Goal: Check status: Check status

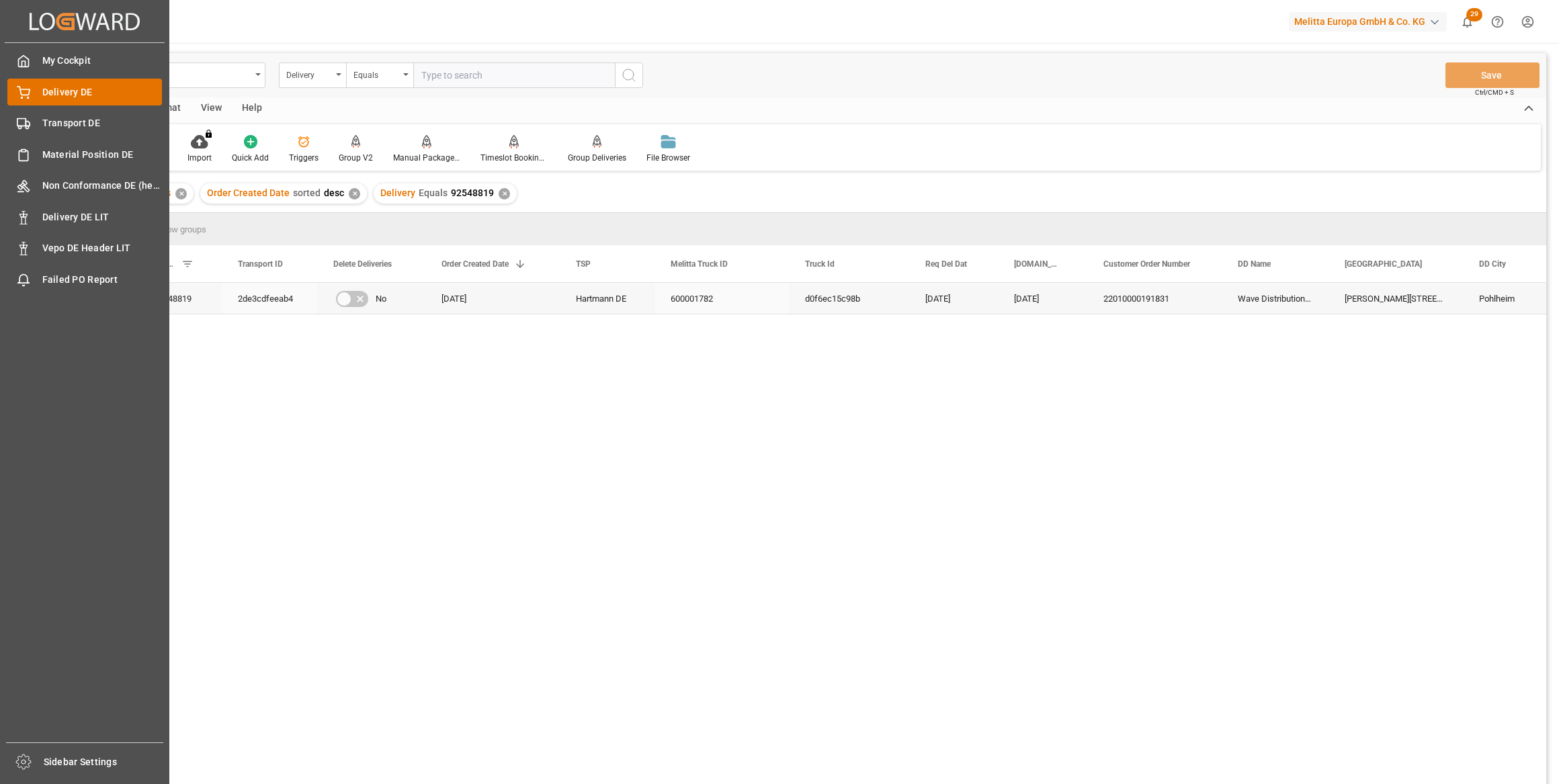
click at [44, 98] on span "Delivery DE" at bounding box center [102, 92] width 120 height 14
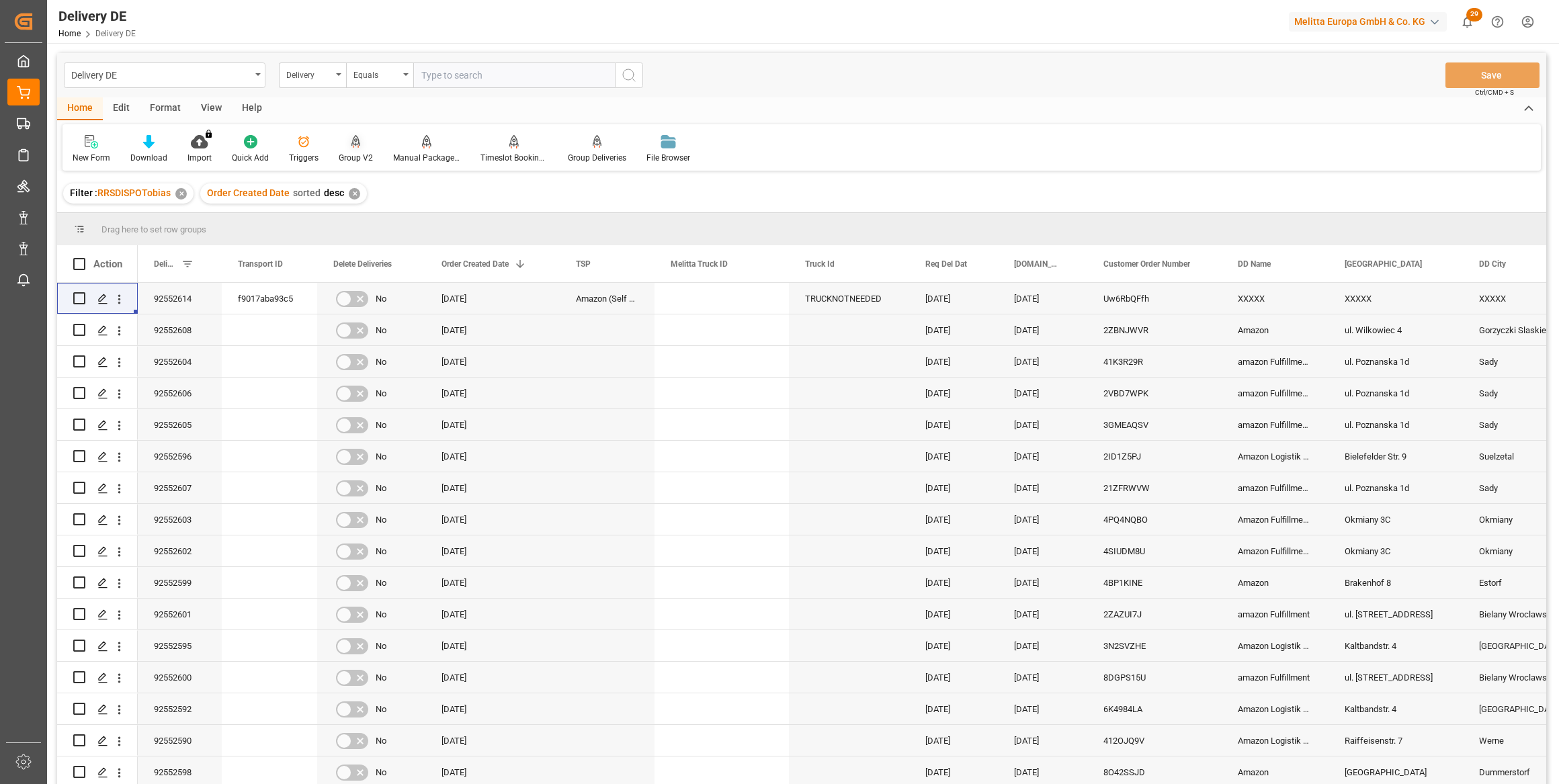
click at [357, 151] on div "Group V2" at bounding box center [356, 149] width 55 height 30
click at [195, 45] on div "Delivery DE Delivery Equals Save Ctrl/CMD + S Home Edit Format View Help New Fo…" at bounding box center [801, 513] width 1509 height 940
click at [545, 83] on input "text" at bounding box center [514, 75] width 202 height 26
paste input "92552590"
type input "92552590"
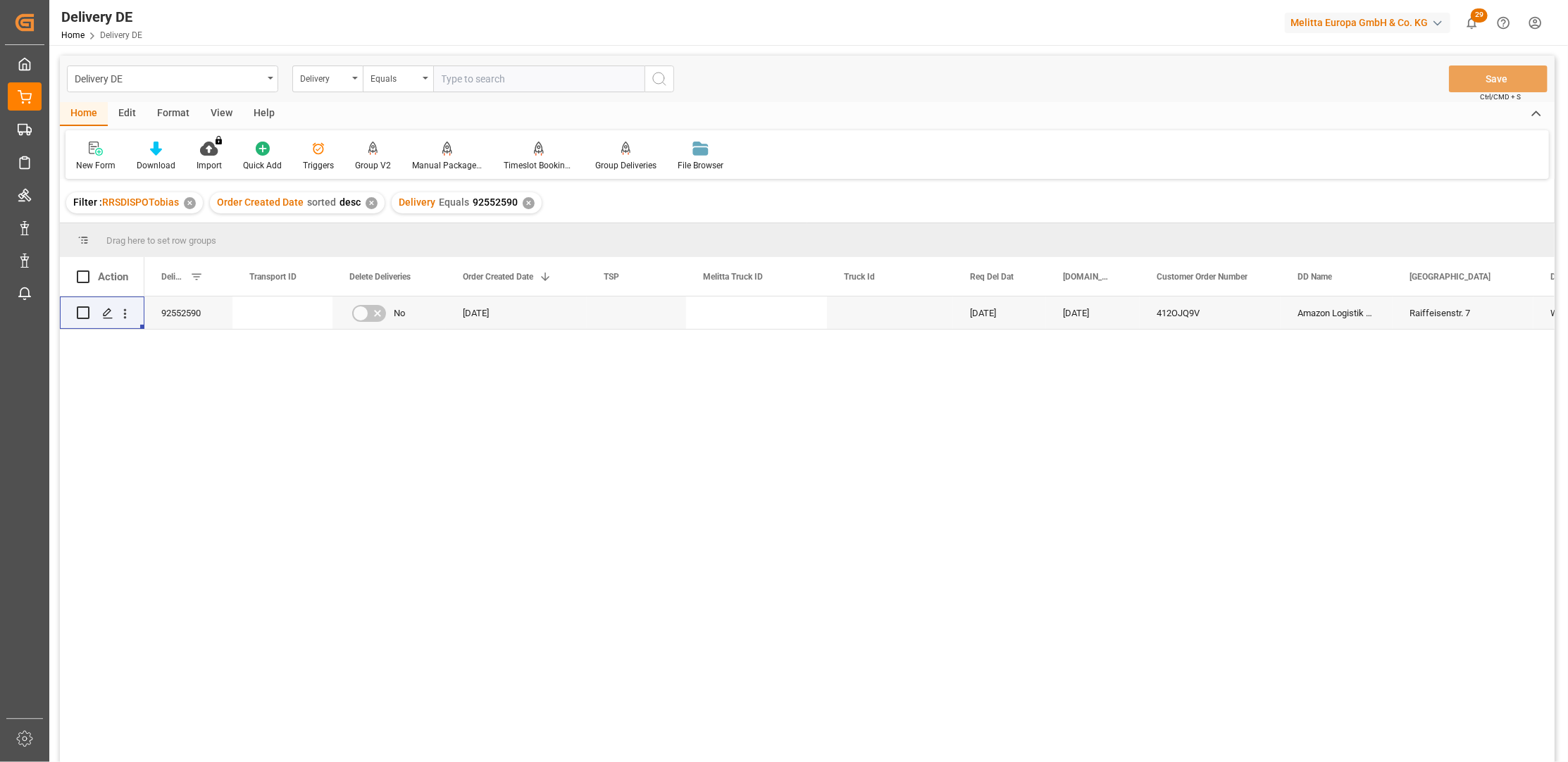
click at [269, 493] on div "92552590 No 27.08.2025 02.09.2025 29.08.2025 412OJQ9V Amazon Logistik Werne Gmb…" at bounding box center [849, 533] width 1411 height 474
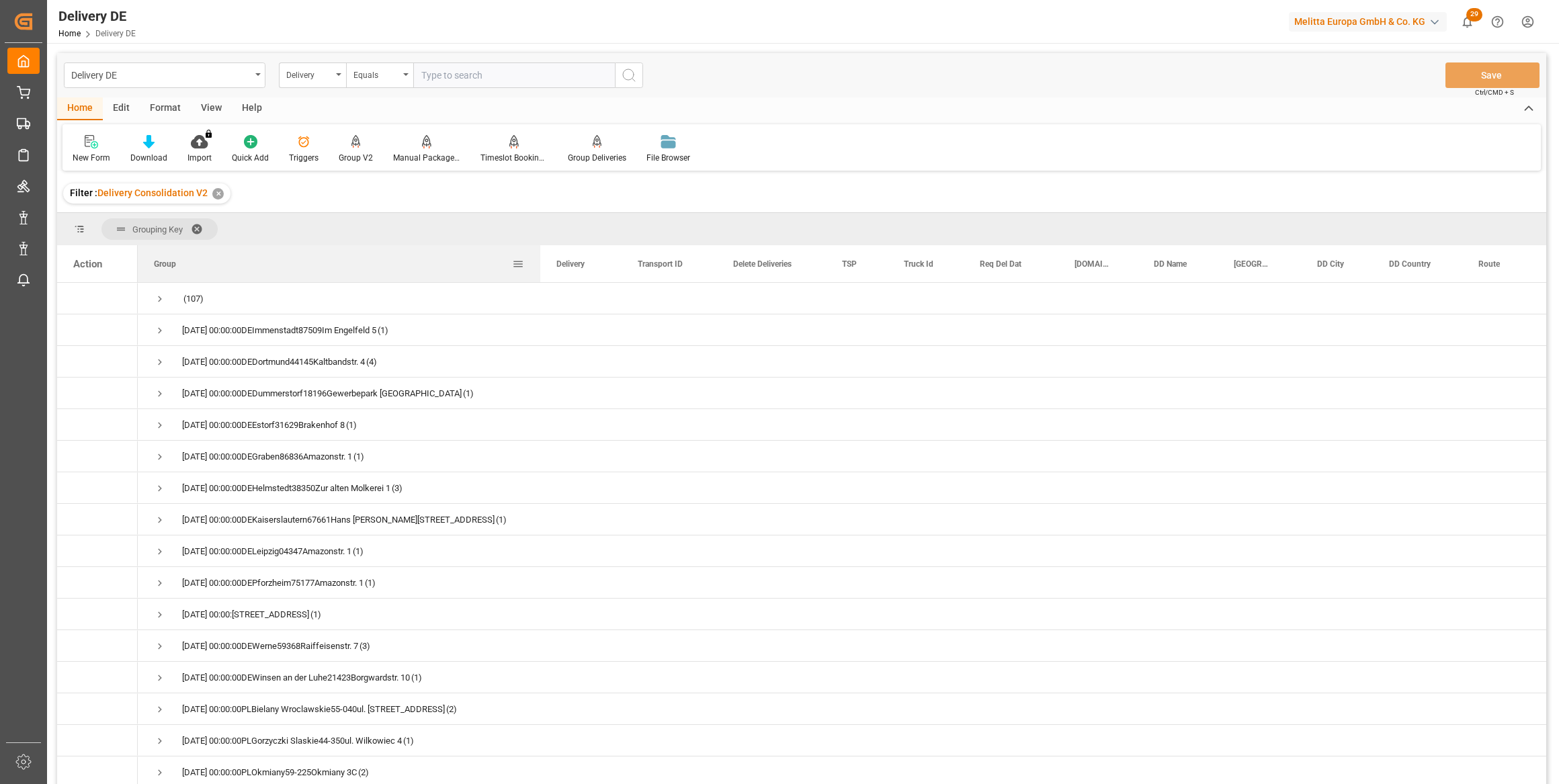
drag, startPoint x: 270, startPoint y: 260, endPoint x: 538, endPoint y: 246, distance: 268.4
click at [538, 246] on div at bounding box center [540, 263] width 5 height 37
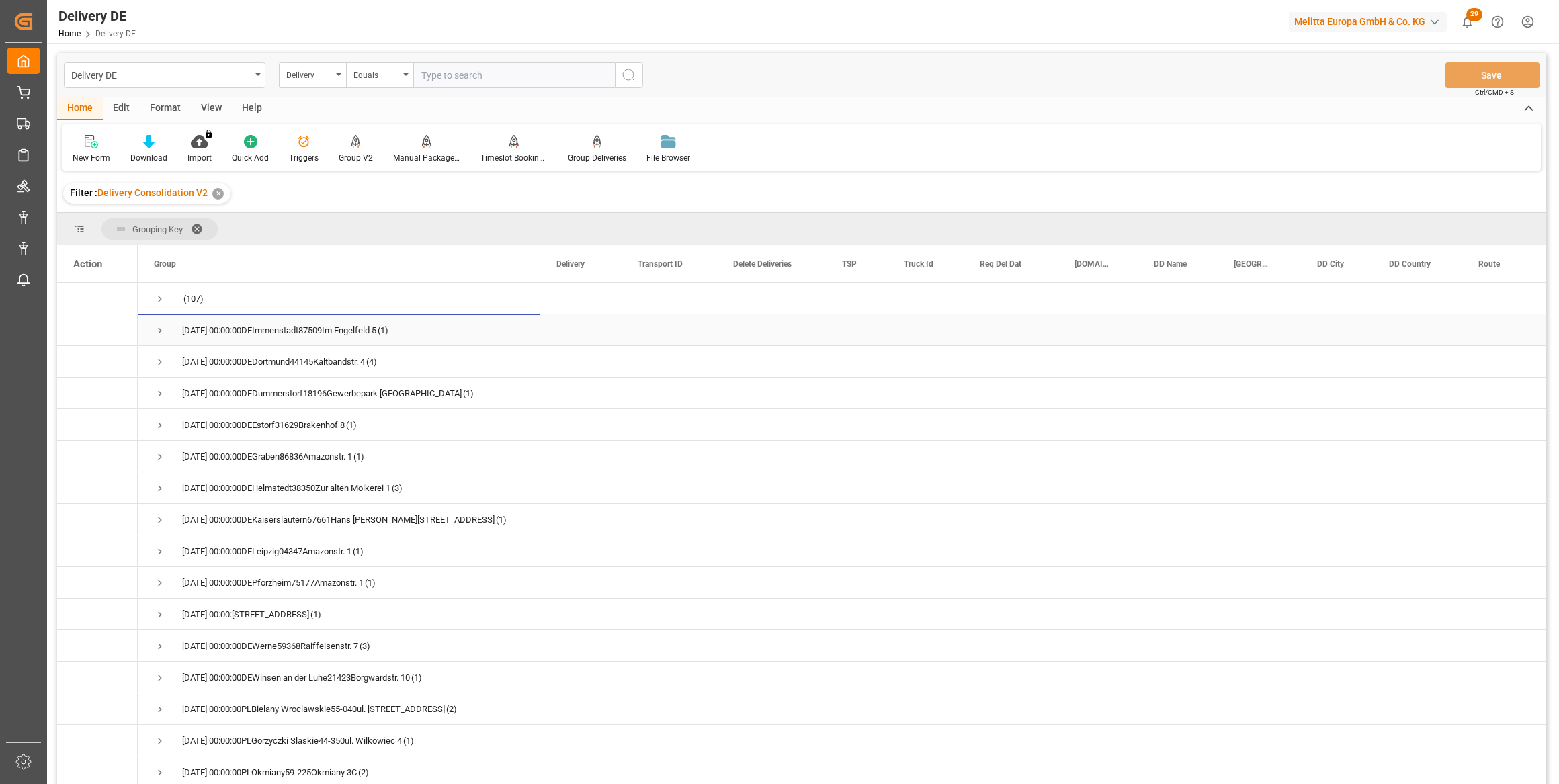
click at [157, 331] on span "Press SPACE to select this row." at bounding box center [159, 330] width 12 height 12
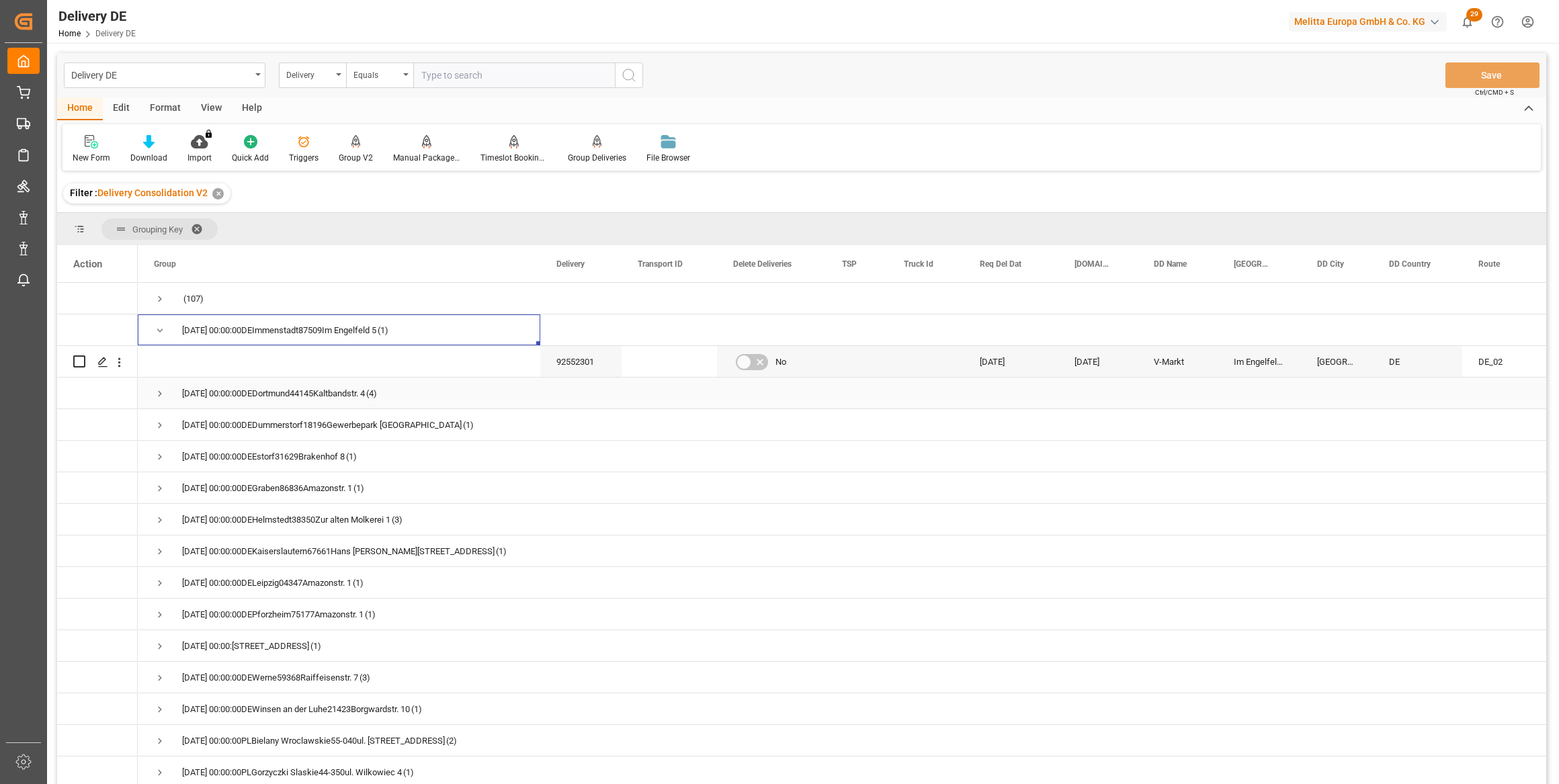
click at [159, 390] on span "Press SPACE to select this row." at bounding box center [159, 393] width 12 height 12
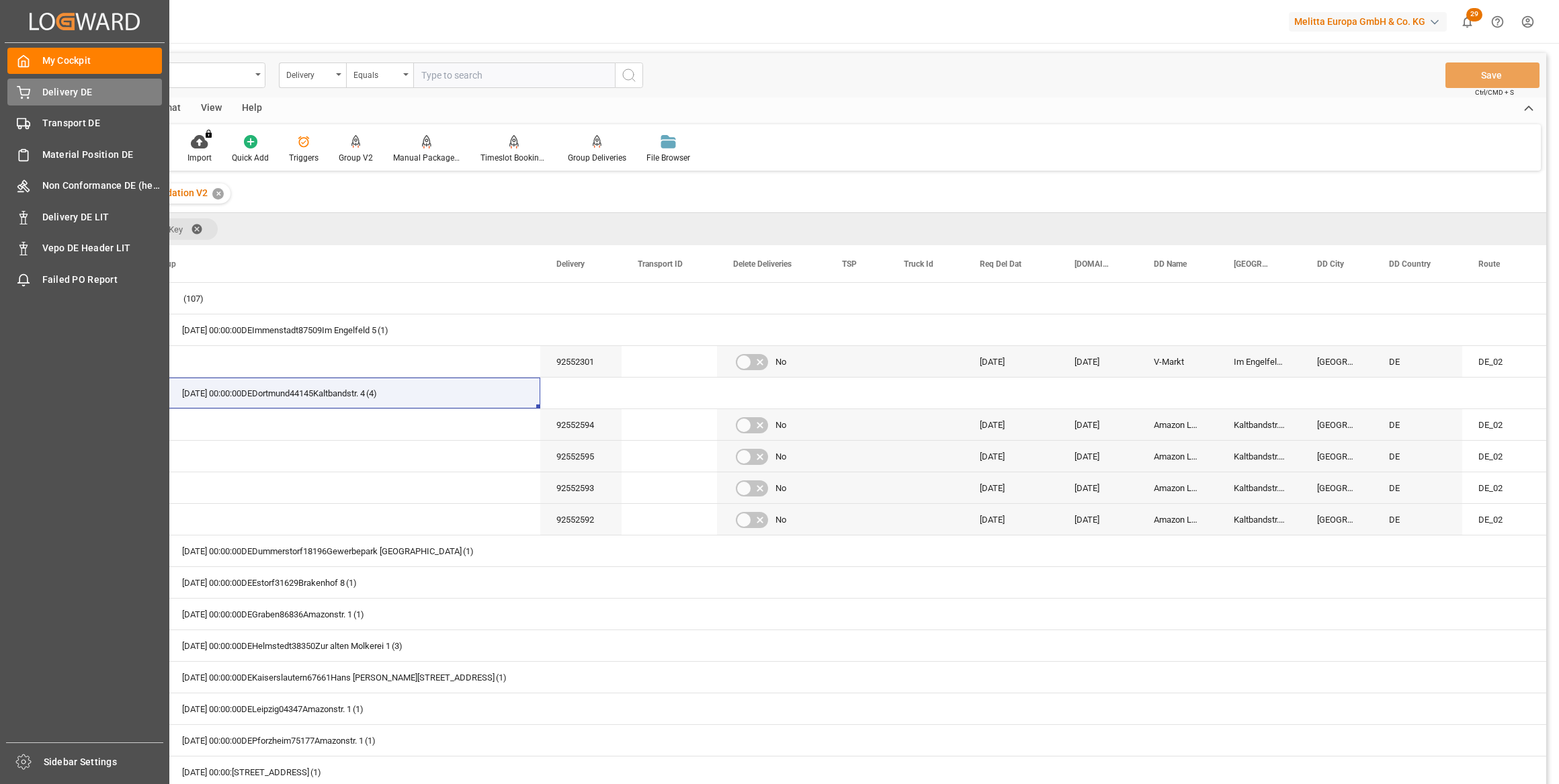
click at [61, 88] on span "Delivery DE" at bounding box center [102, 92] width 120 height 14
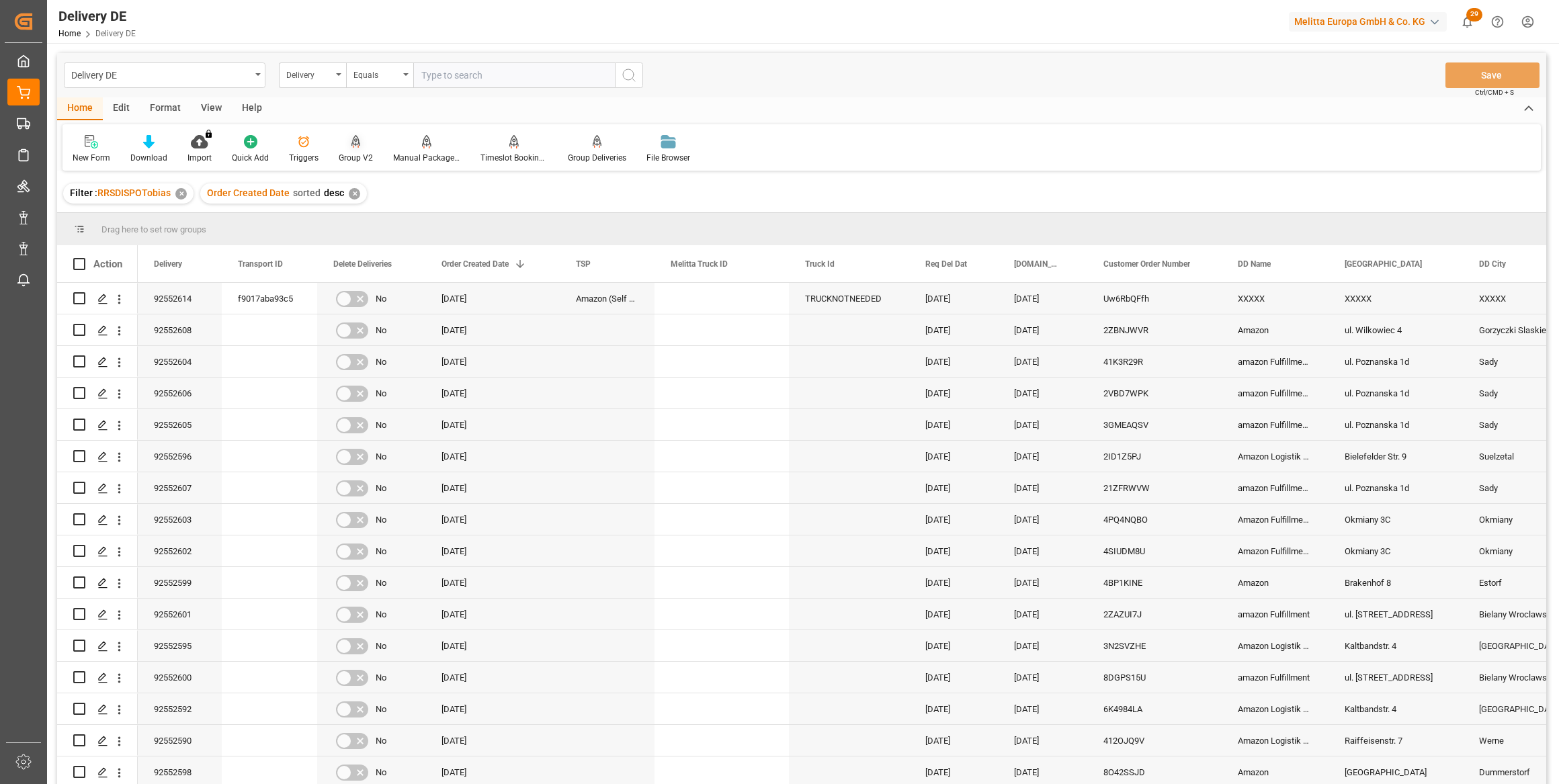
click at [352, 145] on icon at bounding box center [357, 141] width 9 height 12
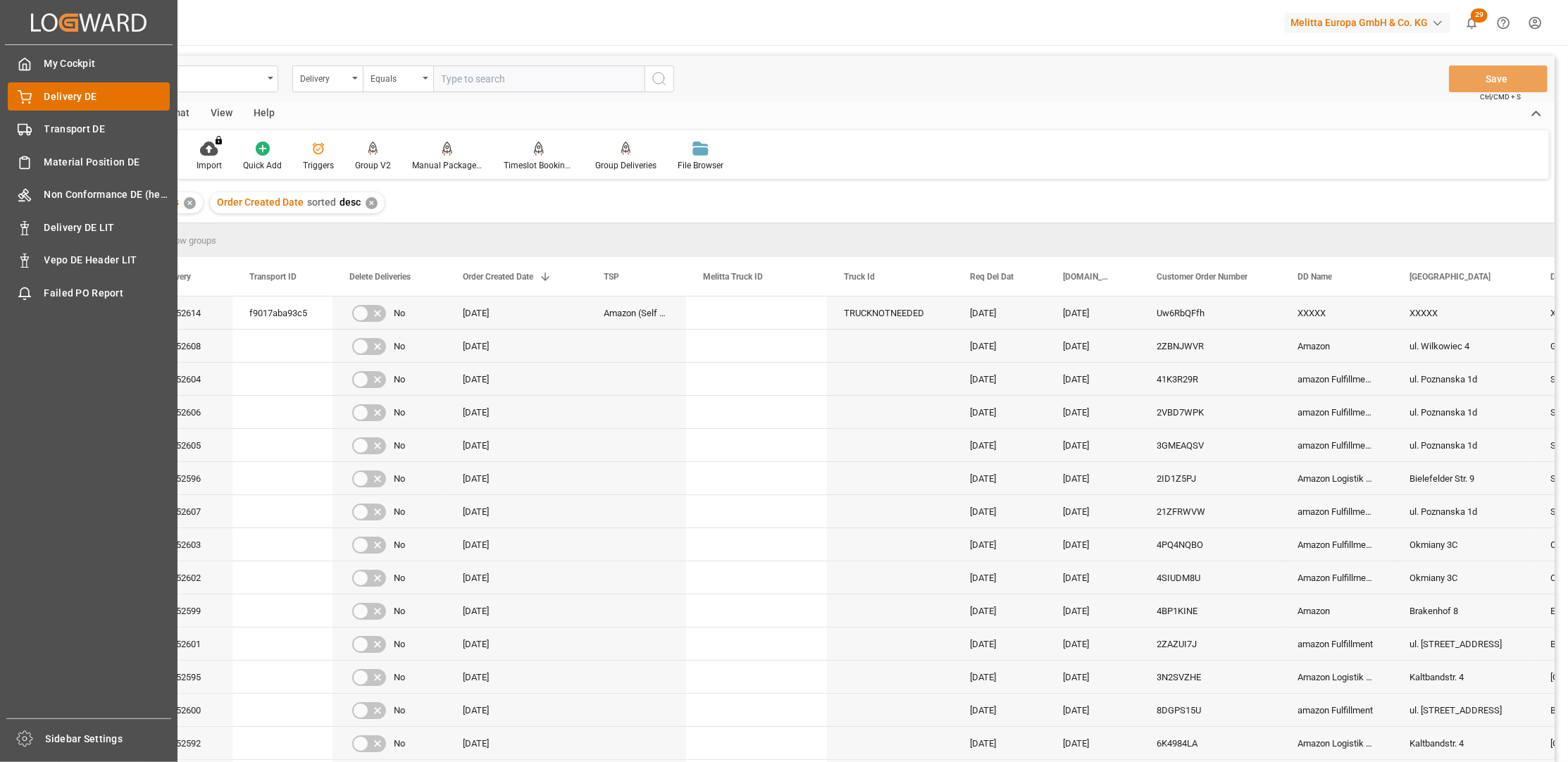
click at [63, 98] on span "Delivery DE" at bounding box center [107, 97] width 126 height 15
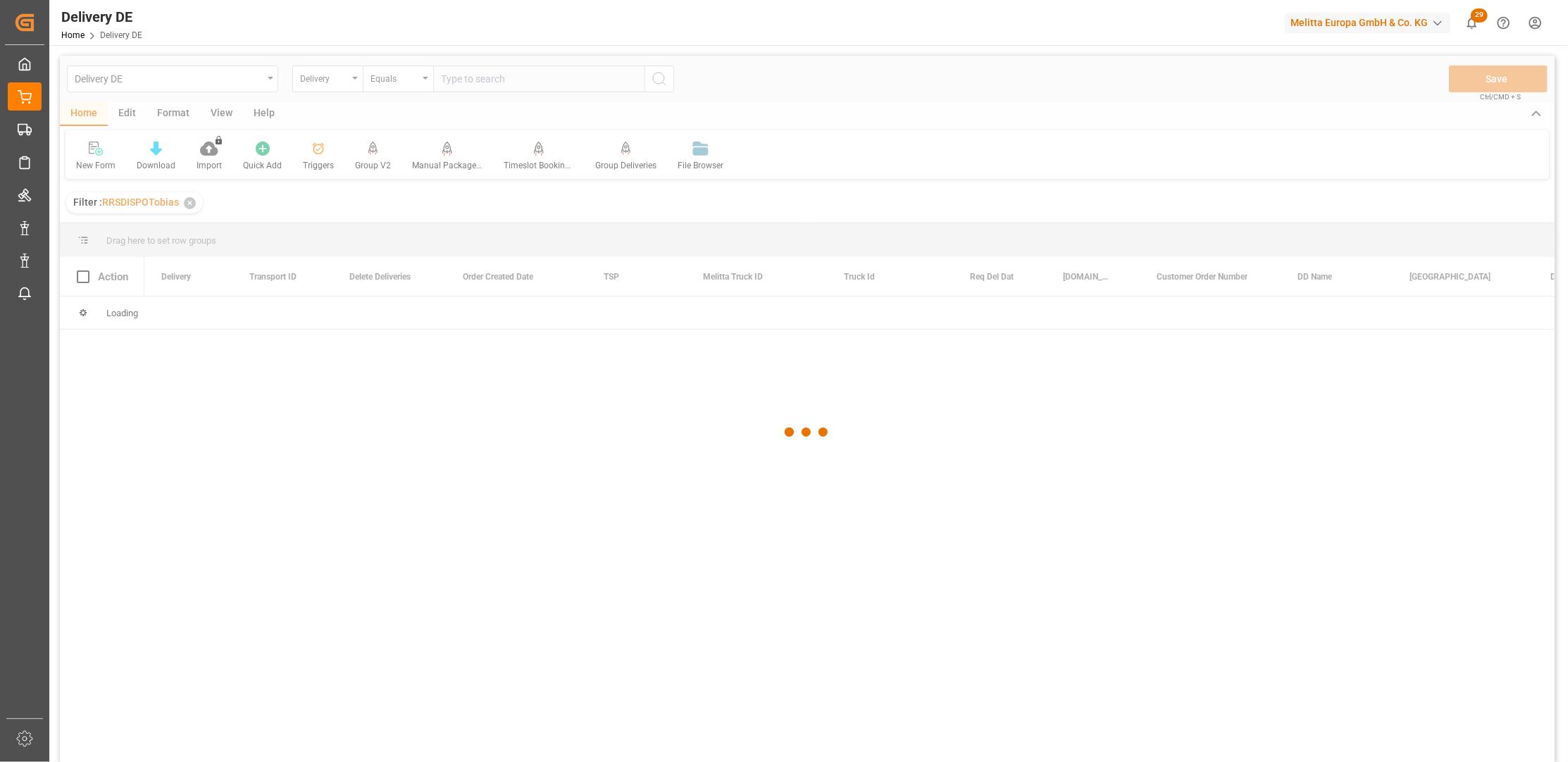
click at [374, 156] on div at bounding box center [807, 433] width 1495 height 754
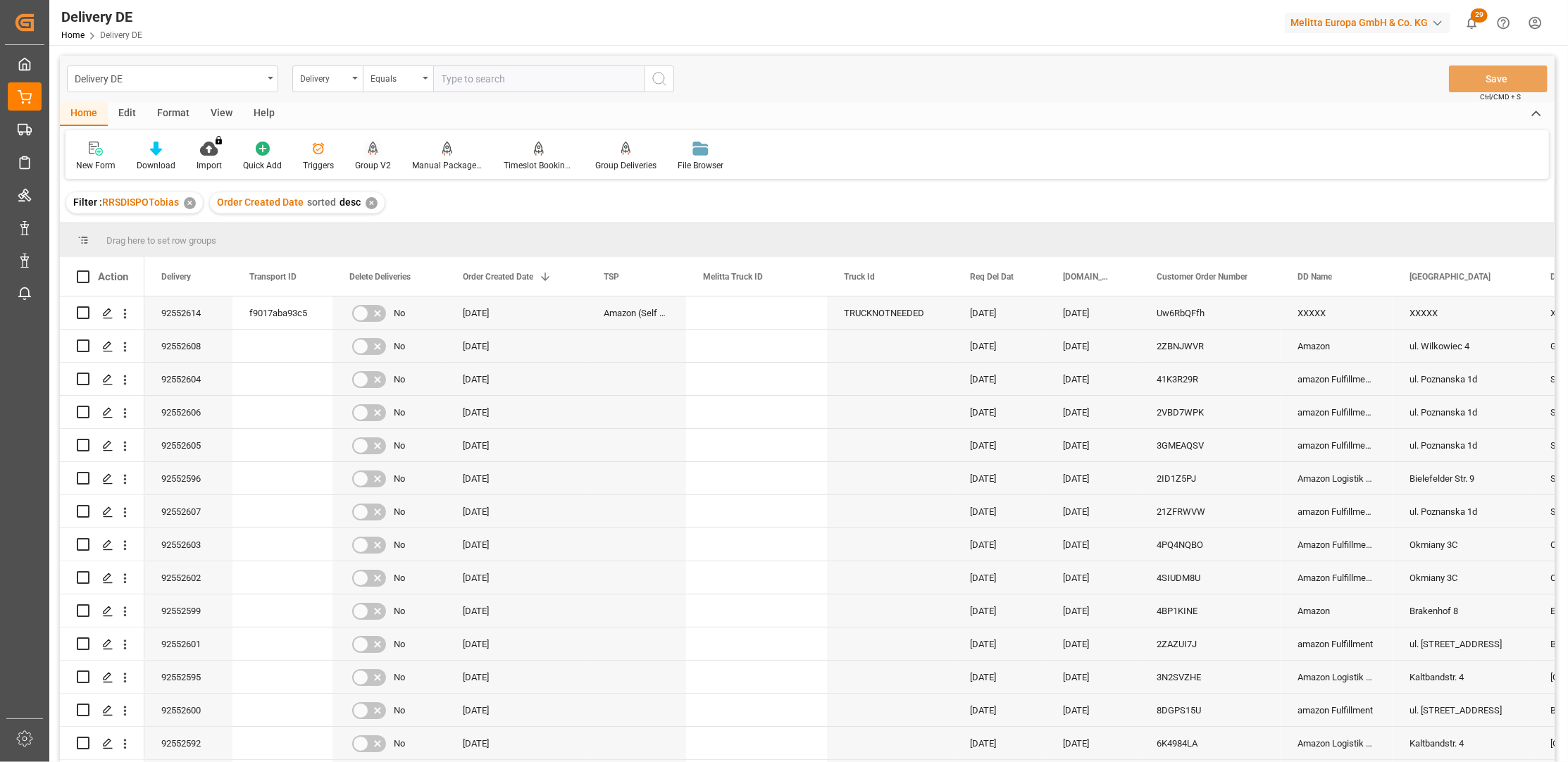
click at [370, 149] on icon at bounding box center [374, 148] width 10 height 14
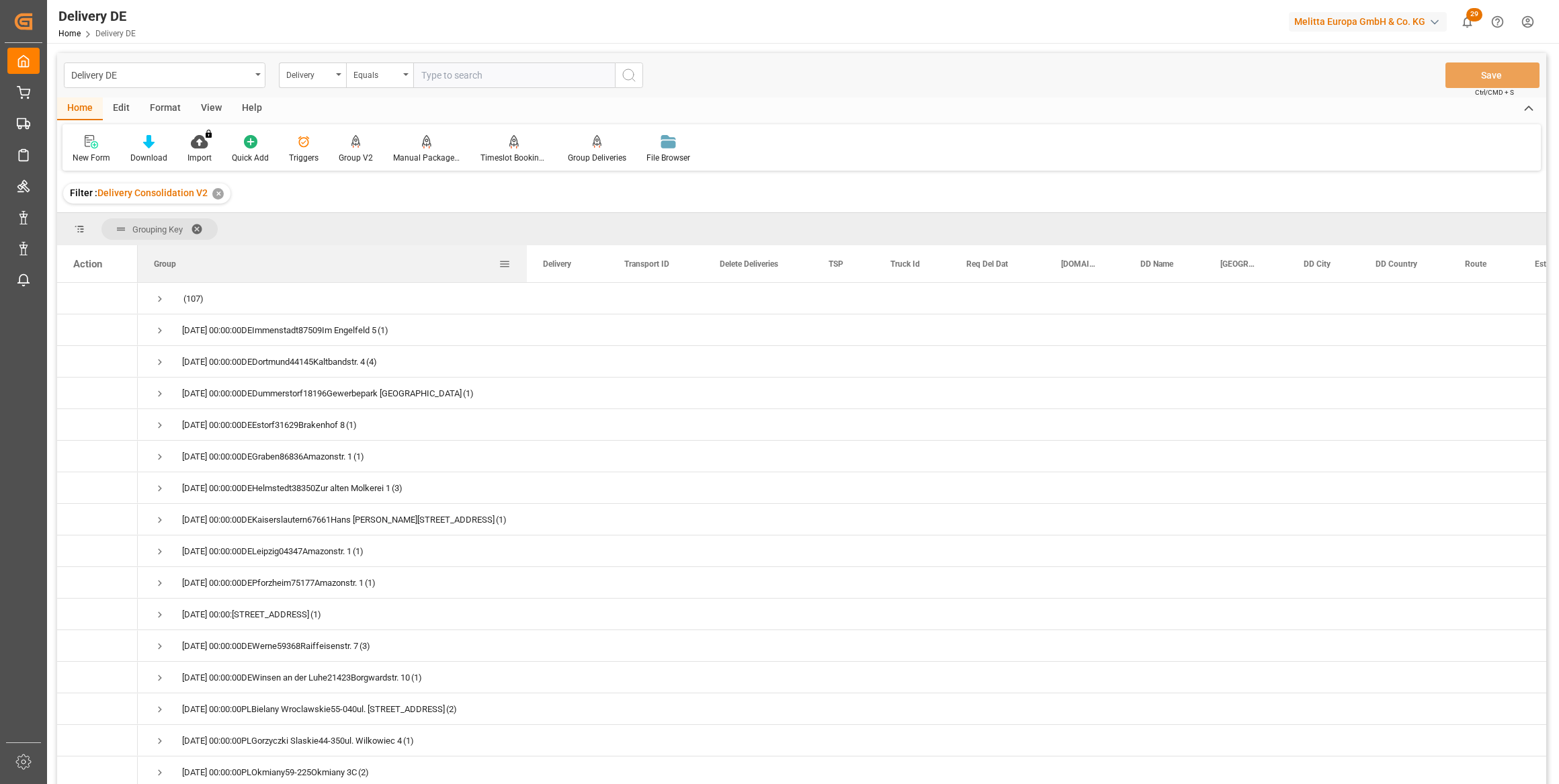
drag, startPoint x: 271, startPoint y: 260, endPoint x: 525, endPoint y: 257, distance: 254.0
click at [525, 257] on div at bounding box center [526, 263] width 5 height 37
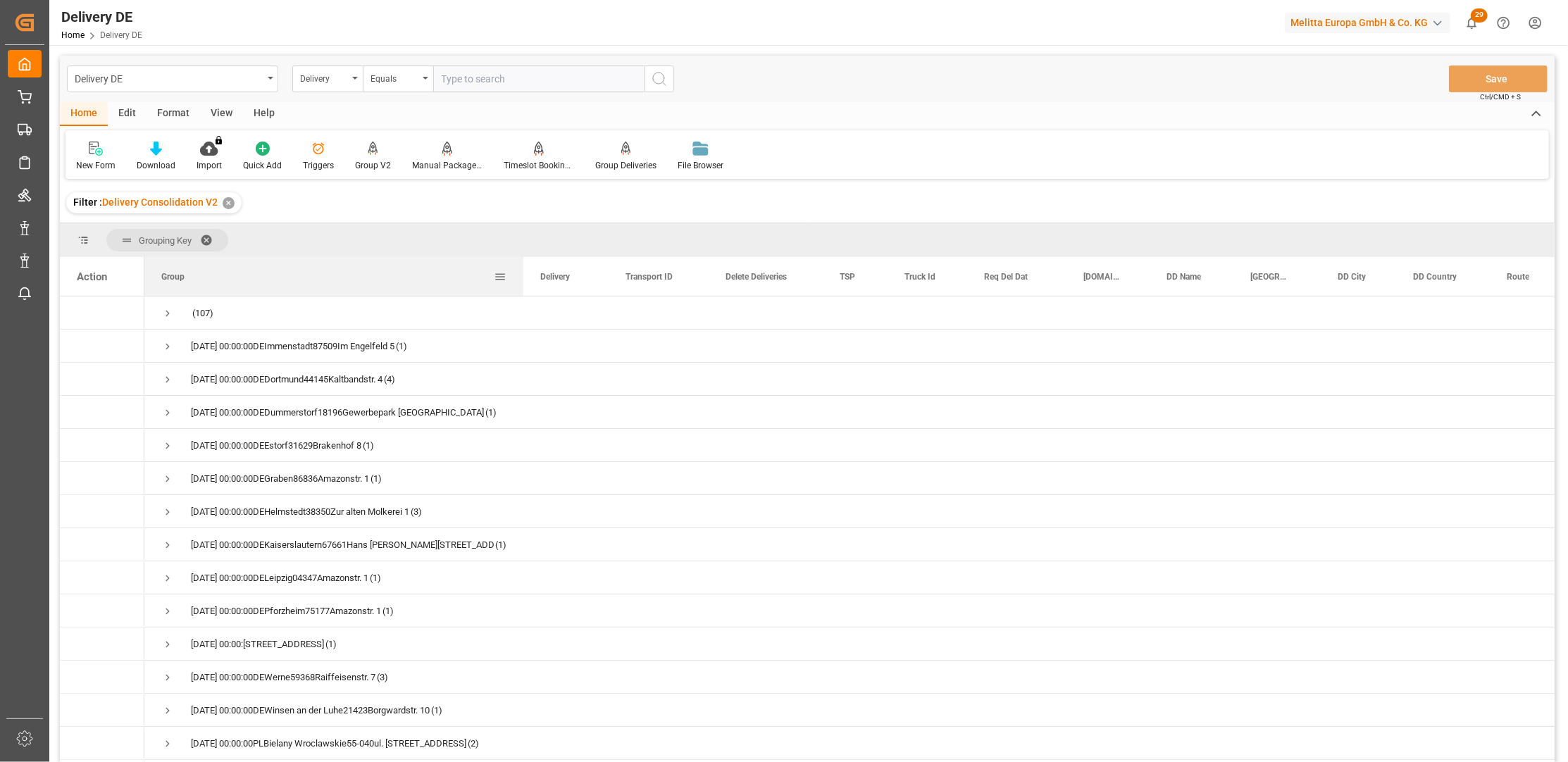
drag, startPoint x: 284, startPoint y: 274, endPoint x: 521, endPoint y: 278, distance: 237.0
click at [521, 278] on div at bounding box center [523, 276] width 6 height 39
click at [162, 378] on span "Press SPACE to select this row." at bounding box center [167, 379] width 12 height 12
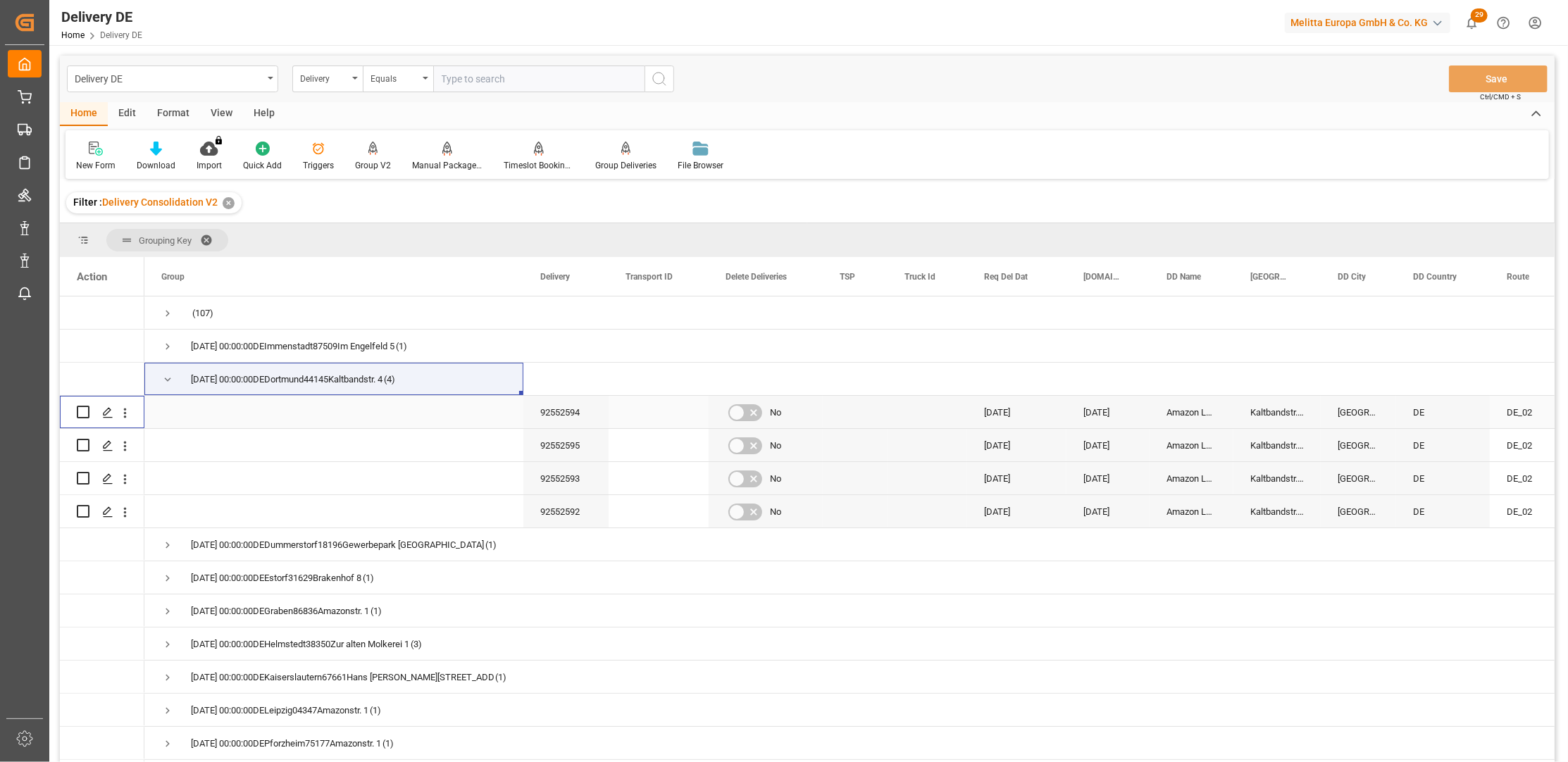
drag, startPoint x: 83, startPoint y: 410, endPoint x: 83, endPoint y: 423, distance: 13.0
click at [83, 410] on input "Press Space to toggle row selection (unchecked)" at bounding box center [83, 411] width 12 height 12
checkbox input "true"
click at [84, 443] on input "Press Space to toggle row selection (unchecked)" at bounding box center [83, 444] width 12 height 12
checkbox input "true"
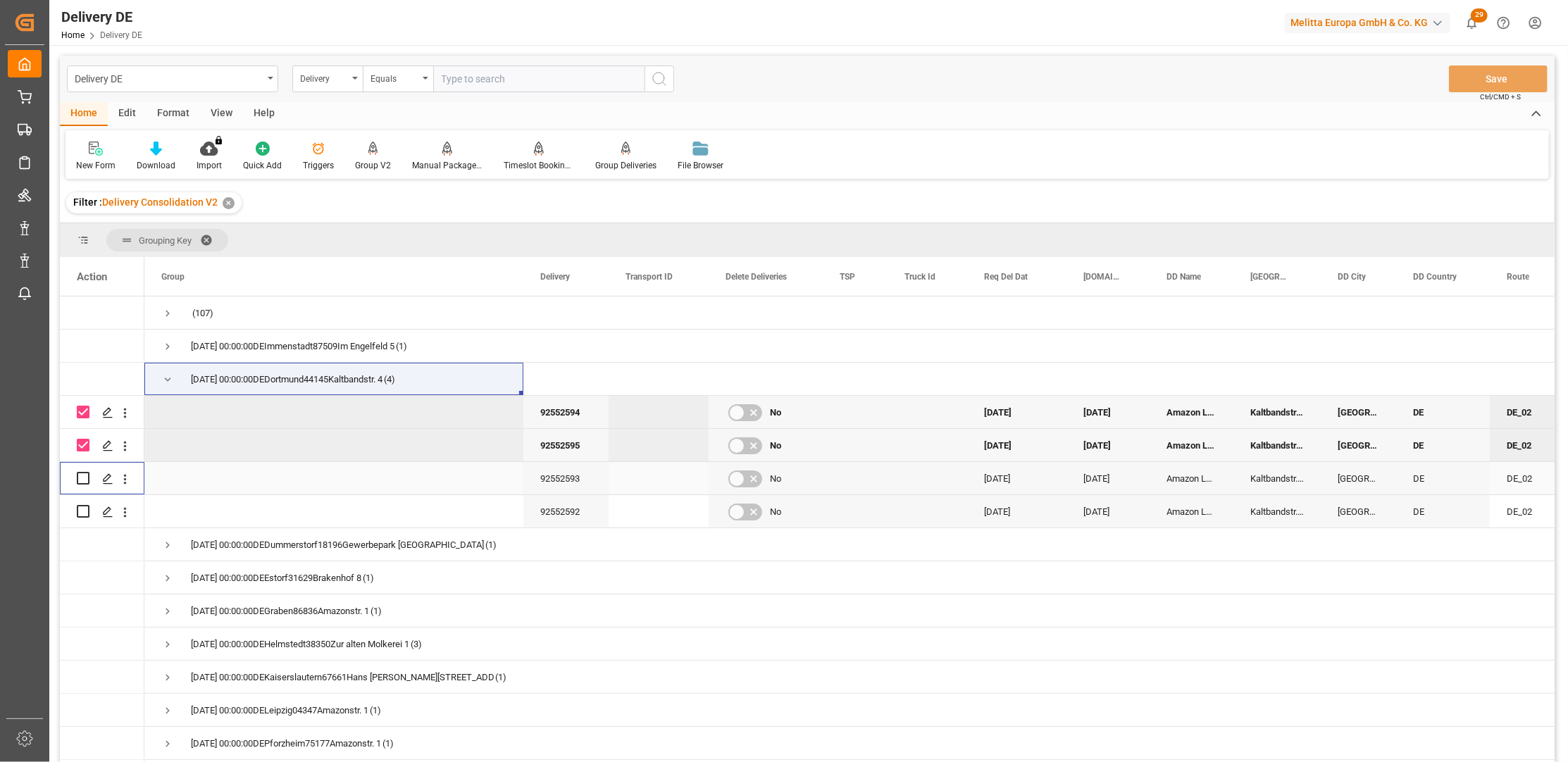
click at [84, 476] on input "Press Space to toggle row selection (unchecked)" at bounding box center [83, 478] width 12 height 12
checkbox input "true"
click at [84, 510] on input "Press Space to toggle row selection (unchecked)" at bounding box center [83, 510] width 12 height 12
checkbox input "true"
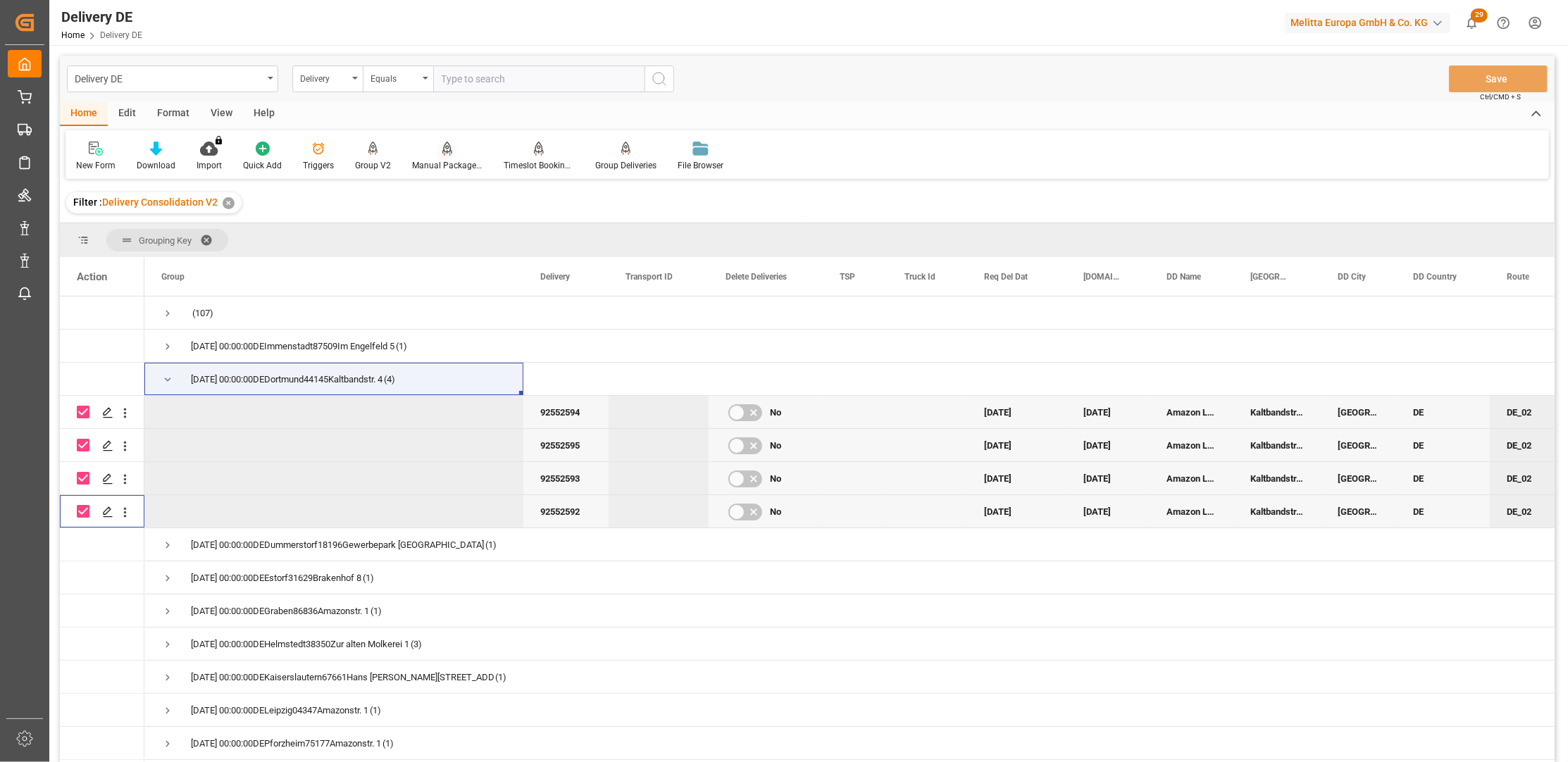
click at [447, 154] on icon at bounding box center [448, 148] width 10 height 14
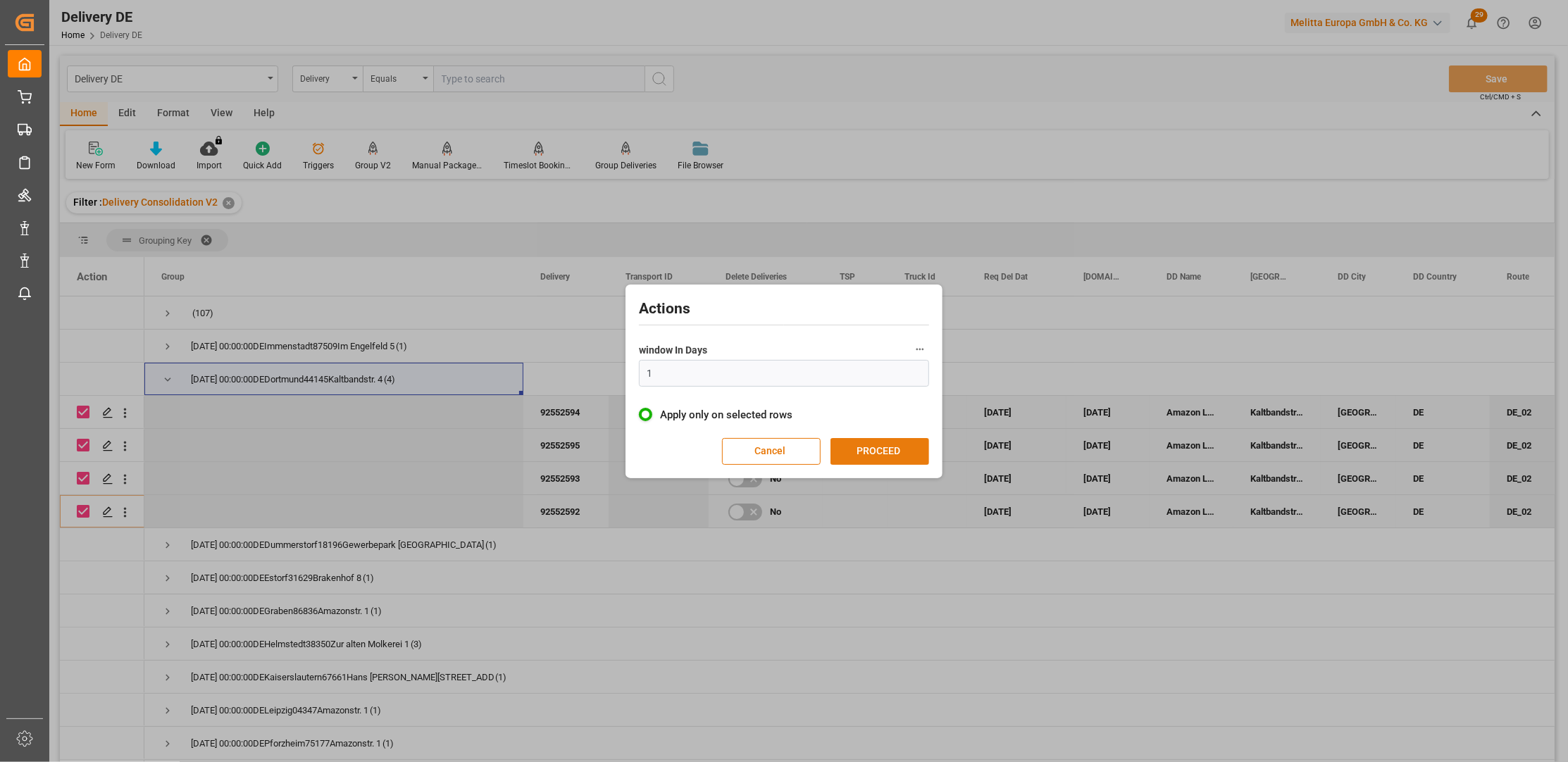
click at [895, 445] on button "PROCEED" at bounding box center [879, 451] width 98 height 27
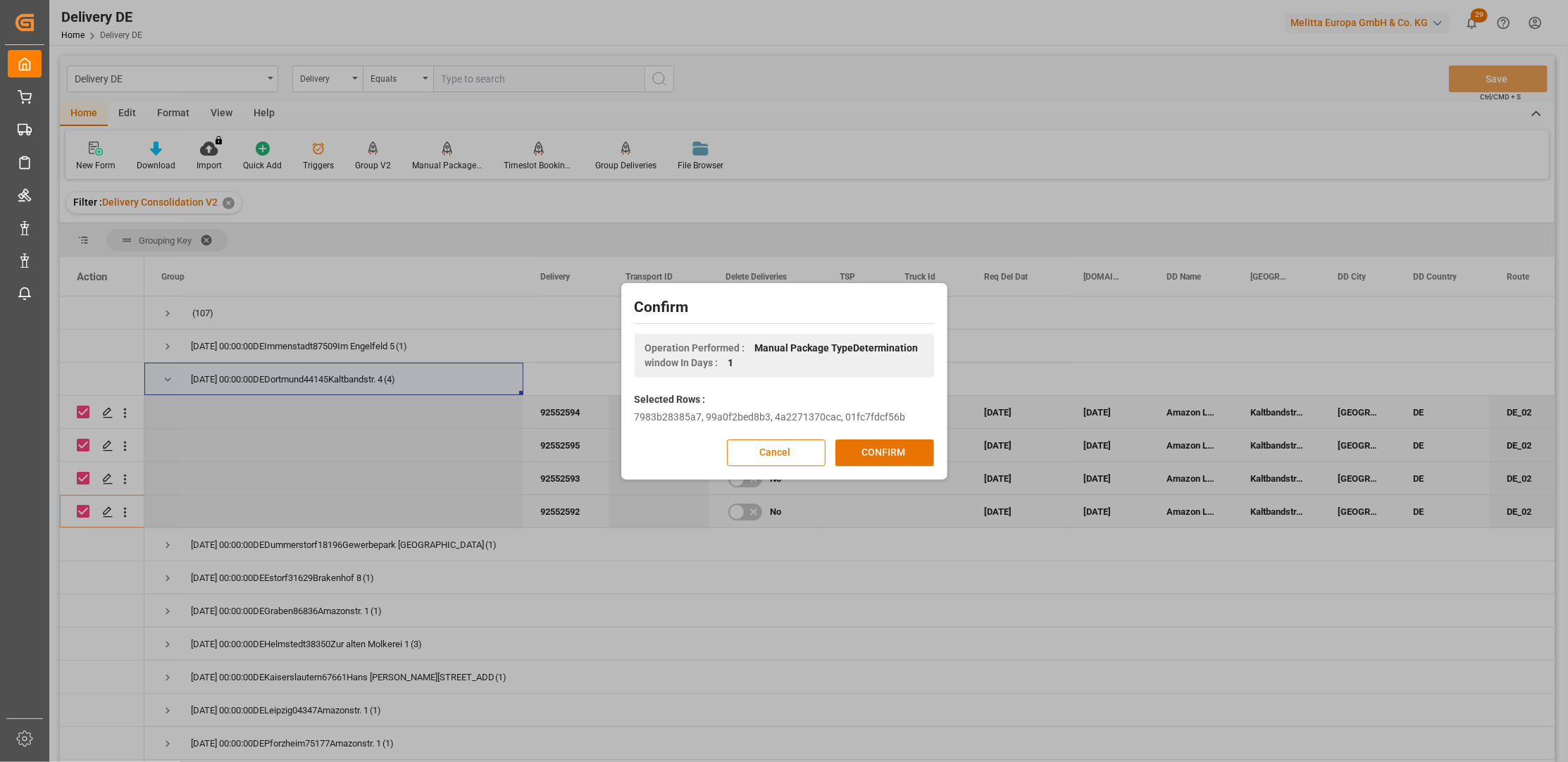
click at [895, 445] on button "CONFIRM" at bounding box center [884, 452] width 98 height 27
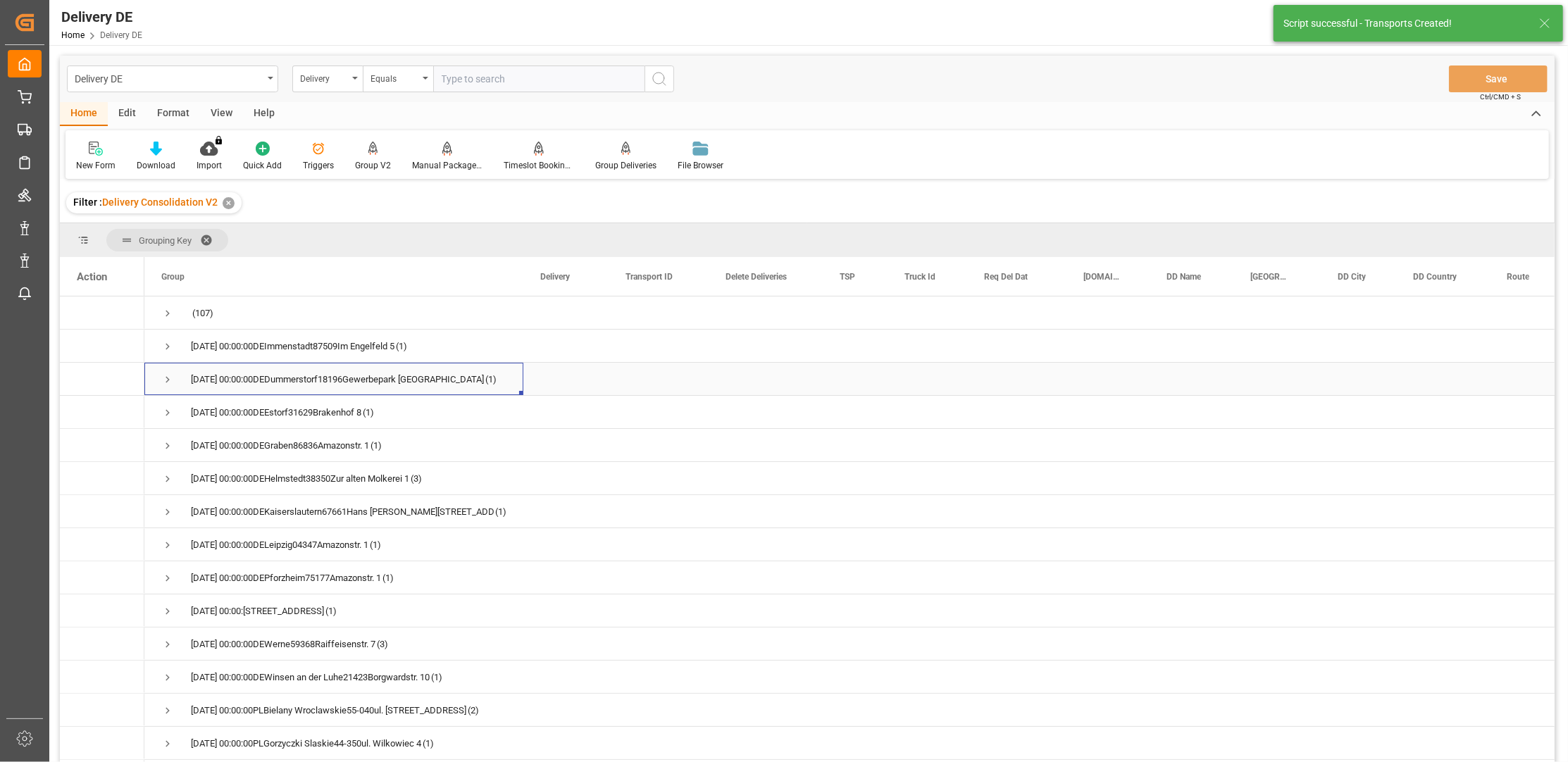
click at [161, 380] on span "Press SPACE to select this row." at bounding box center [167, 379] width 12 height 12
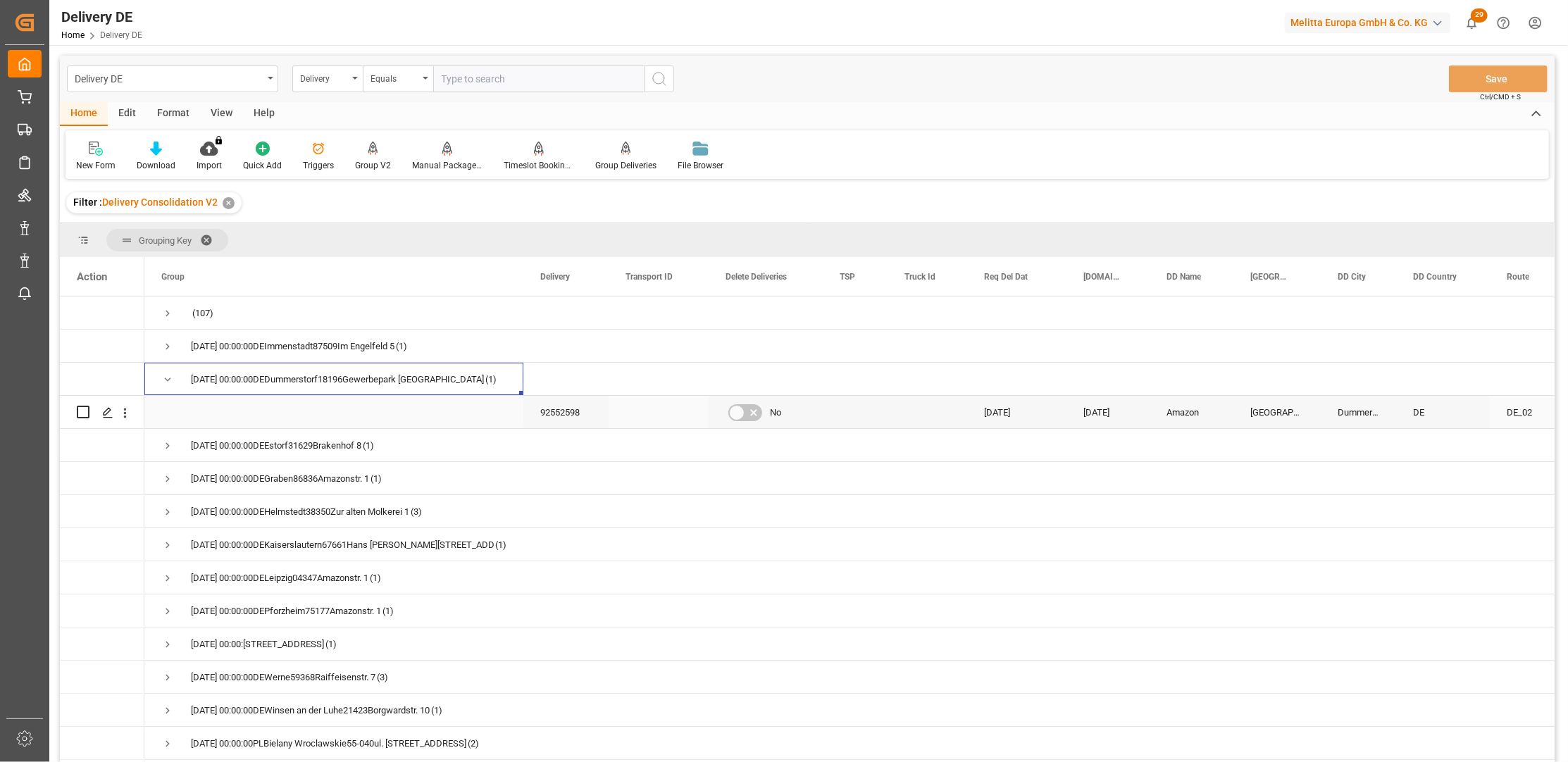
click at [81, 412] on input "Press Space to toggle row selection (unchecked)" at bounding box center [83, 411] width 12 height 12
checkbox input "true"
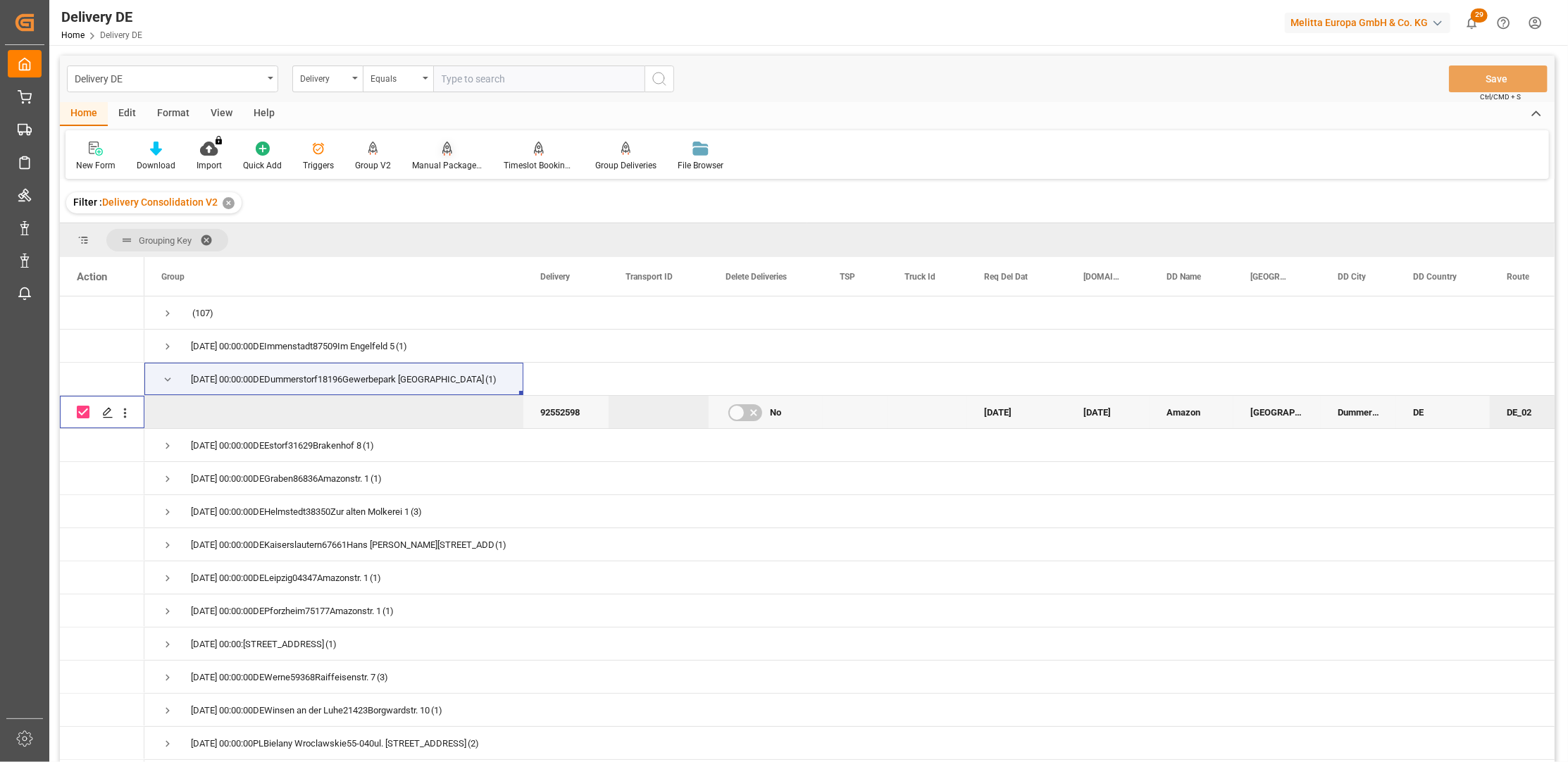
click at [458, 157] on div "Manual Package TypeDetermination" at bounding box center [448, 156] width 92 height 31
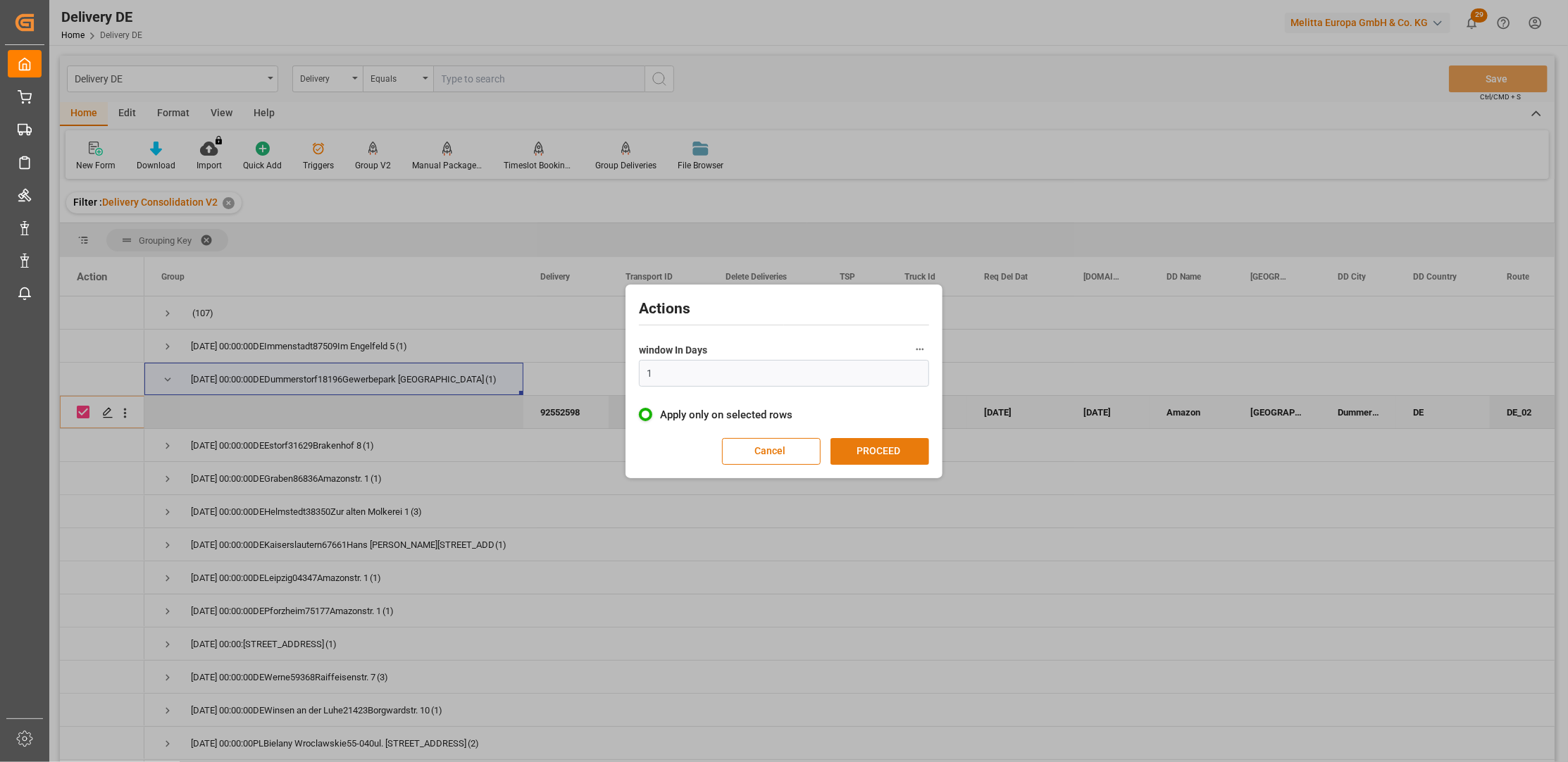
click at [865, 448] on button "PROCEED" at bounding box center [879, 451] width 98 height 27
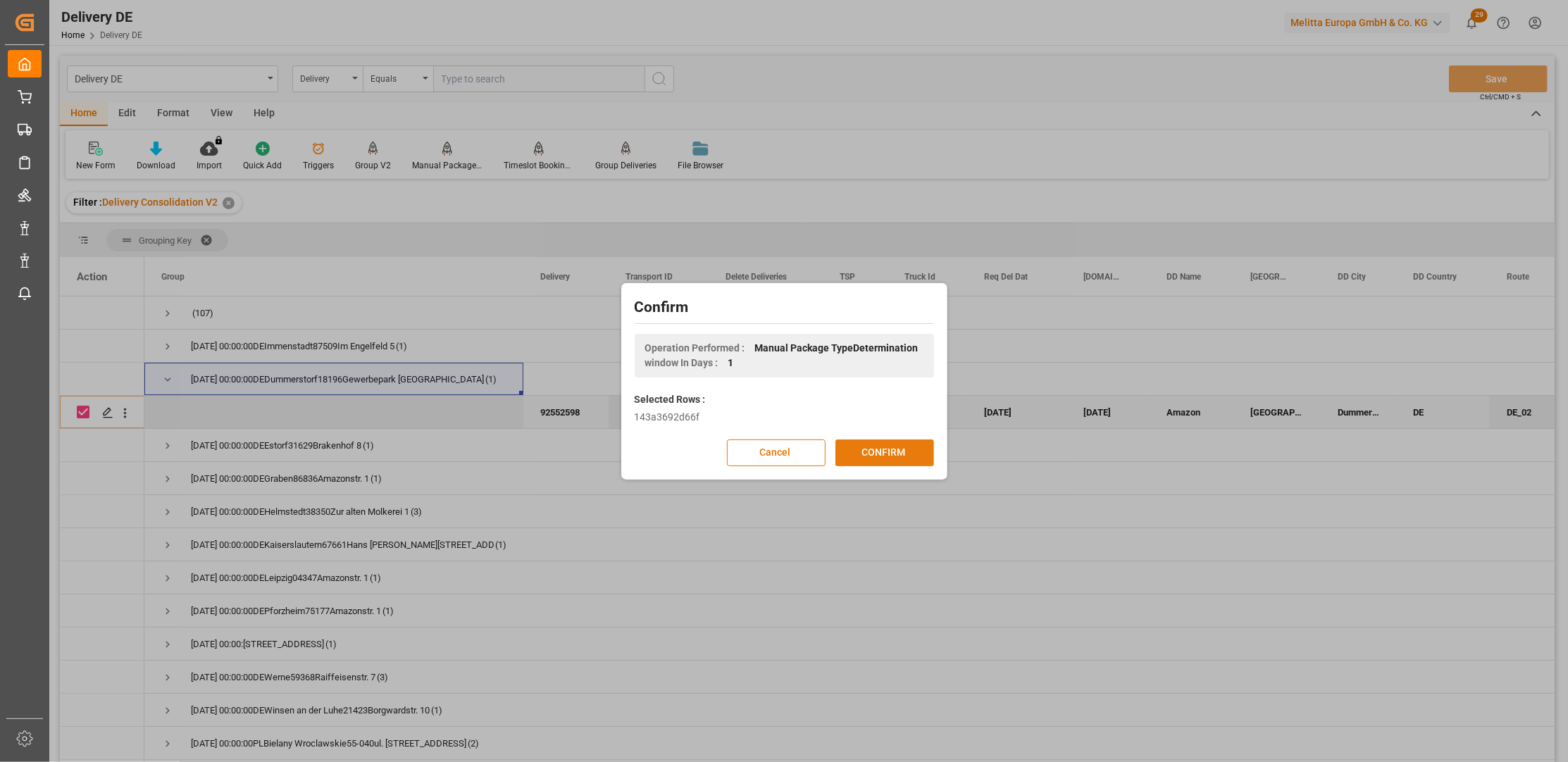
click at [872, 448] on button "CONFIRM" at bounding box center [884, 452] width 98 height 27
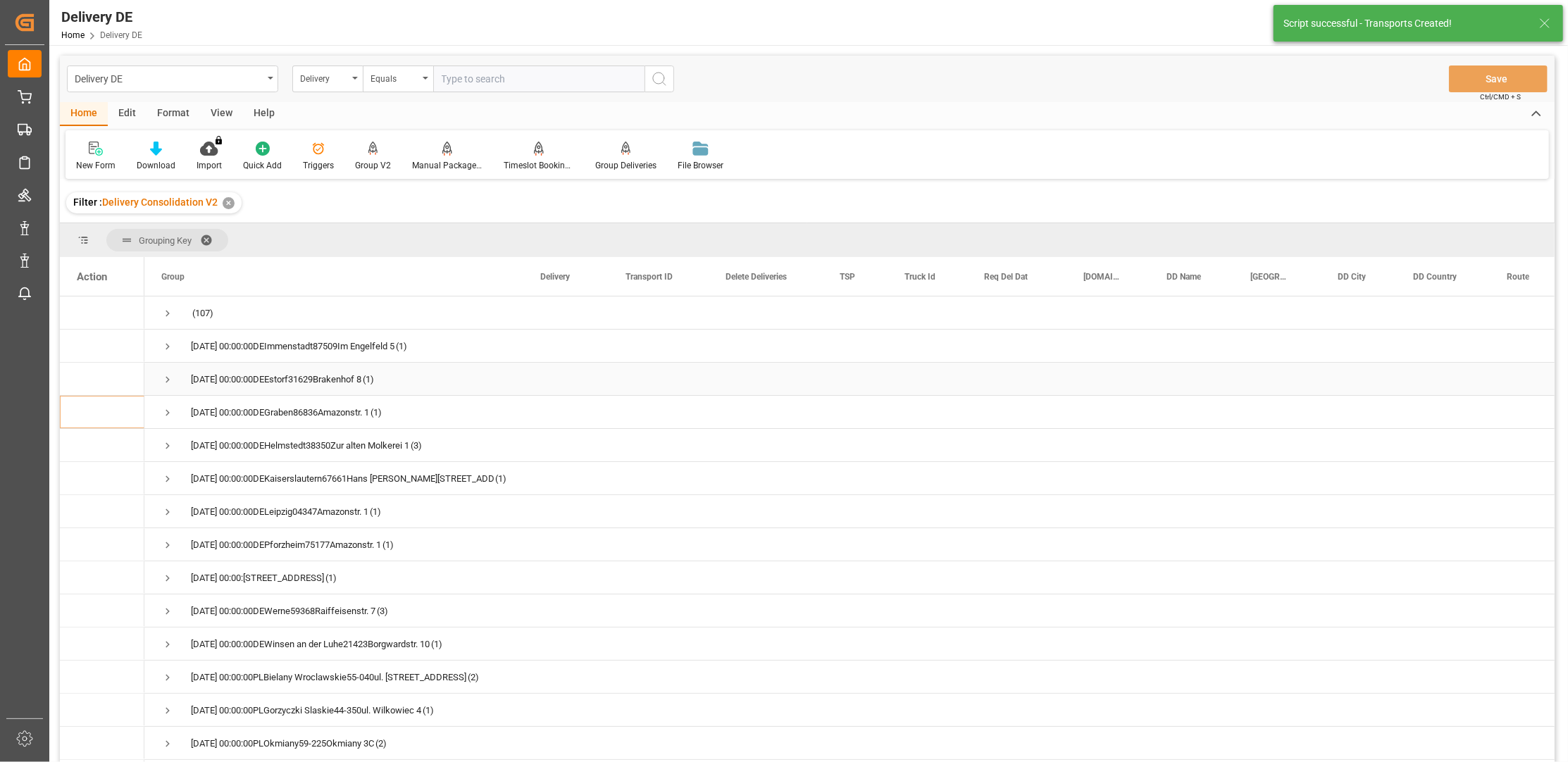
click at [166, 378] on span "Press SPACE to select this row." at bounding box center [167, 379] width 12 height 12
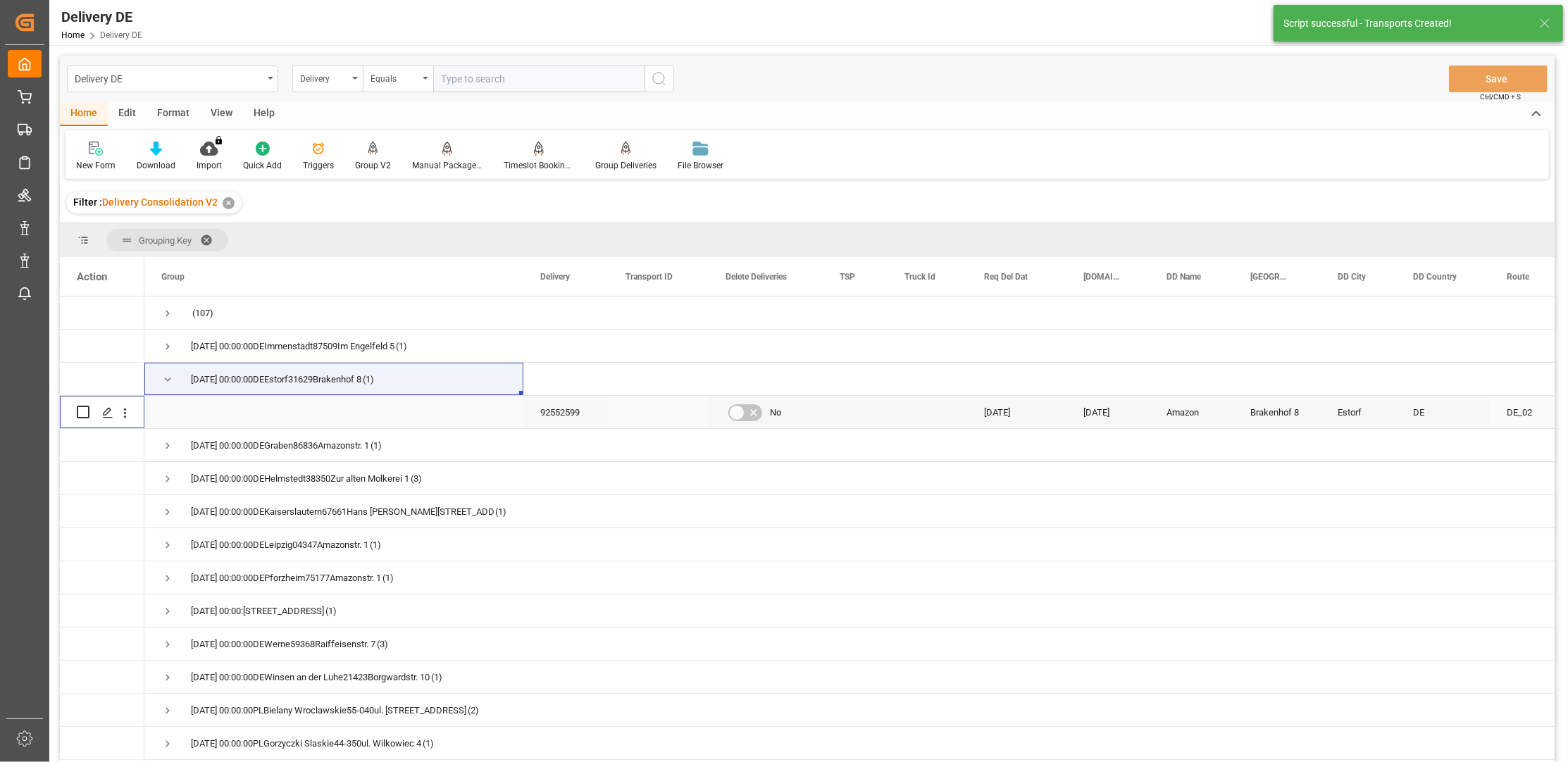
click at [82, 414] on input "Press Space to toggle row selection (unchecked)" at bounding box center [83, 411] width 12 height 12
checkbox input "true"
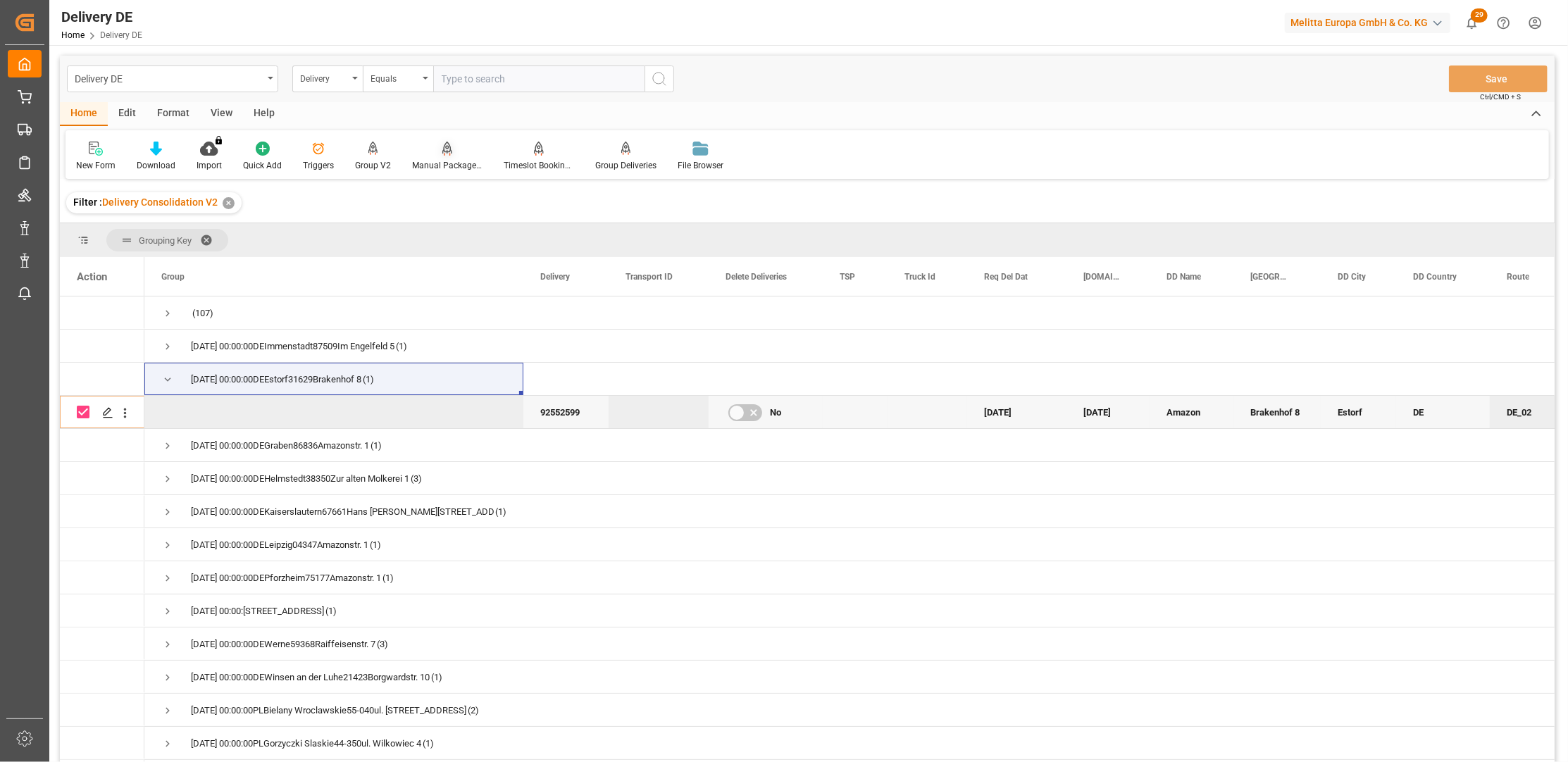
click at [459, 167] on div "Manual Package TypeDetermination" at bounding box center [448, 165] width 70 height 12
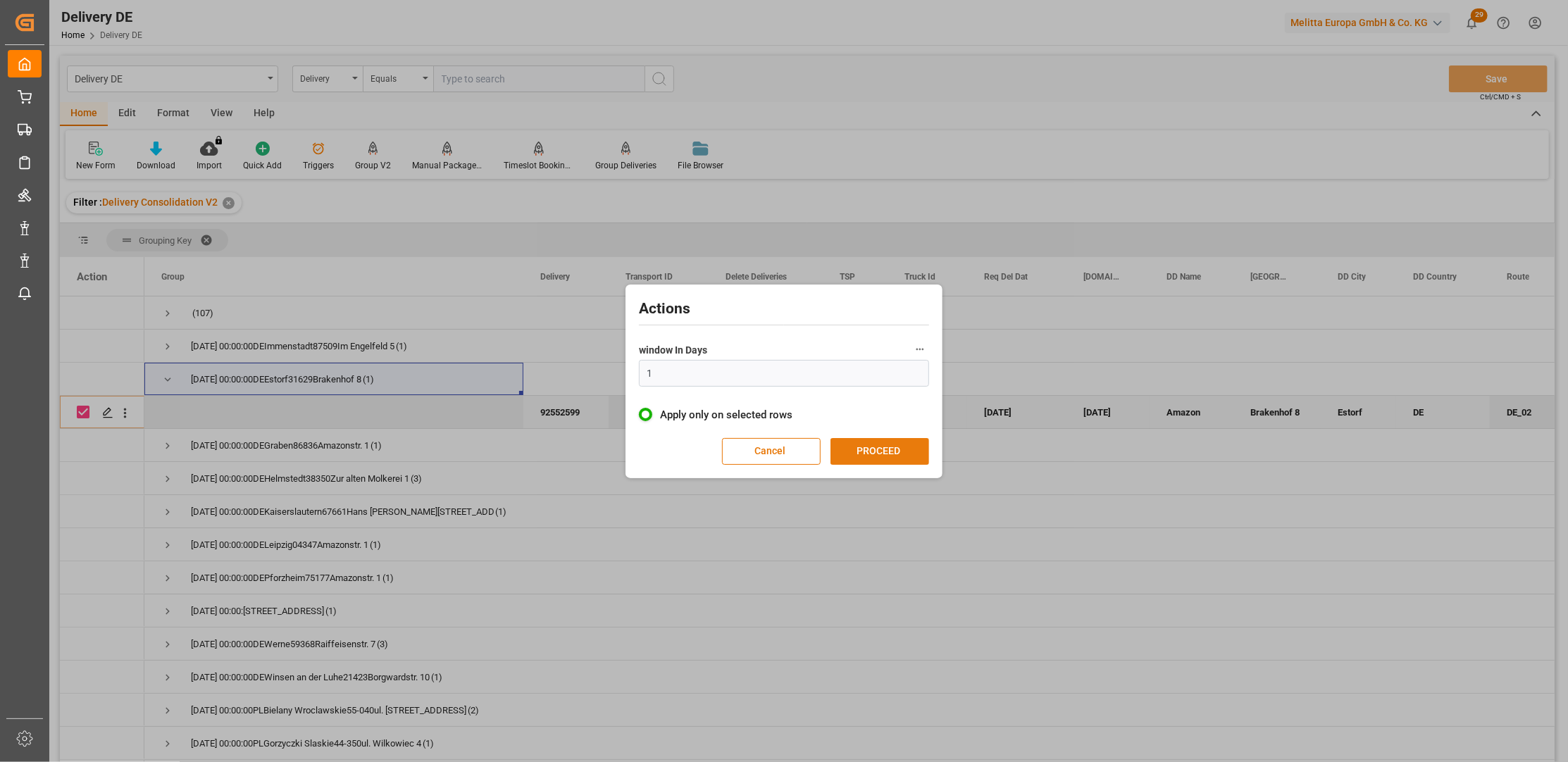
click at [882, 460] on button "PROCEED" at bounding box center [879, 451] width 98 height 27
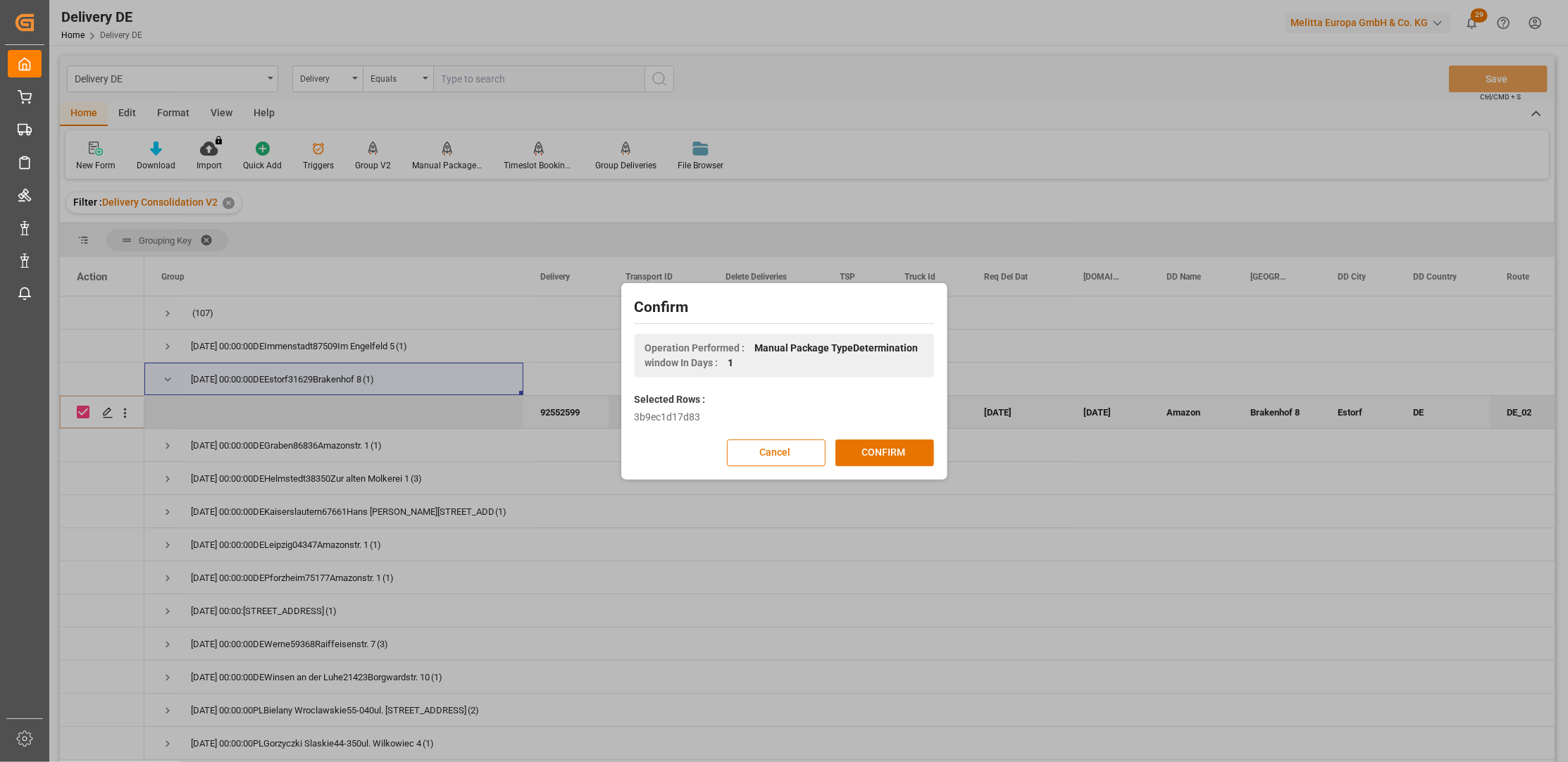
click at [882, 460] on button "CONFIRM" at bounding box center [884, 452] width 98 height 27
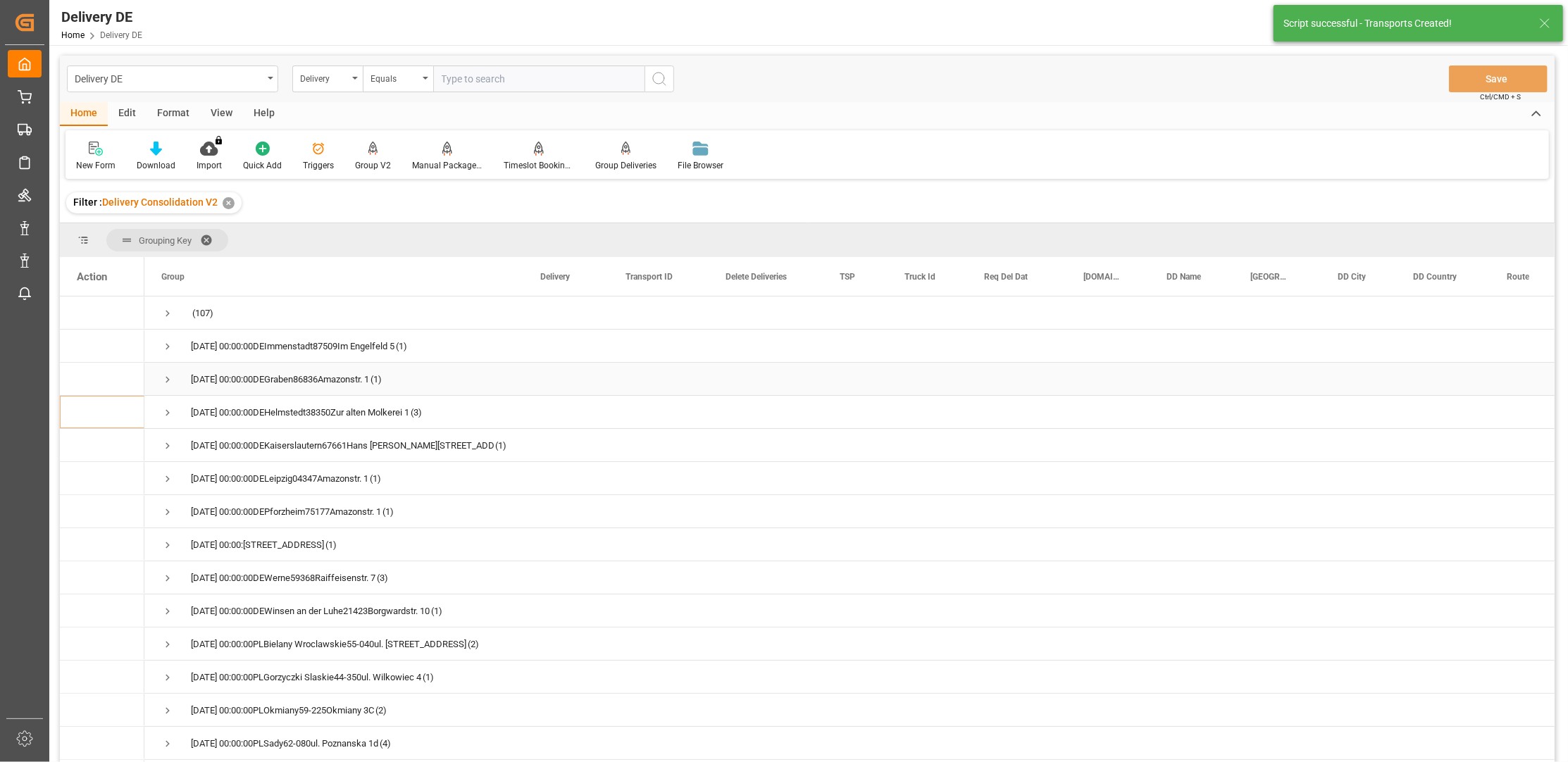
click at [168, 374] on span "Press SPACE to select this row." at bounding box center [167, 379] width 12 height 12
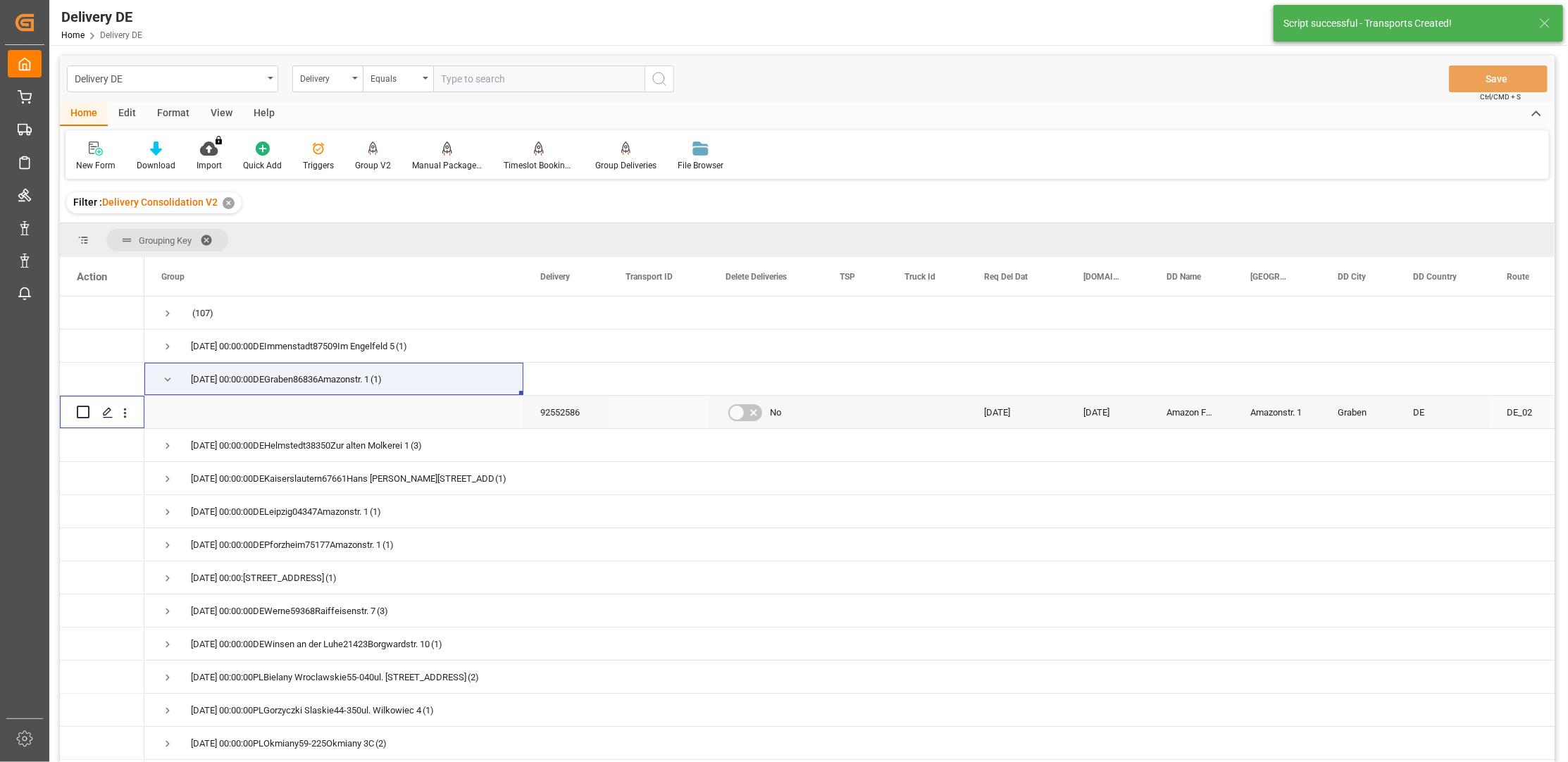
click at [83, 411] on input "Press Space to toggle row selection (unchecked)" at bounding box center [83, 411] width 12 height 12
checkbox input "true"
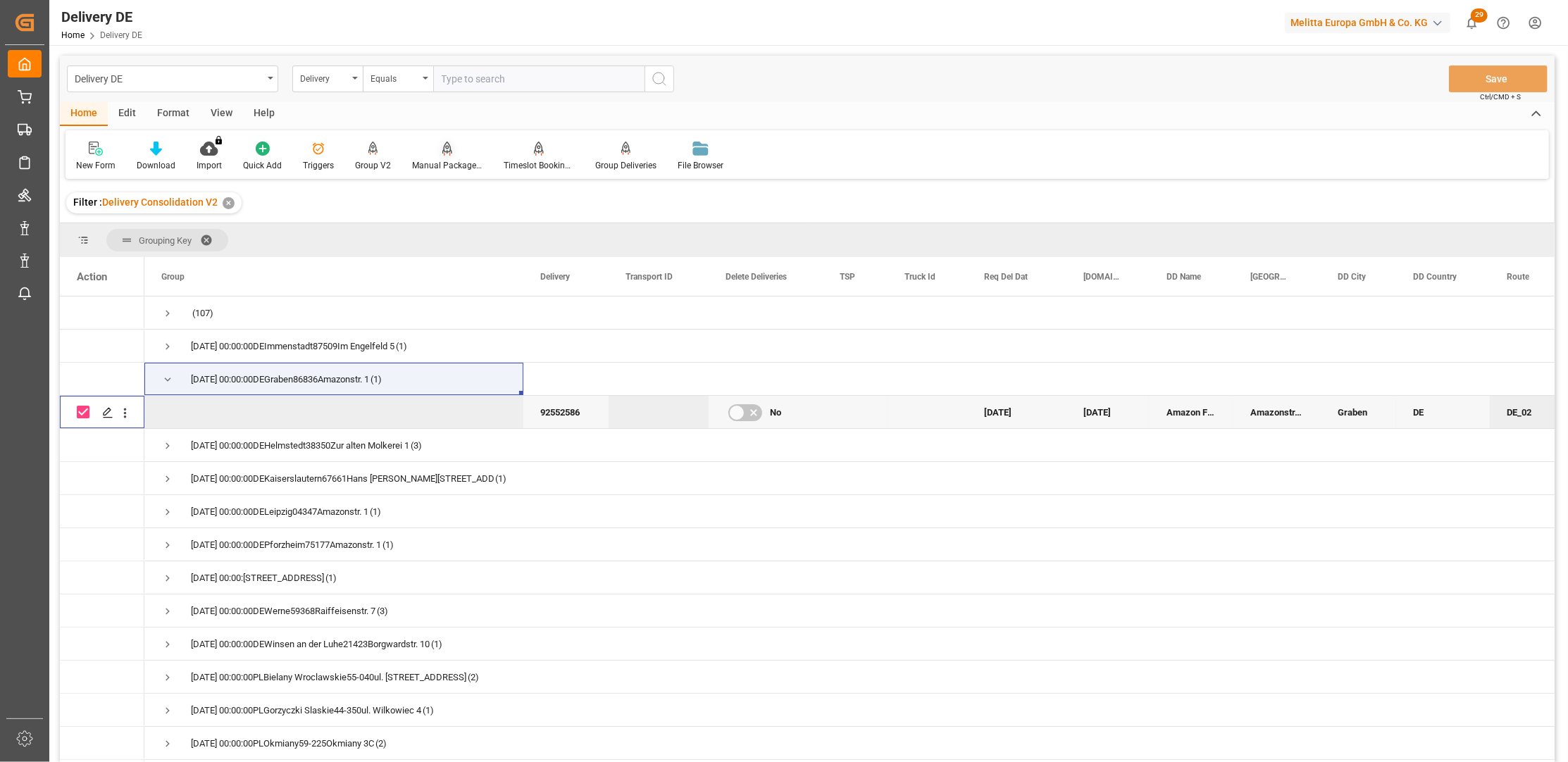
click at [444, 156] on div "Manual Package TypeDetermination" at bounding box center [448, 156] width 92 height 31
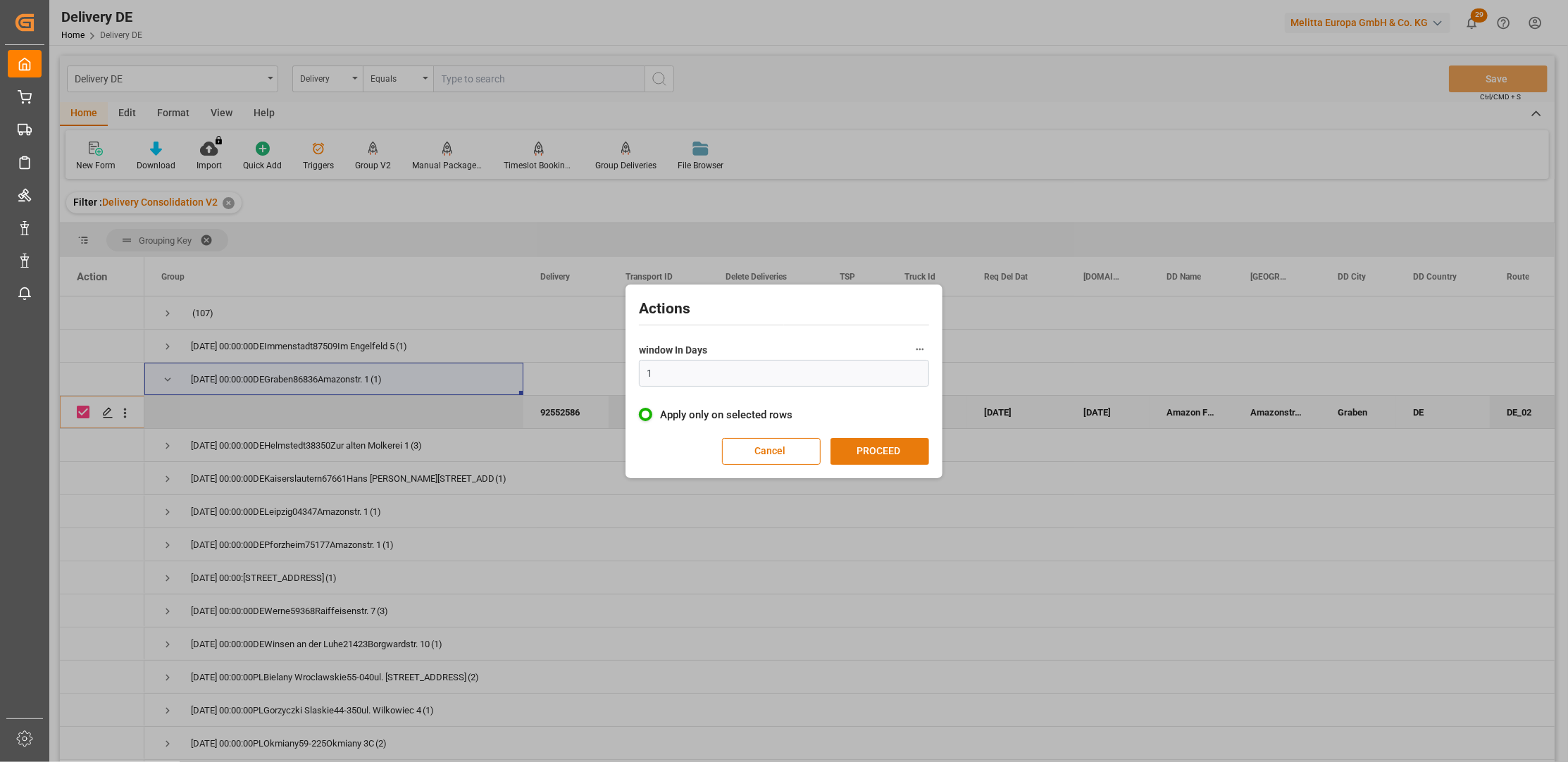
click at [888, 447] on button "PROCEED" at bounding box center [879, 451] width 98 height 27
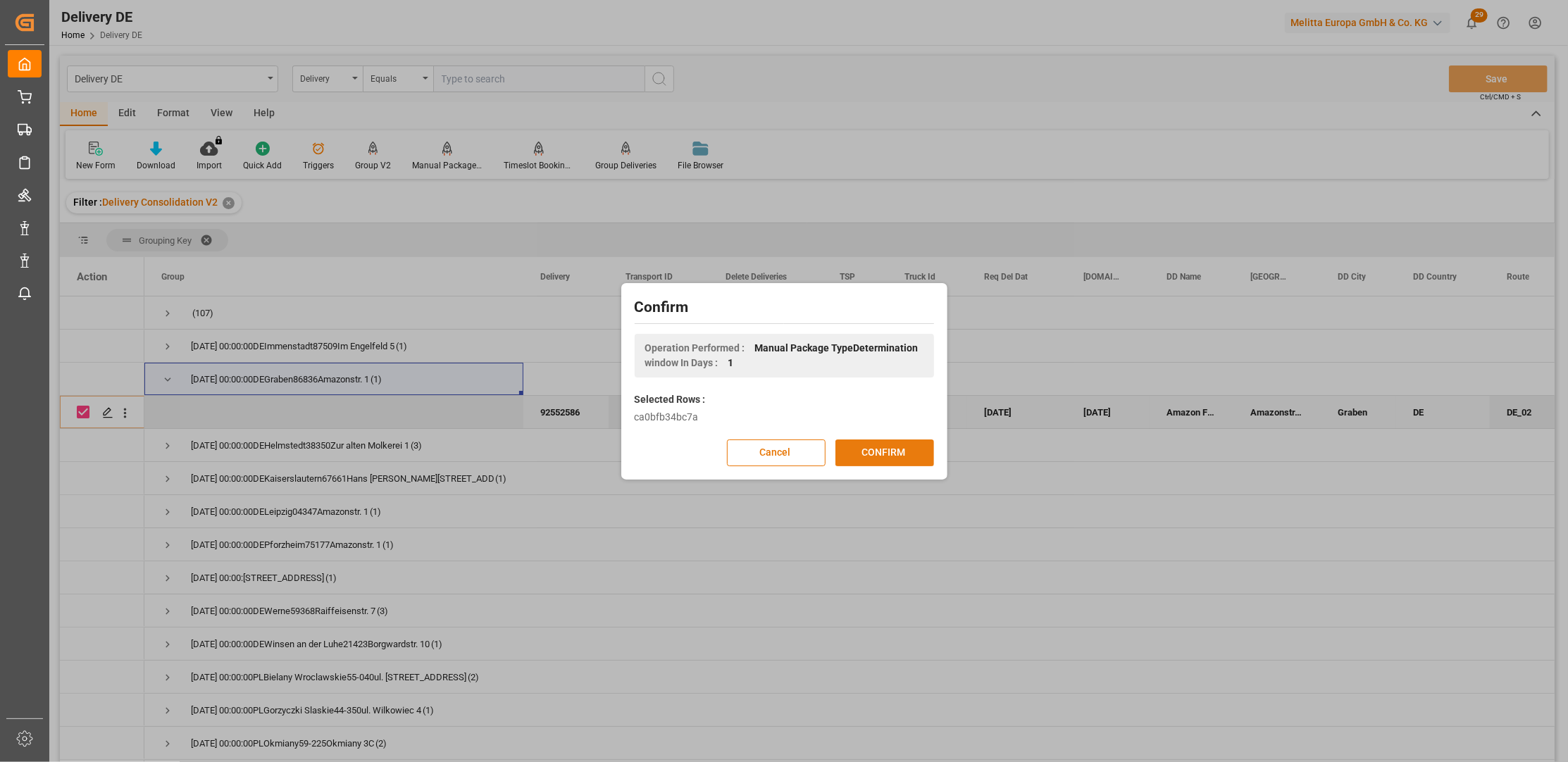
click at [888, 447] on button "CONFIRM" at bounding box center [884, 452] width 98 height 27
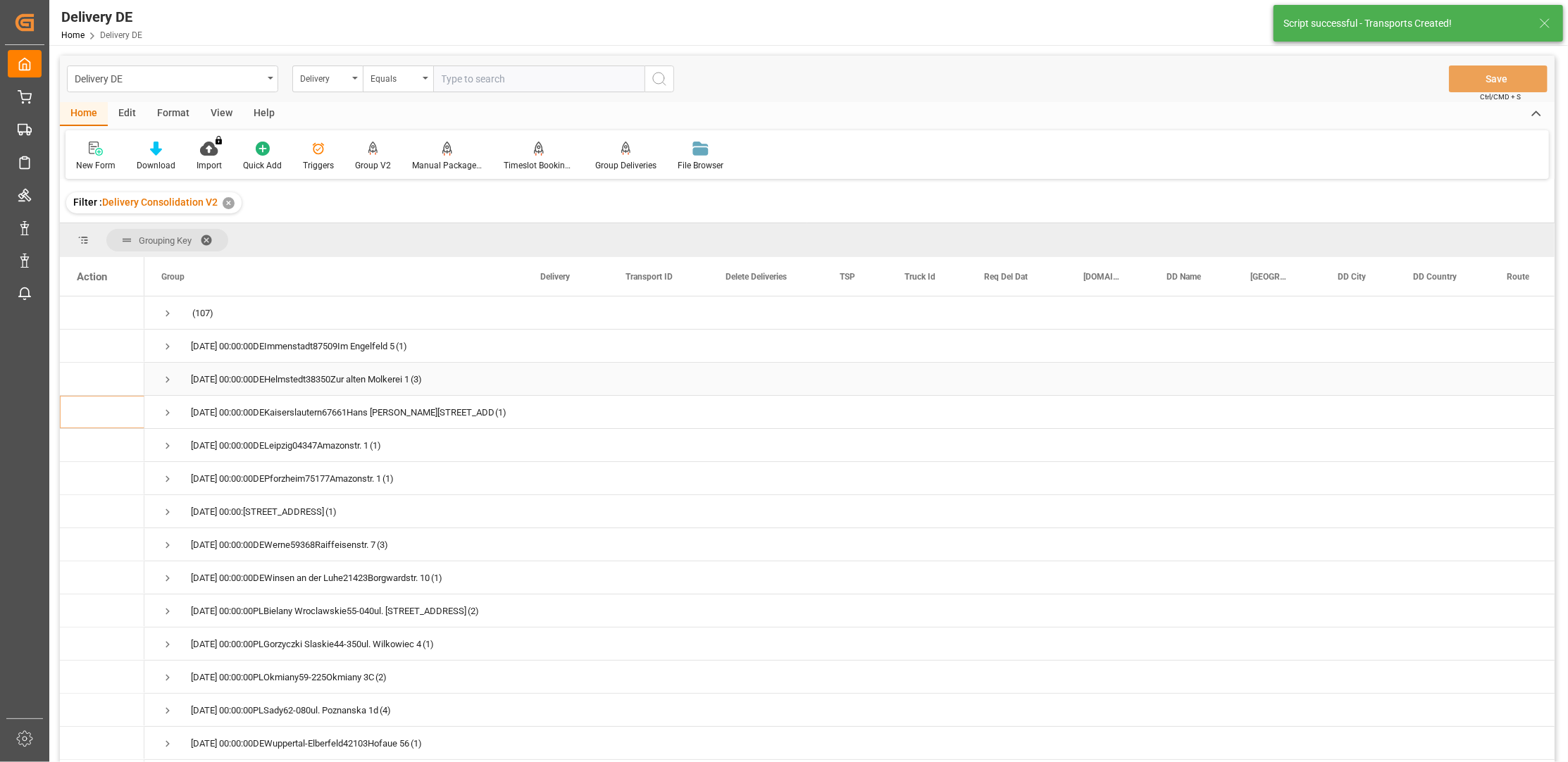
click at [166, 382] on span "Press SPACE to select this row." at bounding box center [167, 379] width 12 height 12
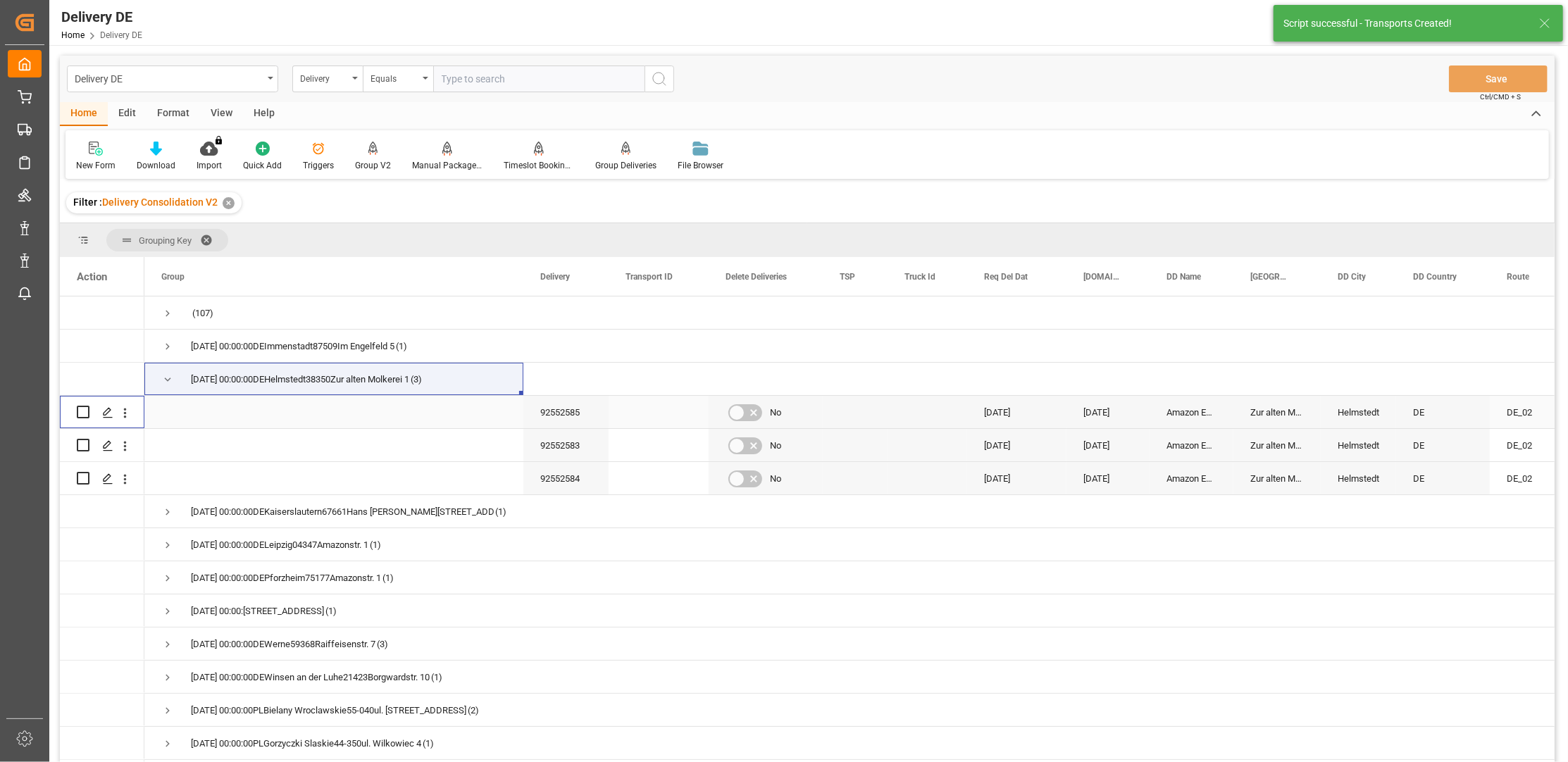
click at [79, 413] on input "Press Space to toggle row selection (unchecked)" at bounding box center [83, 411] width 12 height 12
checkbox input "true"
click at [84, 445] on input "Press Space to toggle row selection (unchecked)" at bounding box center [83, 444] width 12 height 12
checkbox input "true"
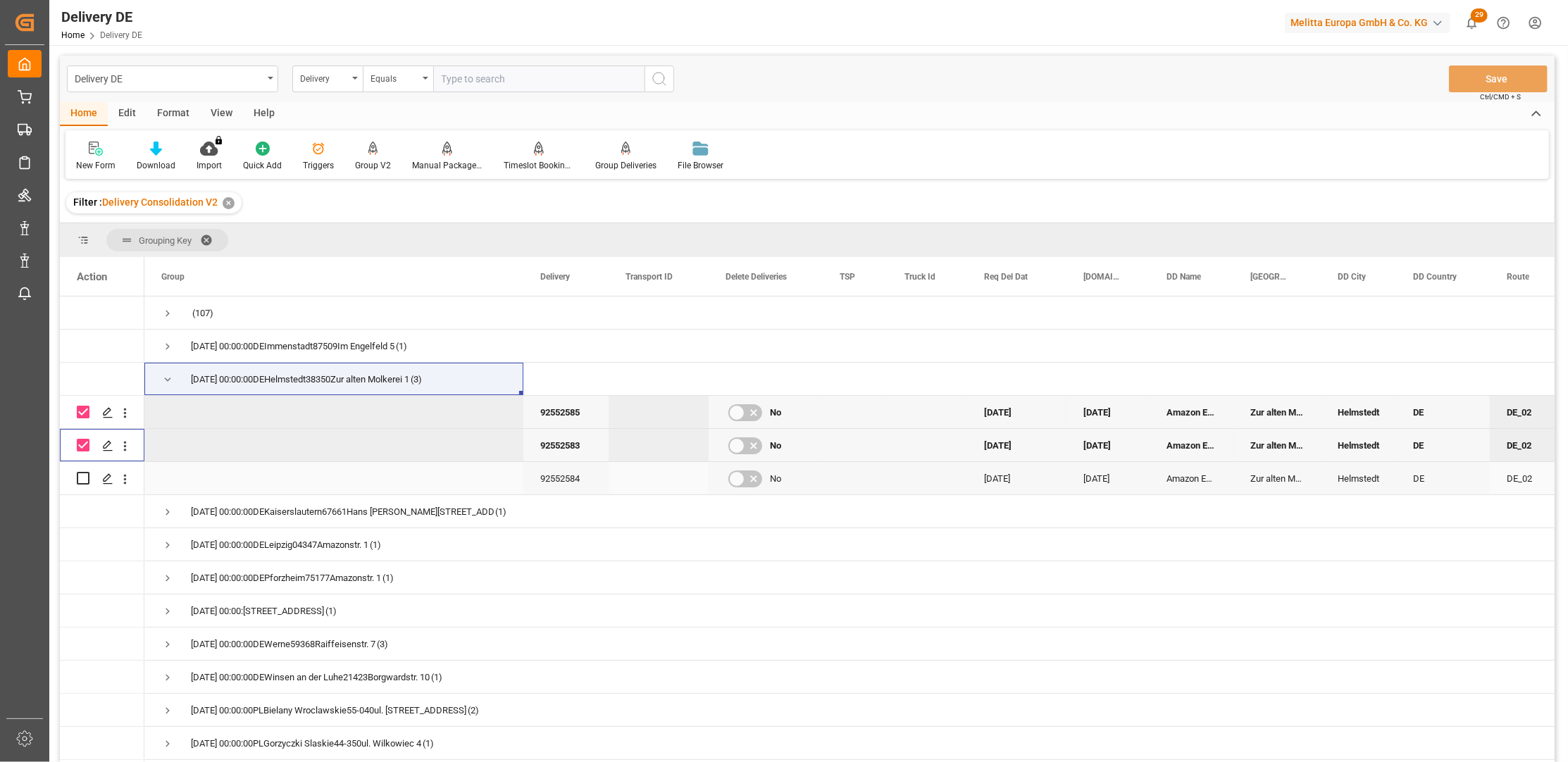
click at [84, 481] on input "Press Space to toggle row selection (unchecked)" at bounding box center [83, 478] width 12 height 12
checkbox input "true"
click at [452, 163] on div "Manual Package TypeDetermination" at bounding box center [448, 165] width 70 height 12
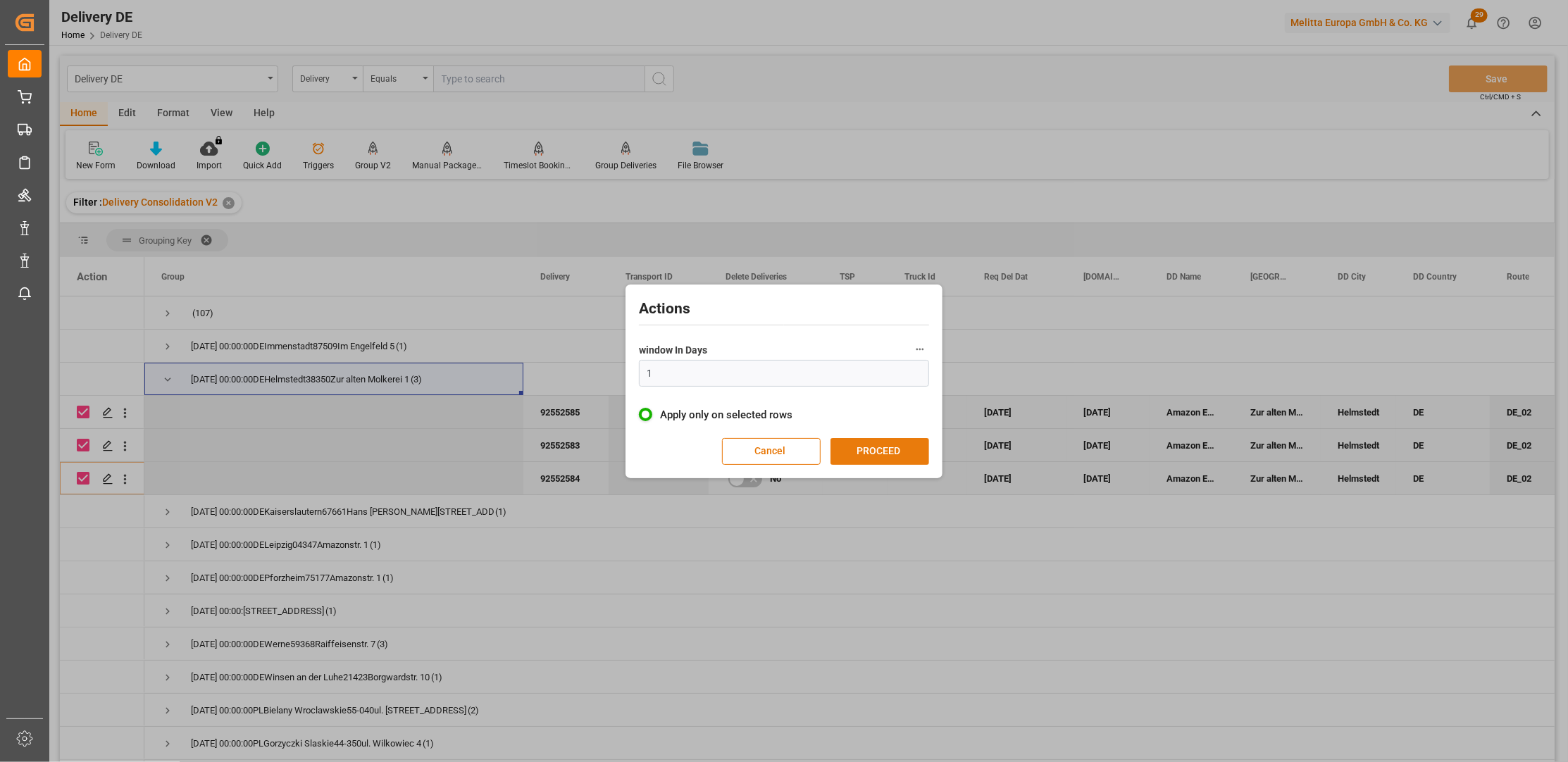
click at [868, 445] on button "PROCEED" at bounding box center [879, 451] width 98 height 27
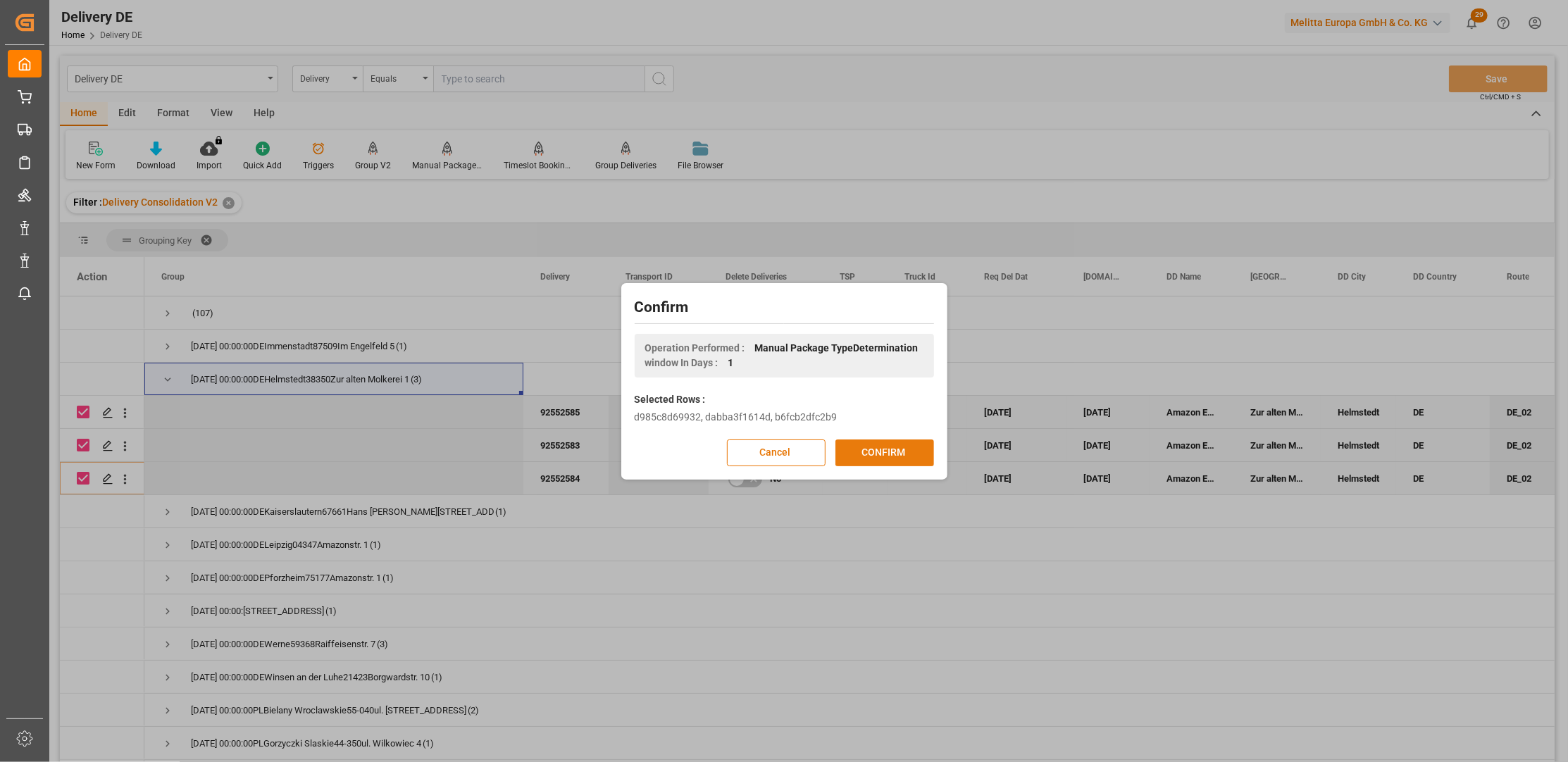
click at [879, 453] on button "CONFIRM" at bounding box center [884, 452] width 98 height 27
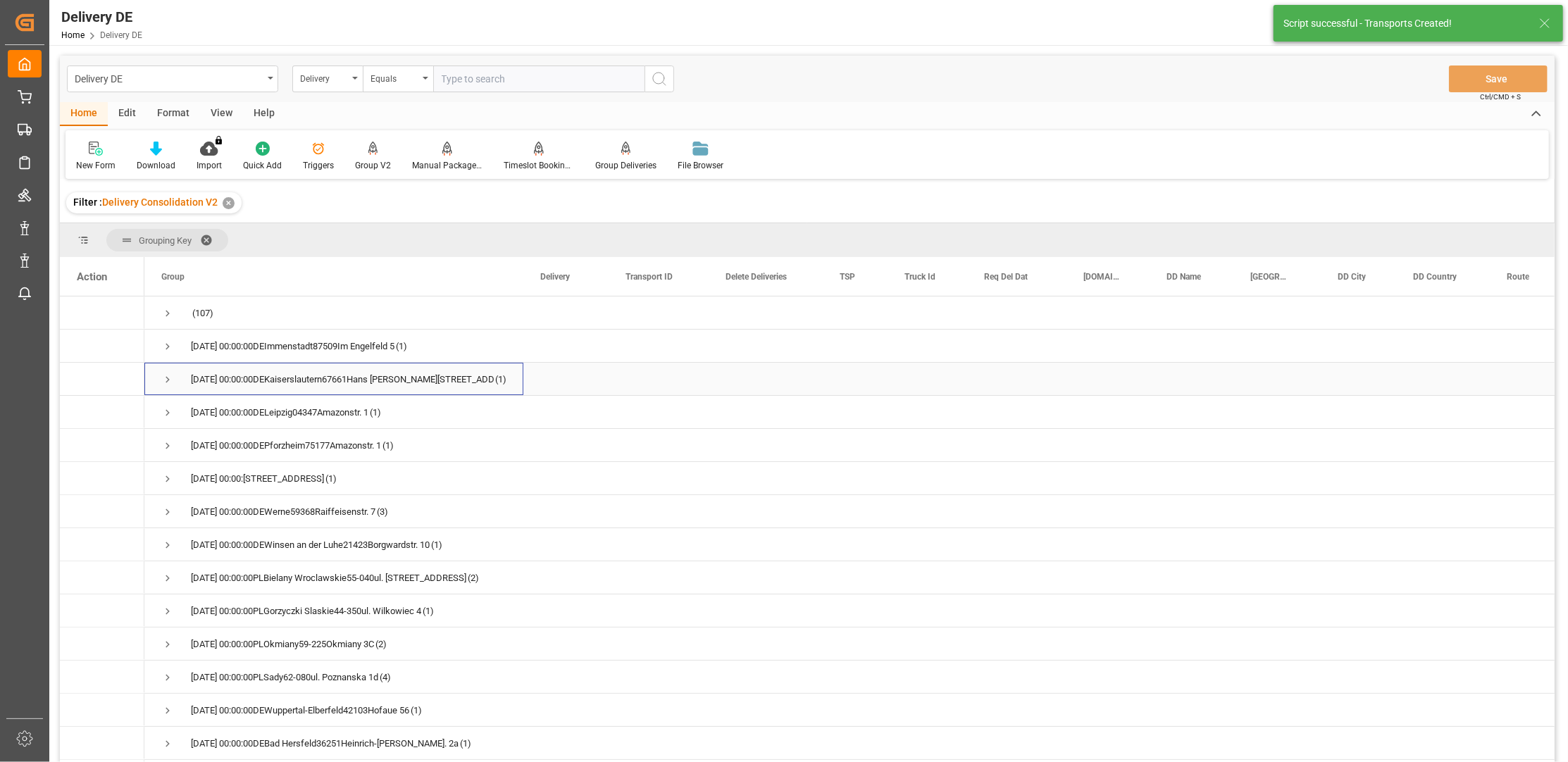
click at [168, 375] on span "Press SPACE to select this row." at bounding box center [167, 379] width 12 height 12
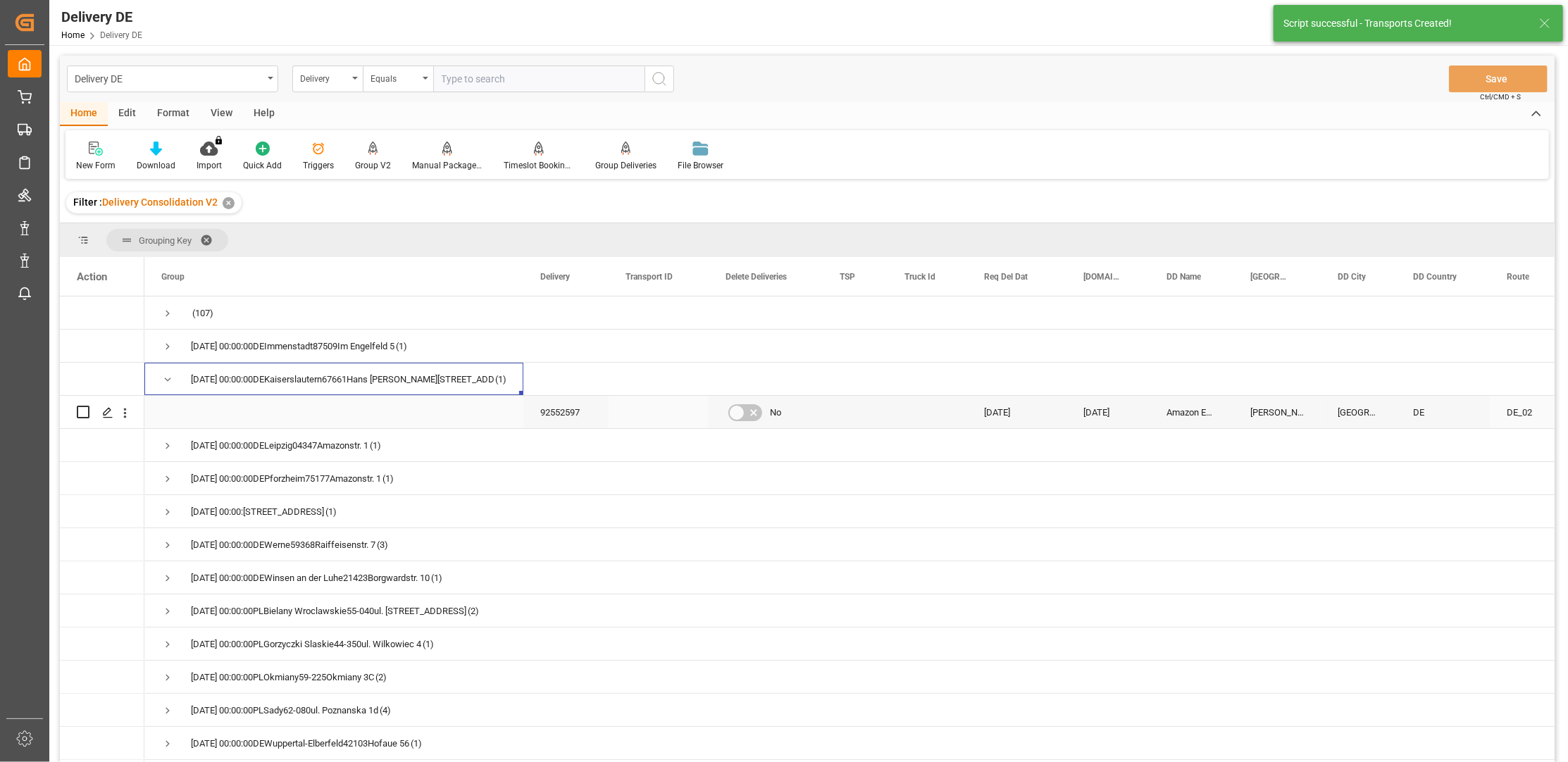
click at [84, 412] on input "Press Space to toggle row selection (unchecked)" at bounding box center [83, 411] width 12 height 12
checkbox input "true"
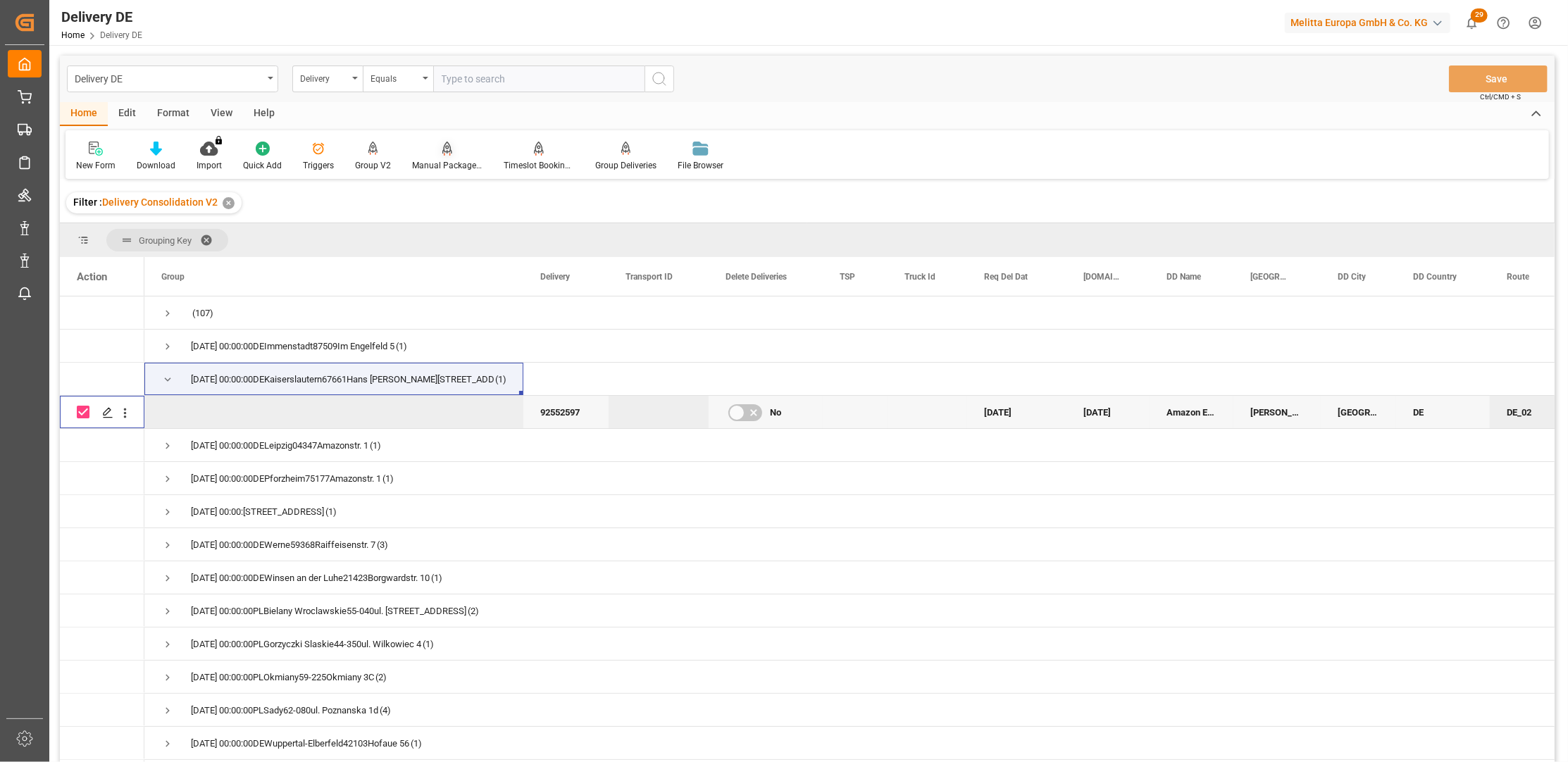
click at [450, 166] on div "Manual Package TypeDetermination" at bounding box center [448, 165] width 70 height 12
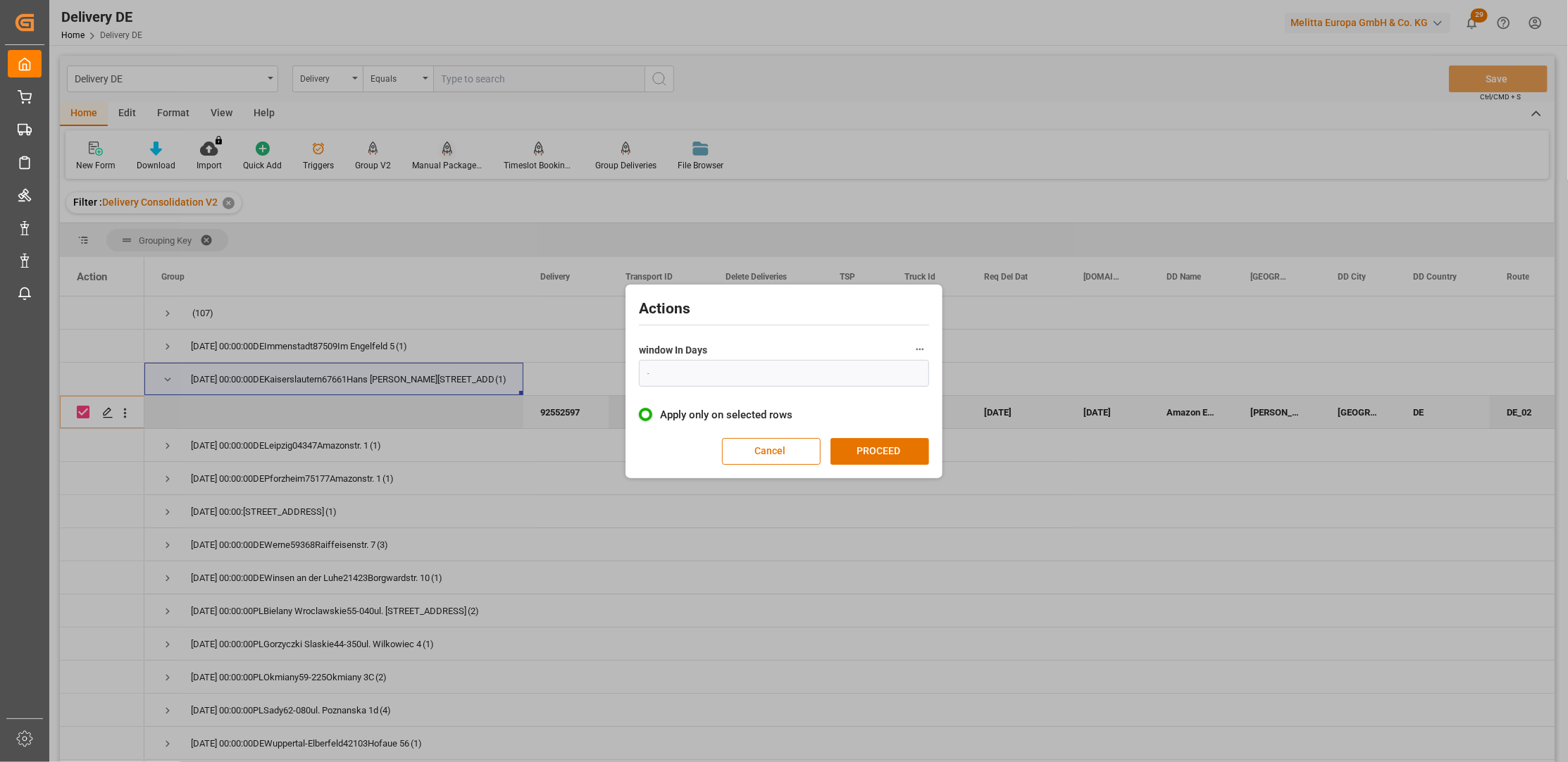
type input "1"
click at [874, 452] on button "PROCEED" at bounding box center [879, 451] width 98 height 27
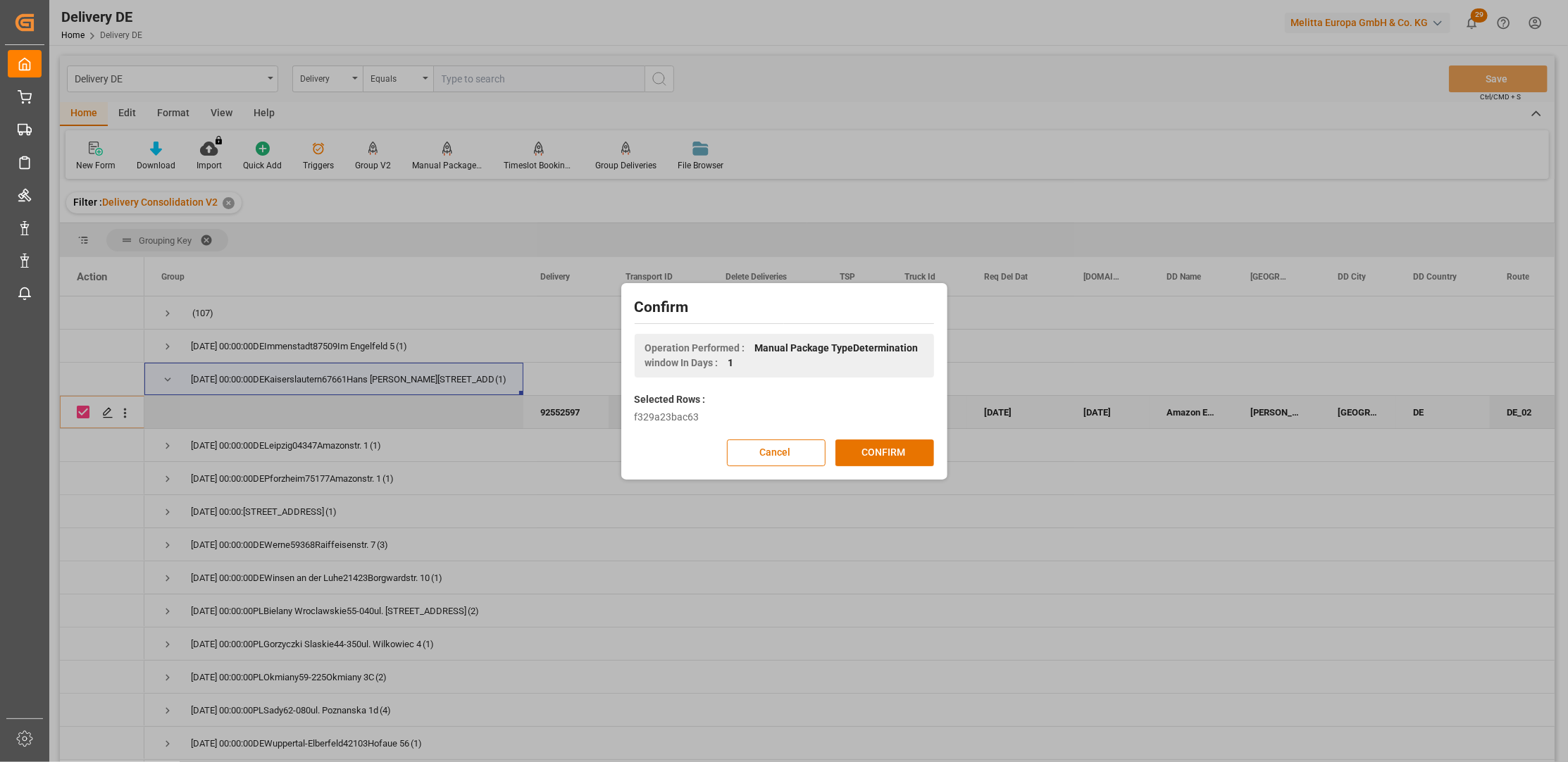
click at [874, 452] on button "CONFIRM" at bounding box center [884, 452] width 98 height 27
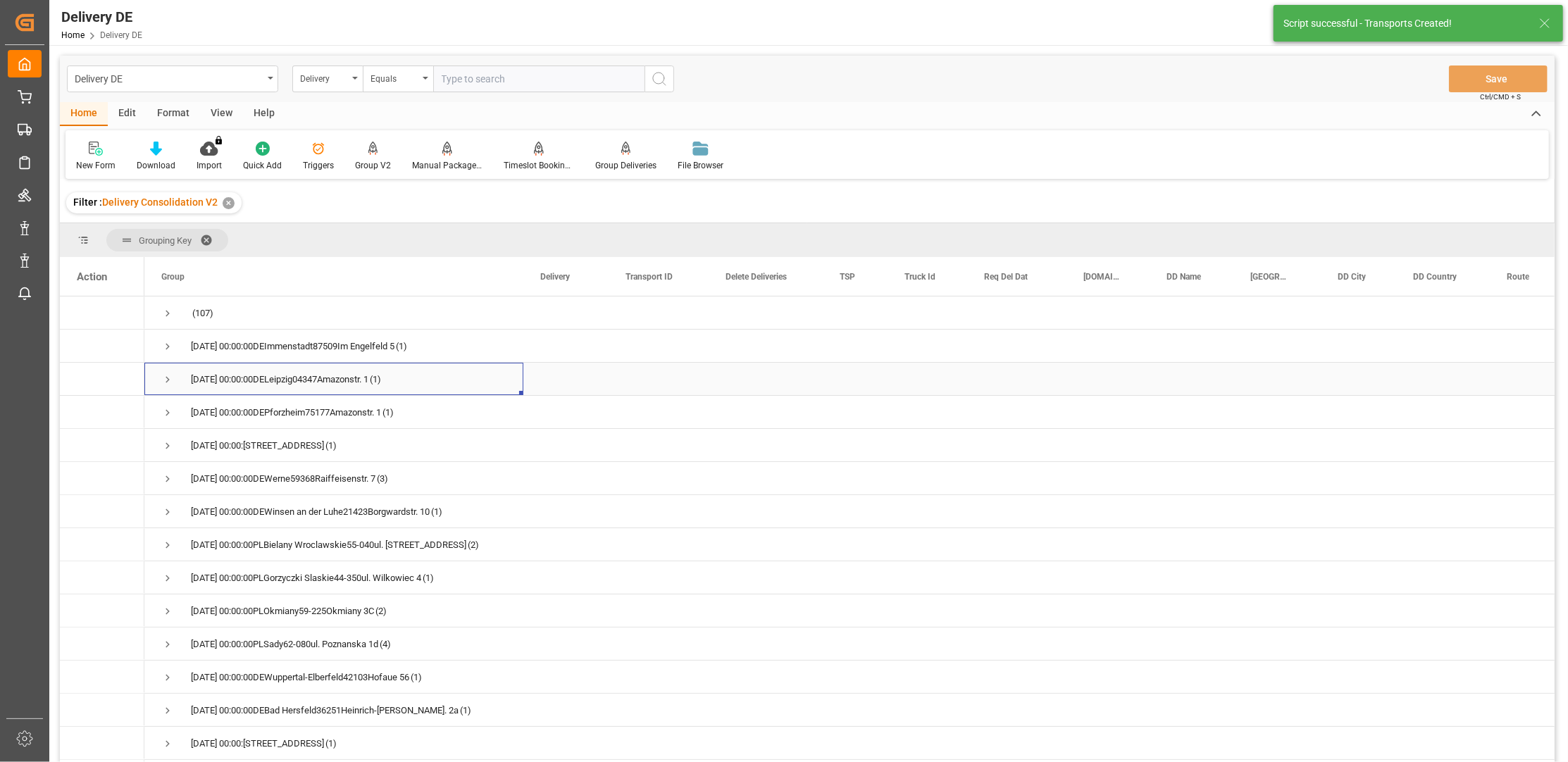
click at [164, 378] on span "Press SPACE to select this row." at bounding box center [167, 379] width 12 height 12
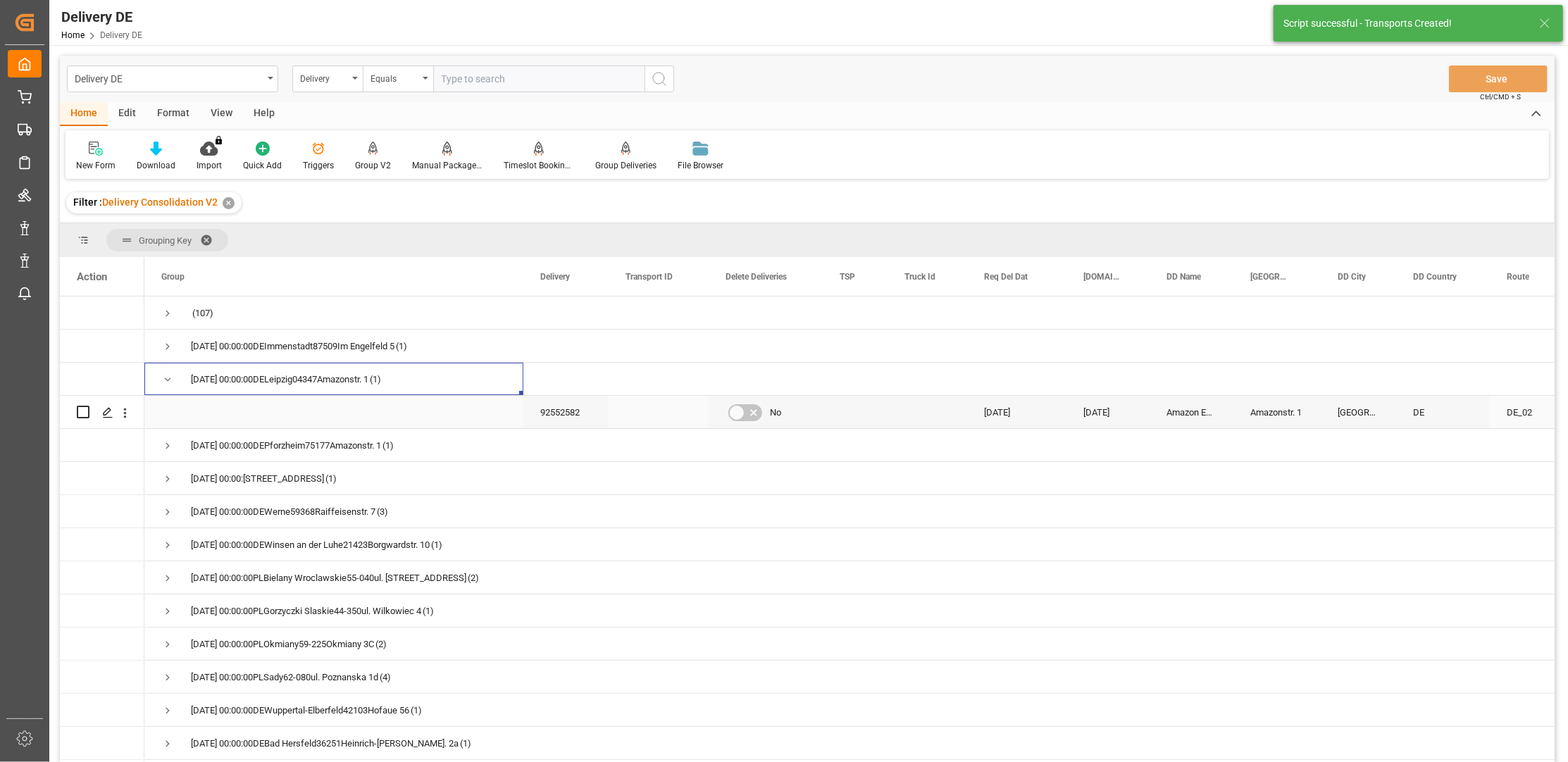
click at [81, 412] on input "Press Space to toggle row selection (unchecked)" at bounding box center [83, 411] width 12 height 12
checkbox input "true"
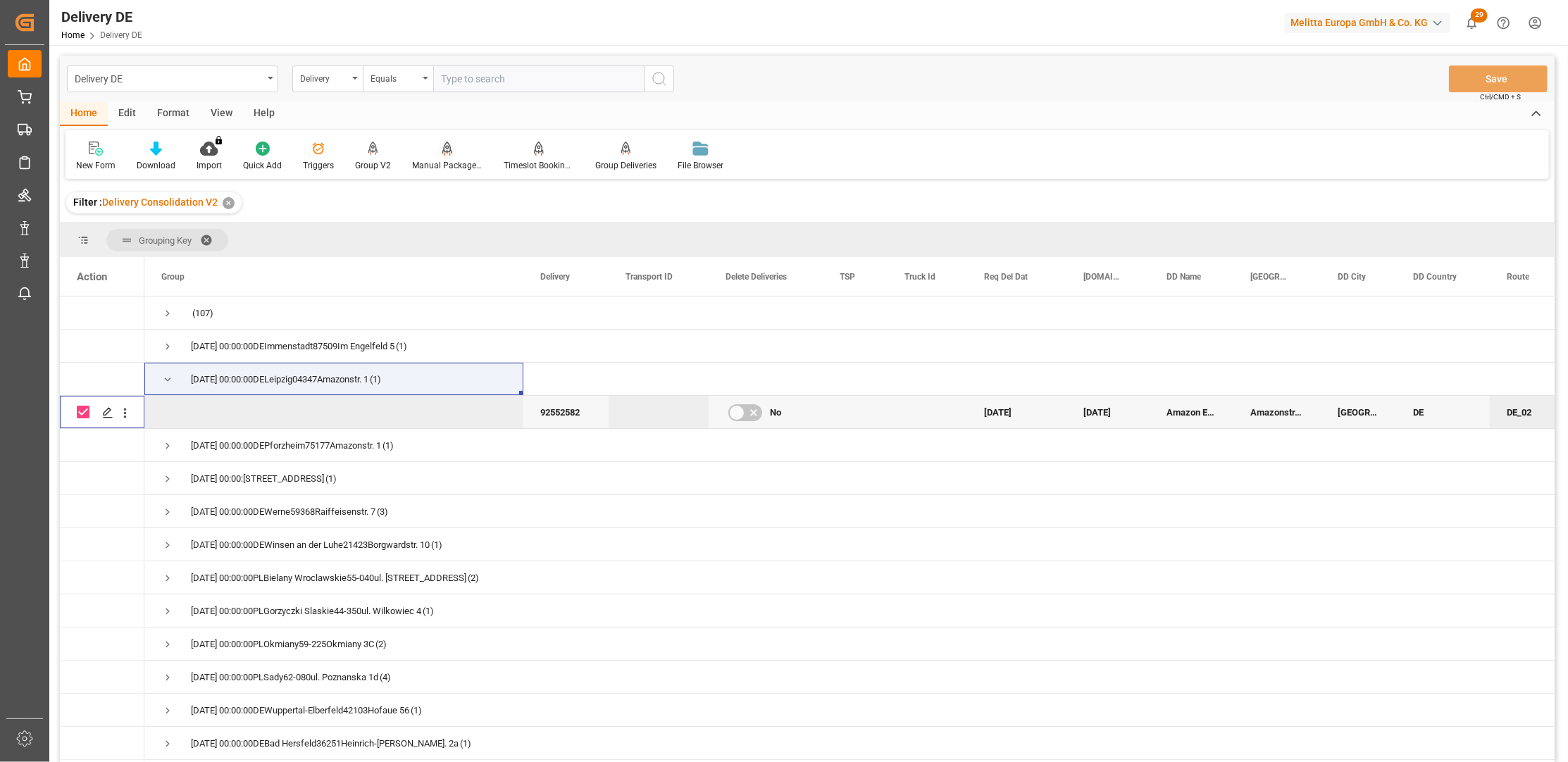
click at [443, 161] on div "Manual Package TypeDetermination" at bounding box center [448, 165] width 70 height 12
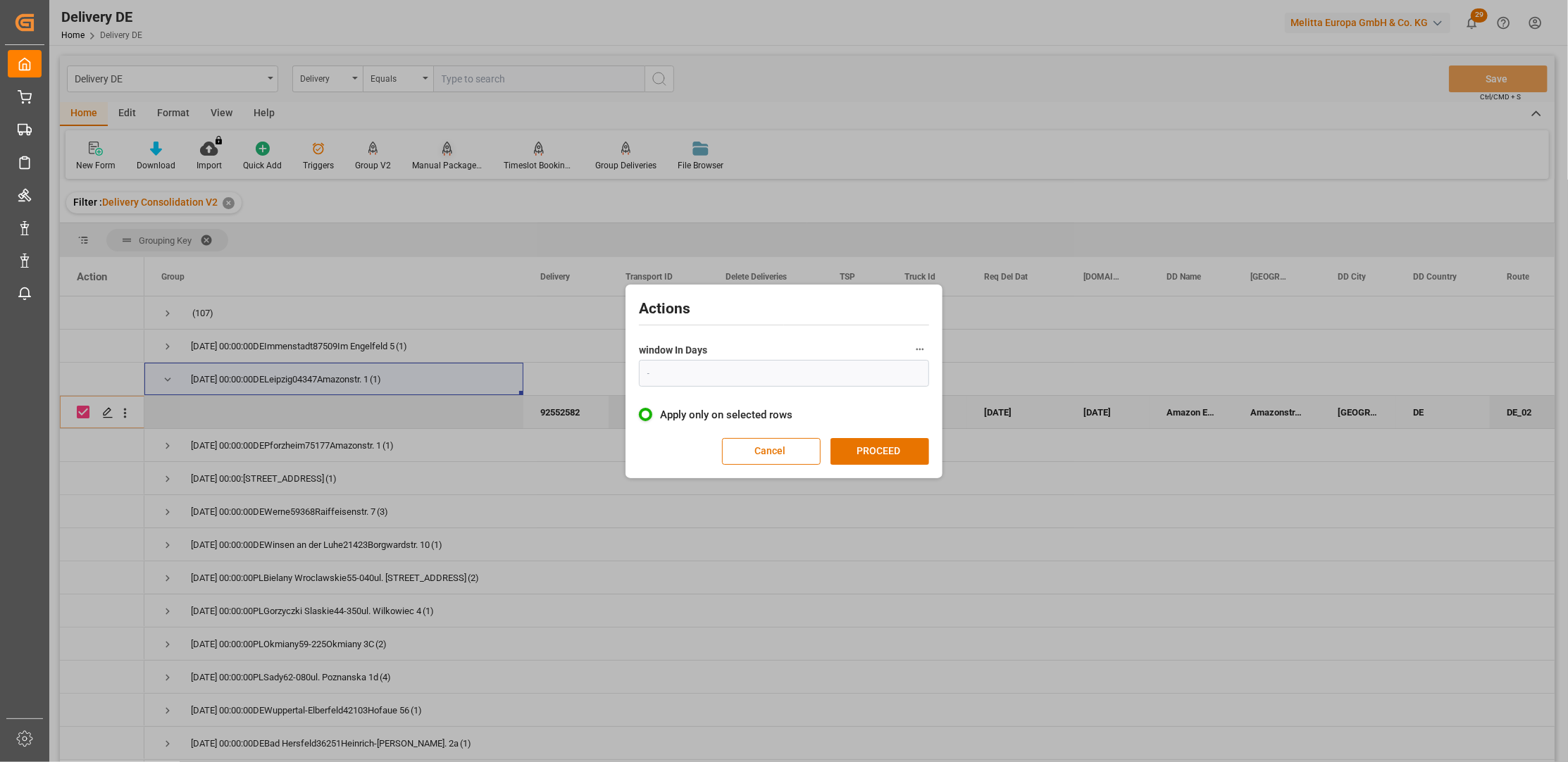
type input "1"
click at [865, 445] on button "PROCEED" at bounding box center [879, 451] width 98 height 27
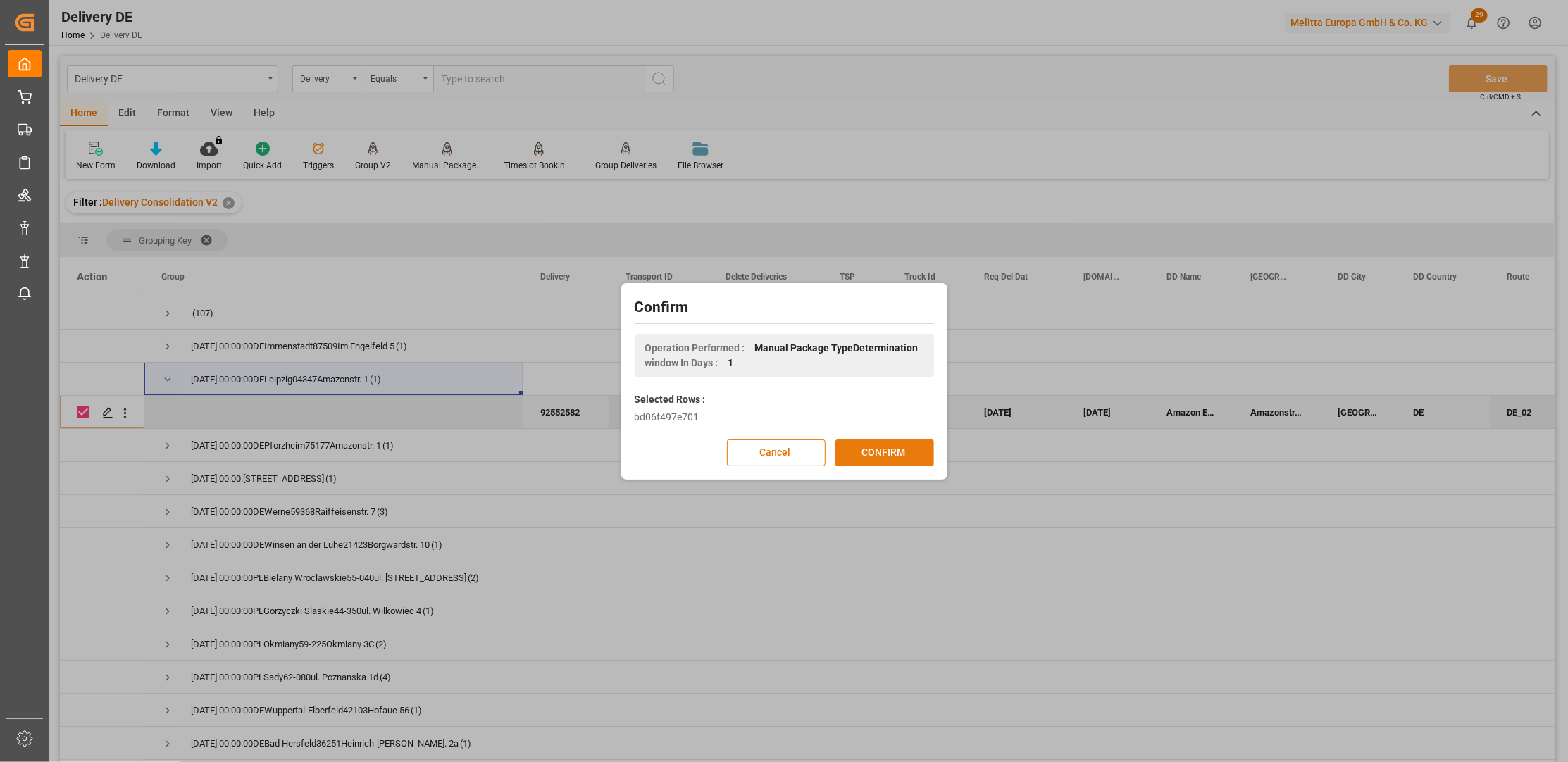
click at [871, 451] on button "CONFIRM" at bounding box center [884, 452] width 98 height 27
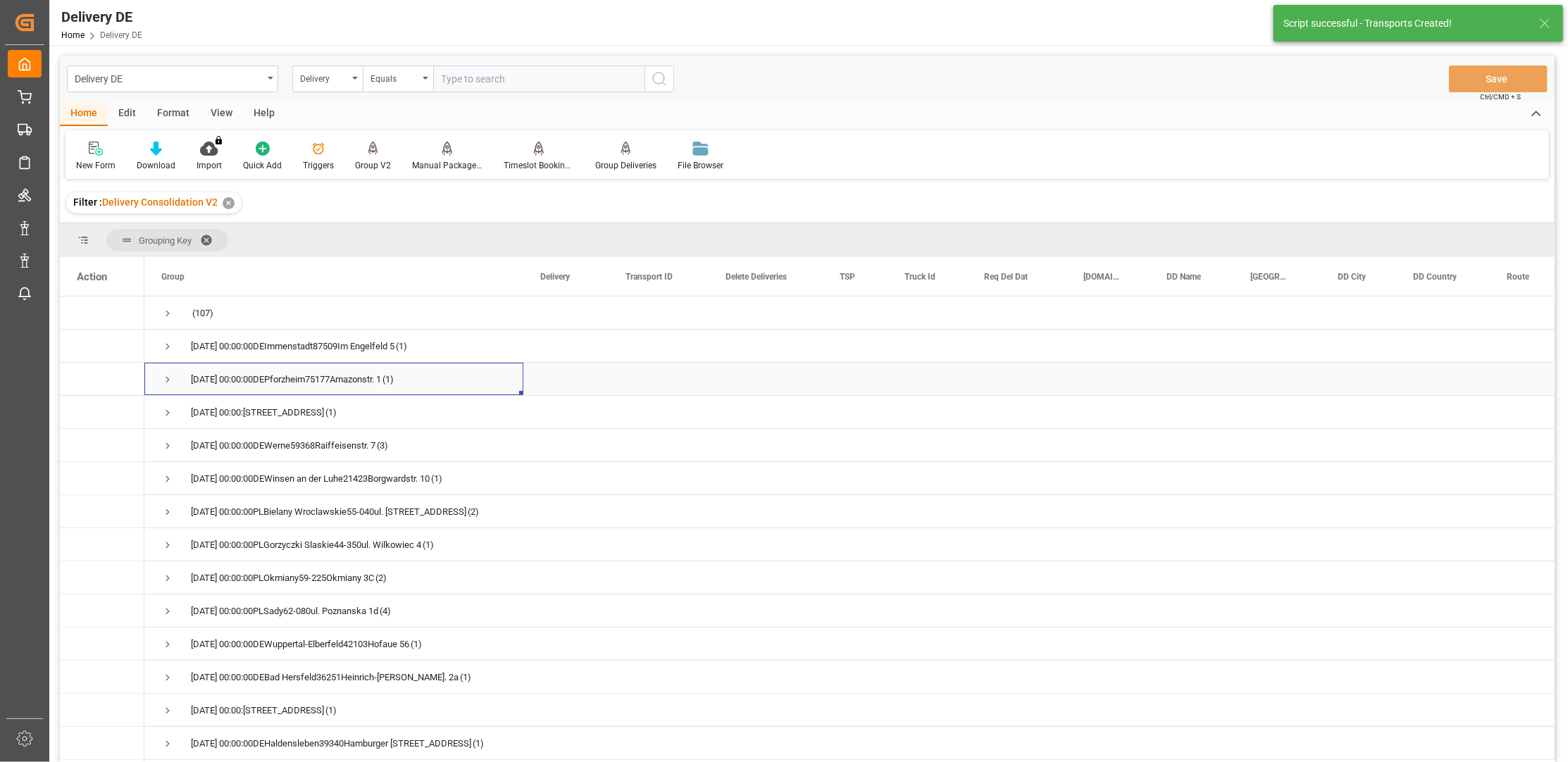
click at [168, 377] on span "Press SPACE to select this row." at bounding box center [167, 379] width 12 height 12
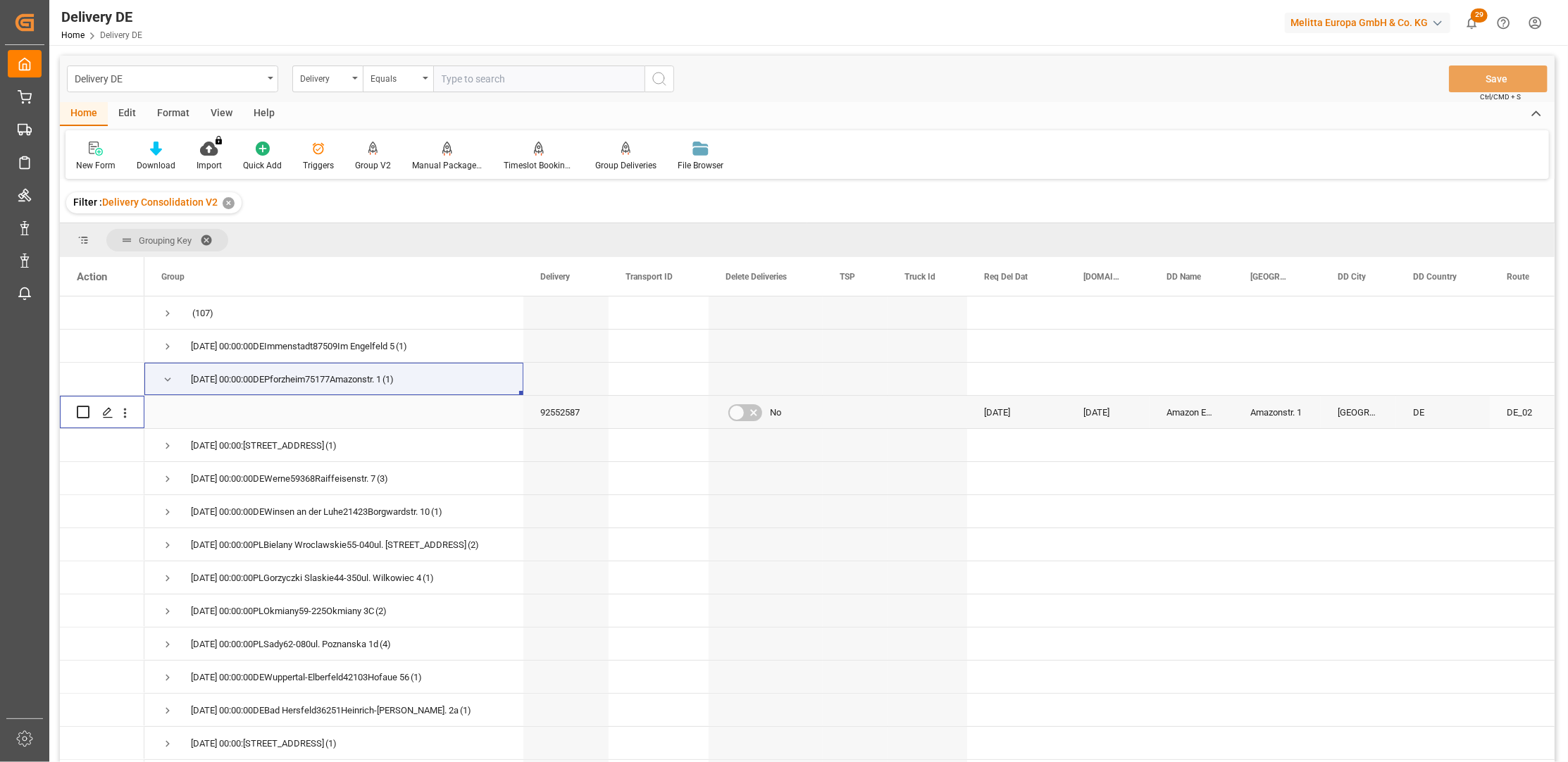
click at [84, 408] on input "Press Space to toggle row selection (unchecked)" at bounding box center [83, 411] width 12 height 12
checkbox input "true"
click at [439, 171] on div "Manual Package TypeDetermination" at bounding box center [448, 165] width 70 height 12
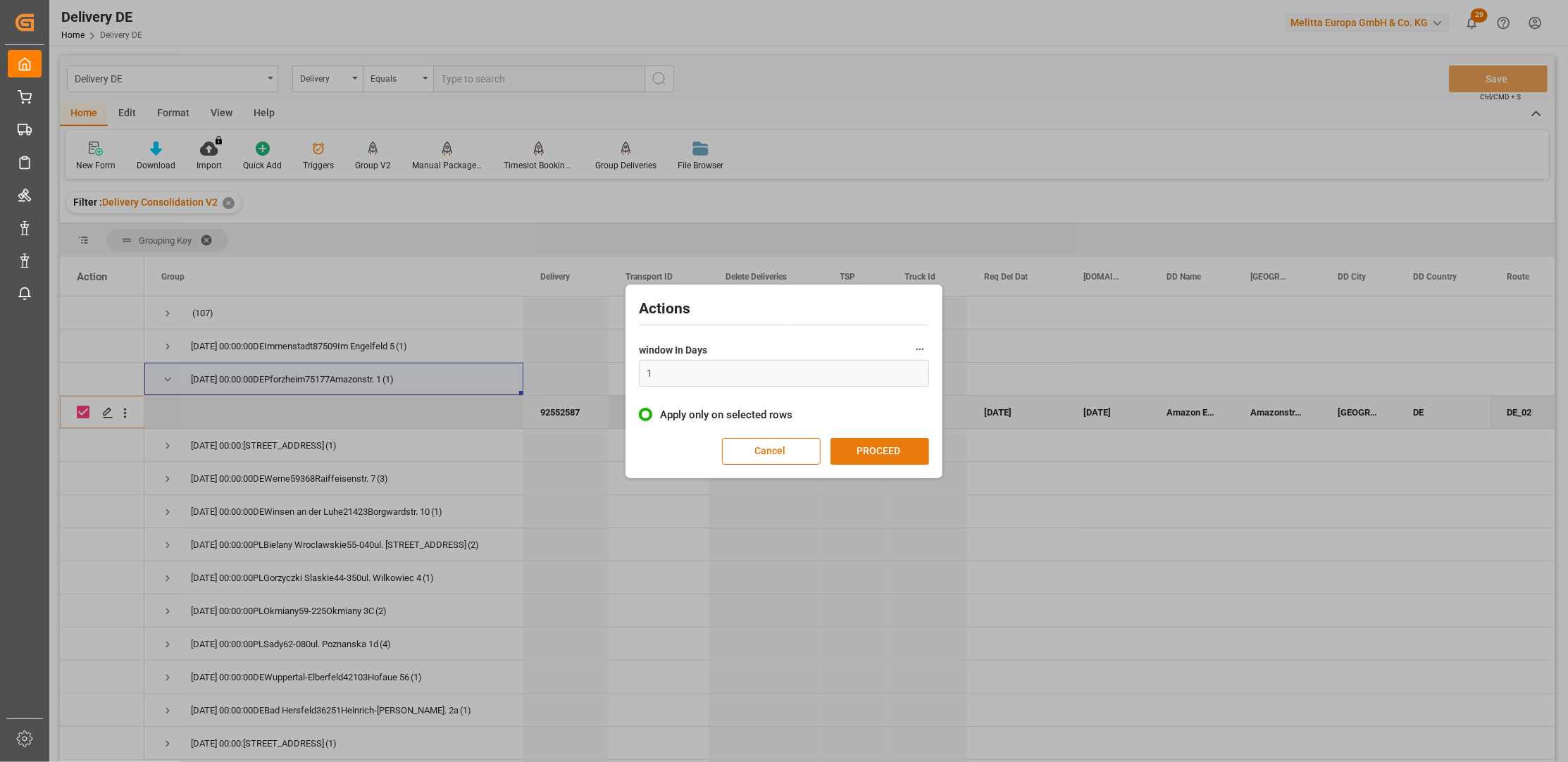
click at [885, 448] on button "PROCEED" at bounding box center [879, 451] width 98 height 27
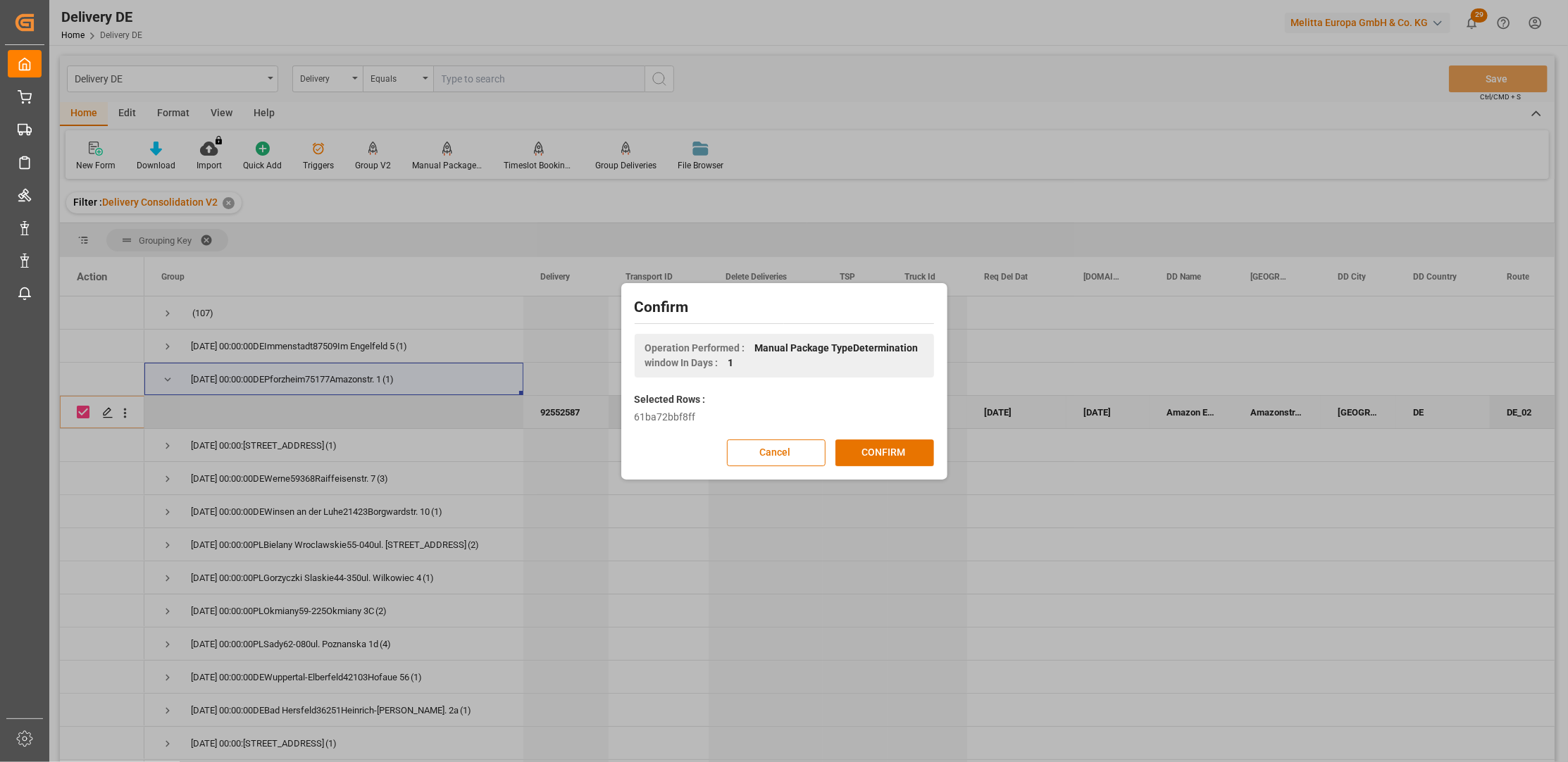
click at [885, 448] on button "CONFIRM" at bounding box center [884, 452] width 98 height 27
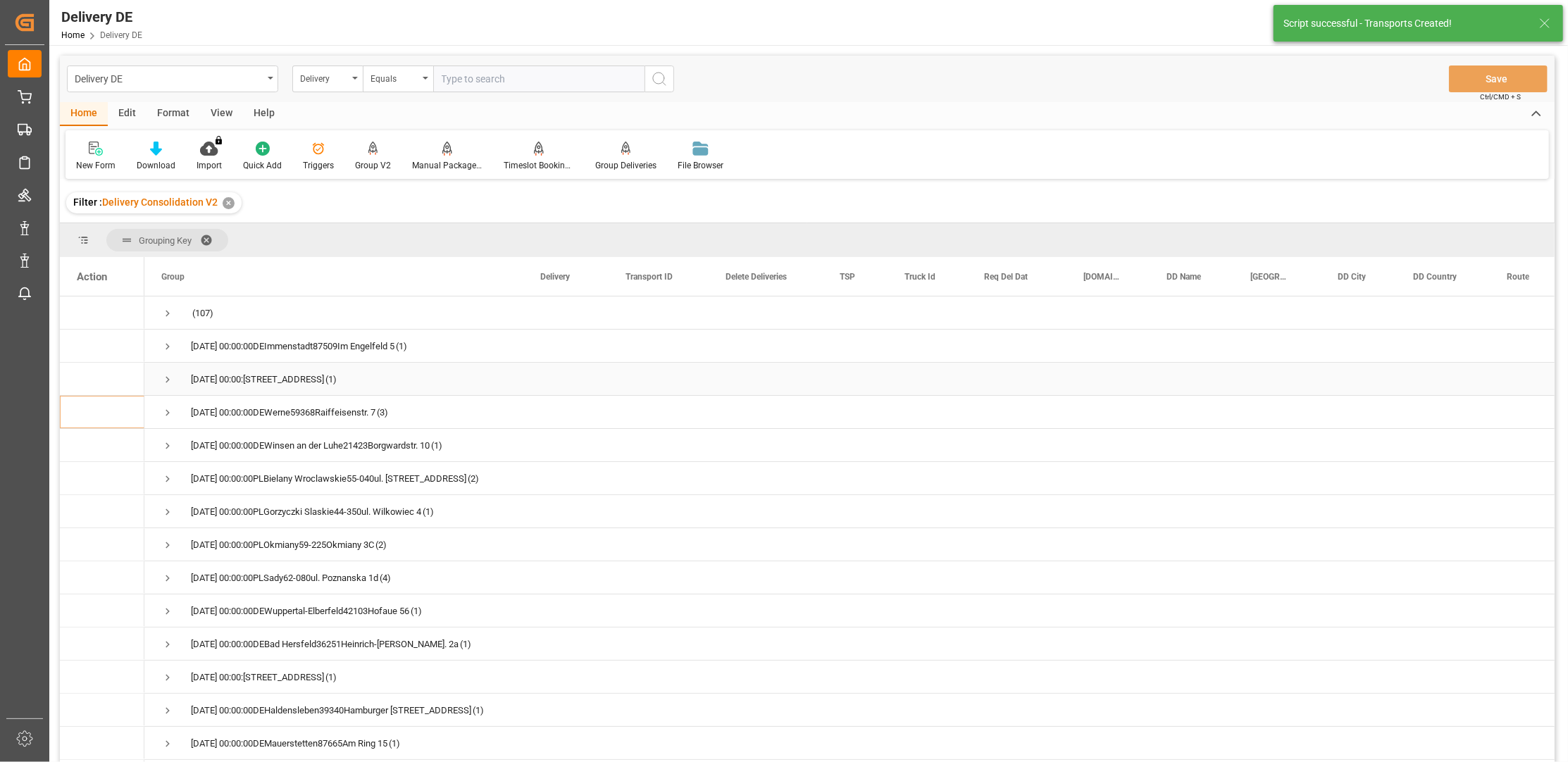
click at [164, 380] on span "Press SPACE to select this row." at bounding box center [167, 379] width 12 height 12
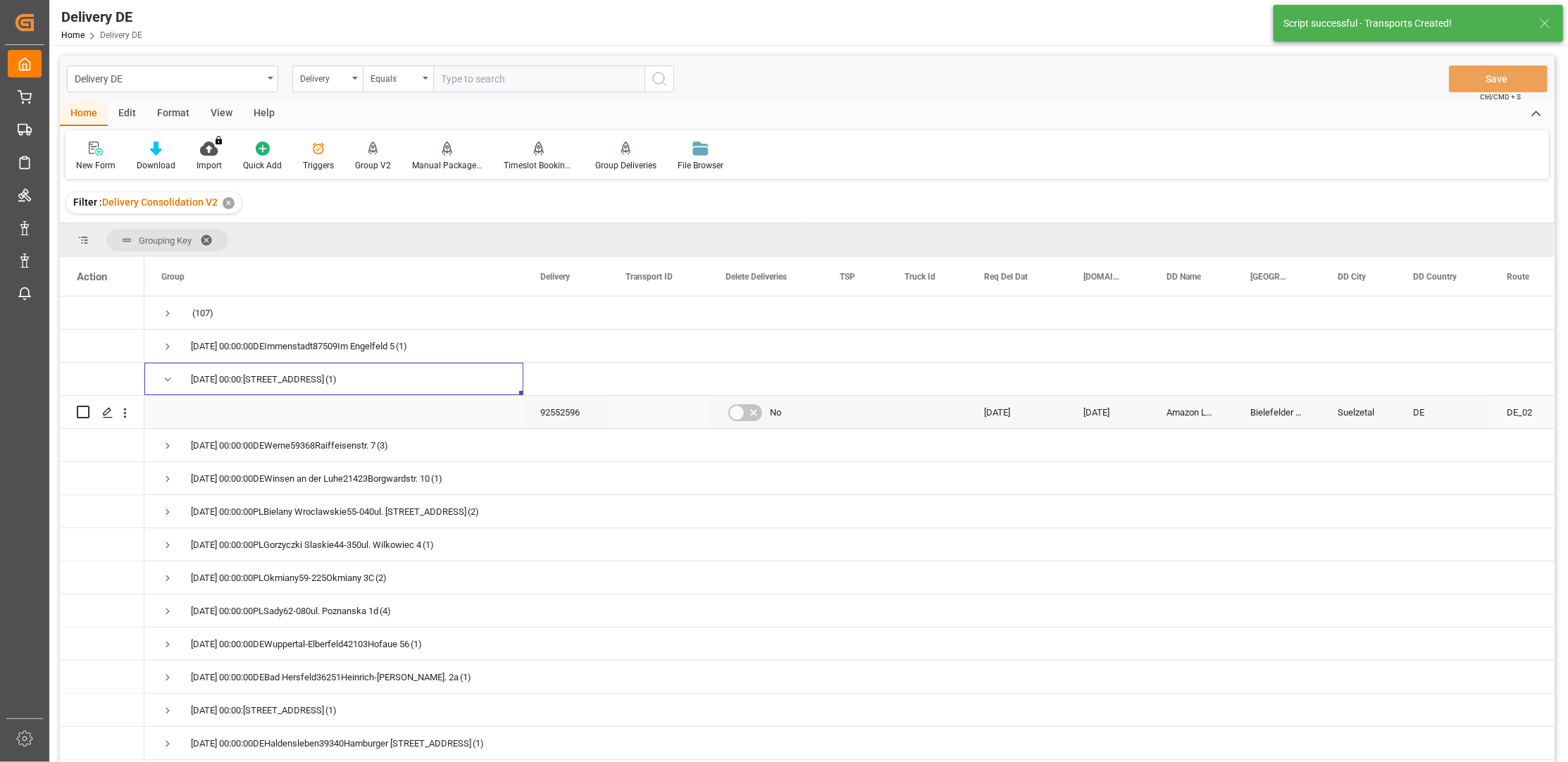
click at [83, 410] on input "Press Space to toggle row selection (unchecked)" at bounding box center [83, 411] width 12 height 12
checkbox input "true"
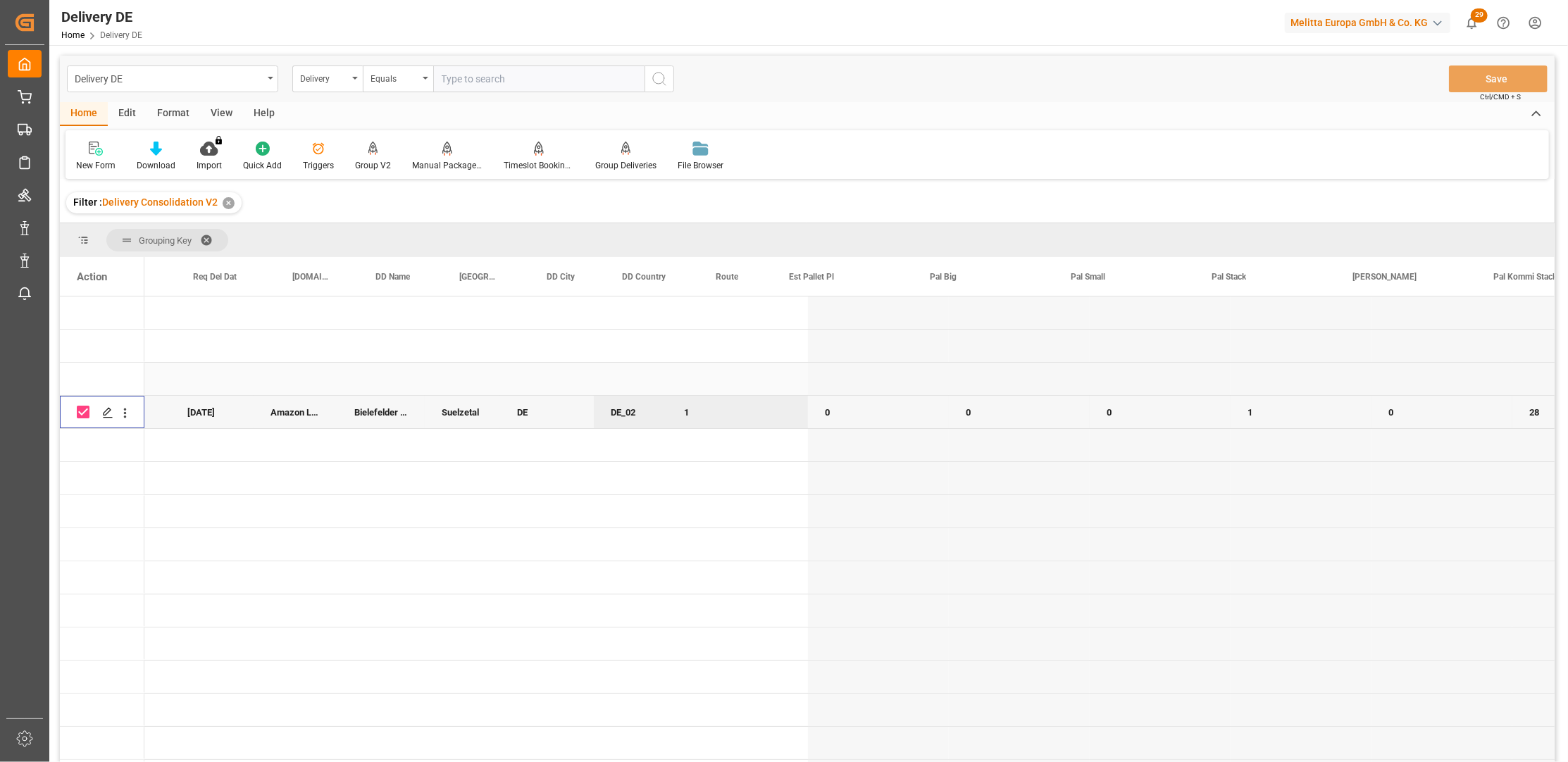
scroll to position [0, 411]
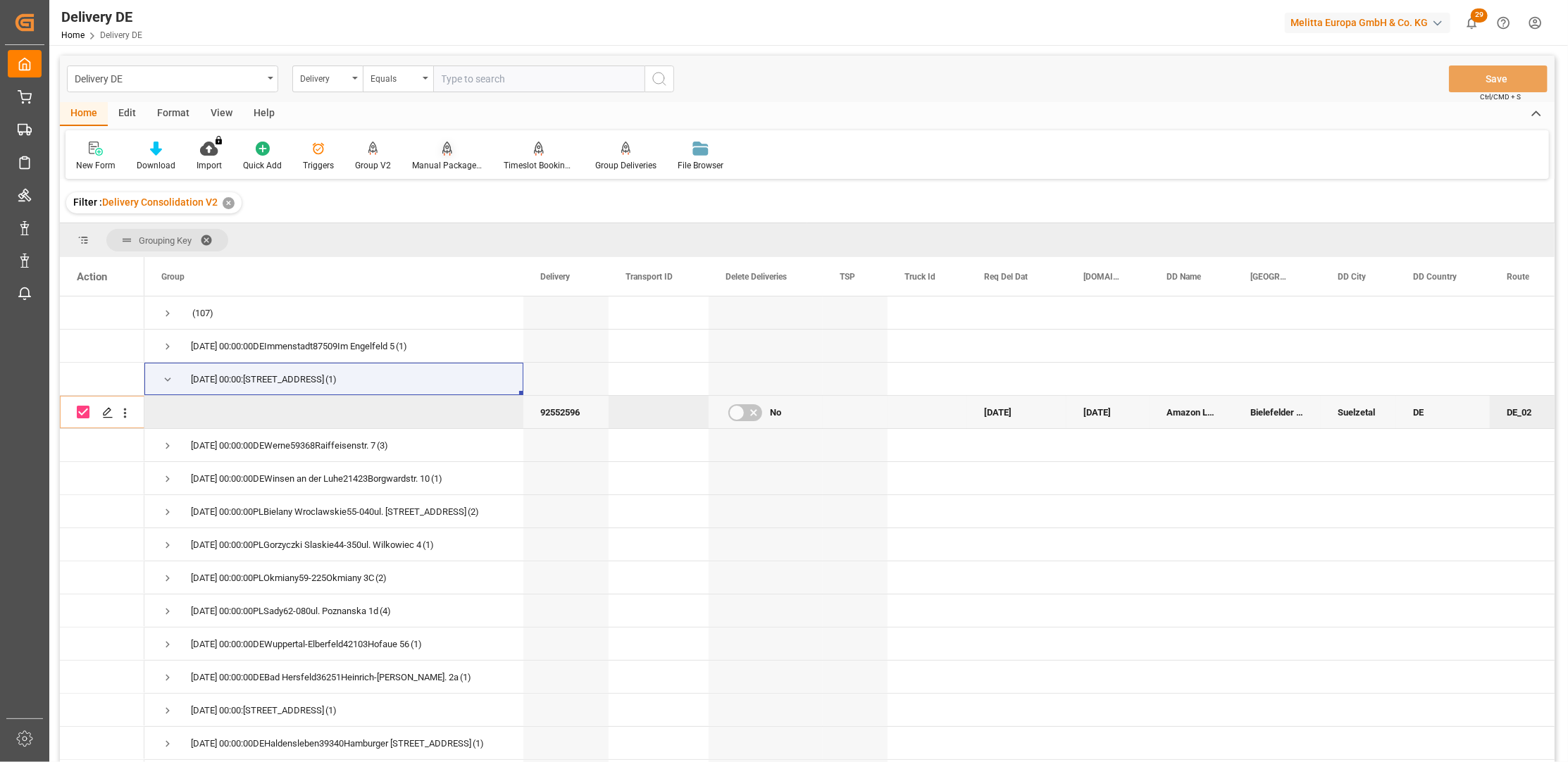
click at [443, 151] on icon at bounding box center [448, 147] width 10 height 12
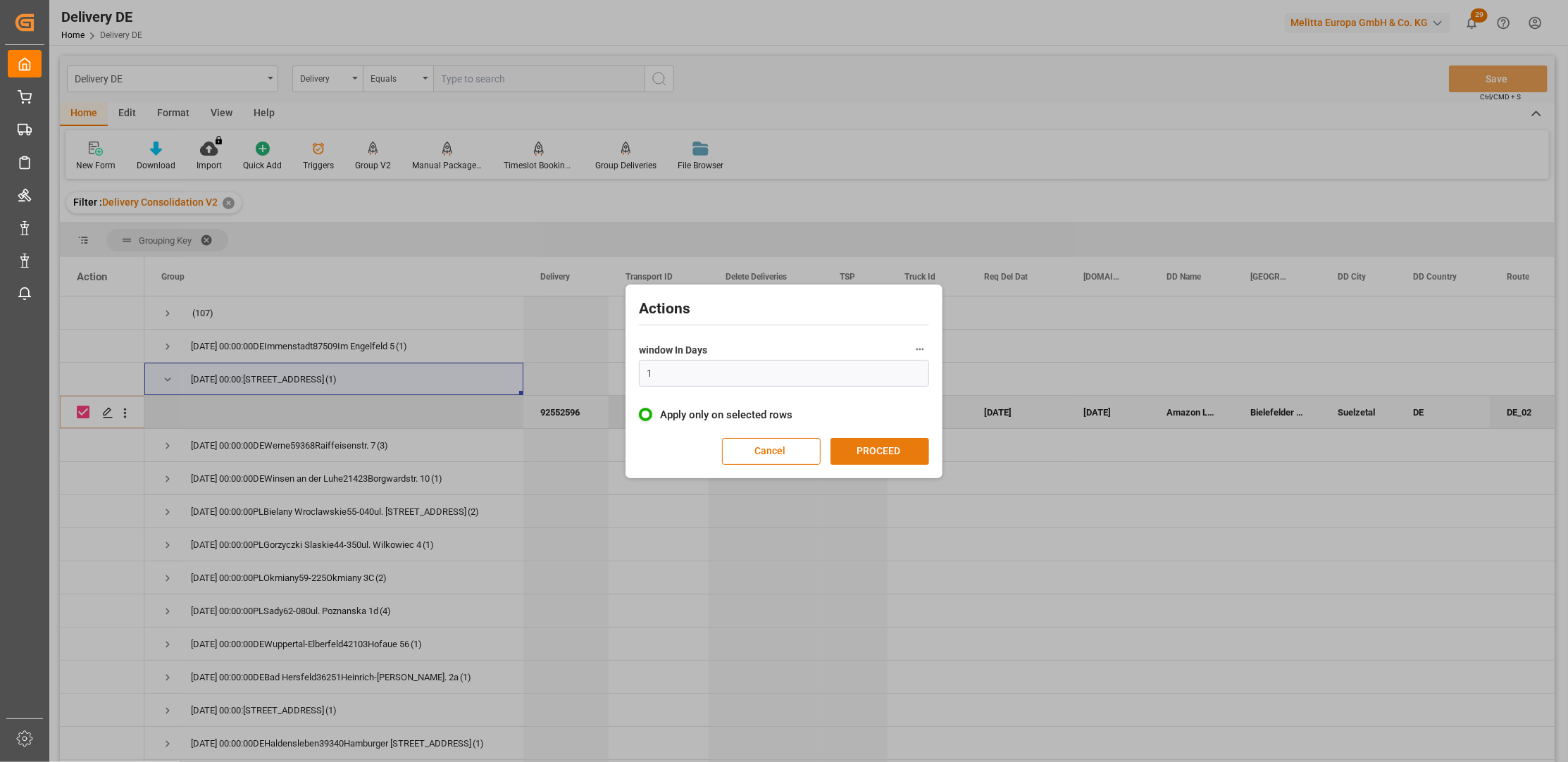
click at [866, 443] on button "PROCEED" at bounding box center [879, 451] width 98 height 27
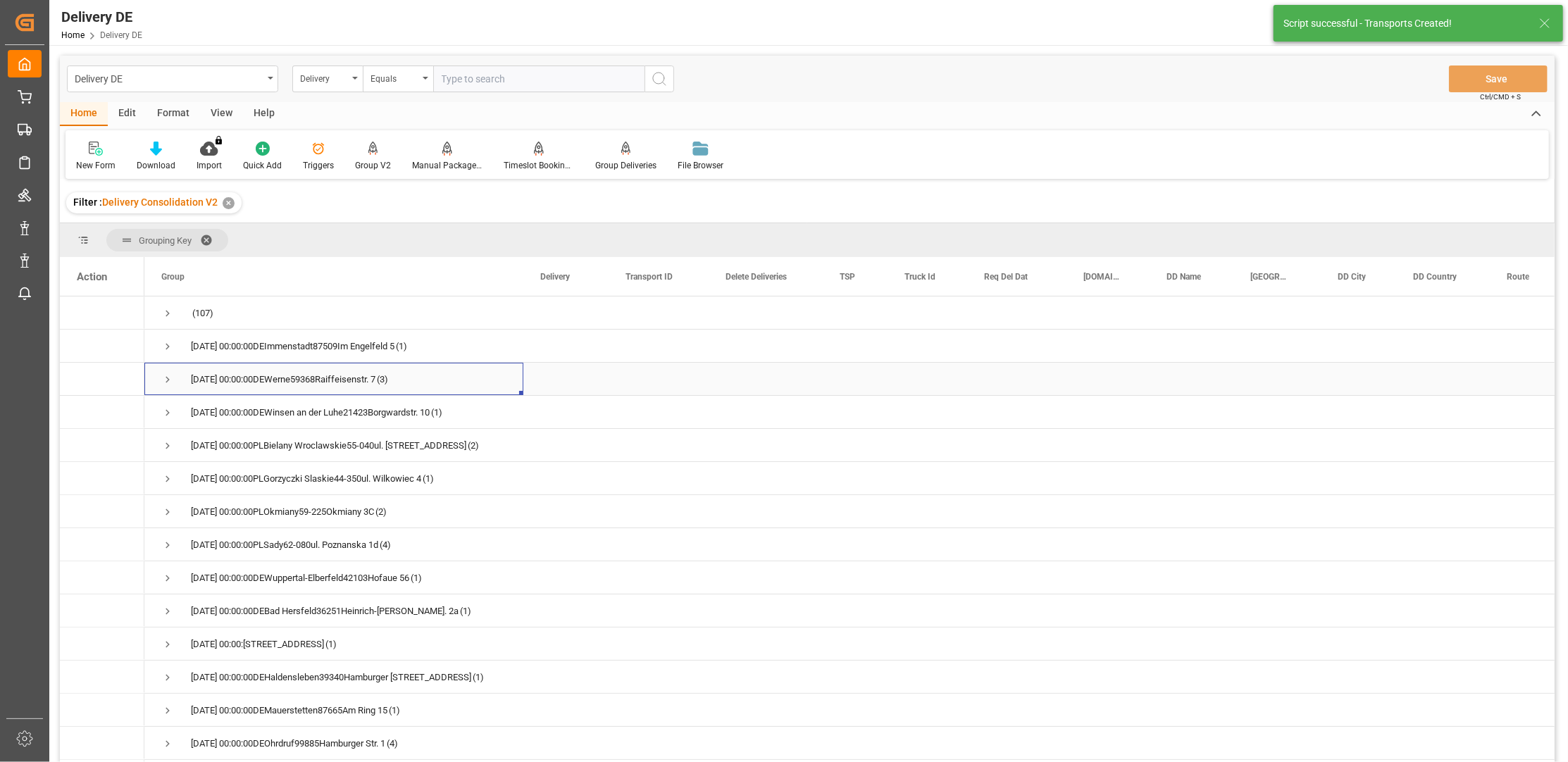
click at [163, 377] on span "Press SPACE to select this row." at bounding box center [167, 379] width 12 height 12
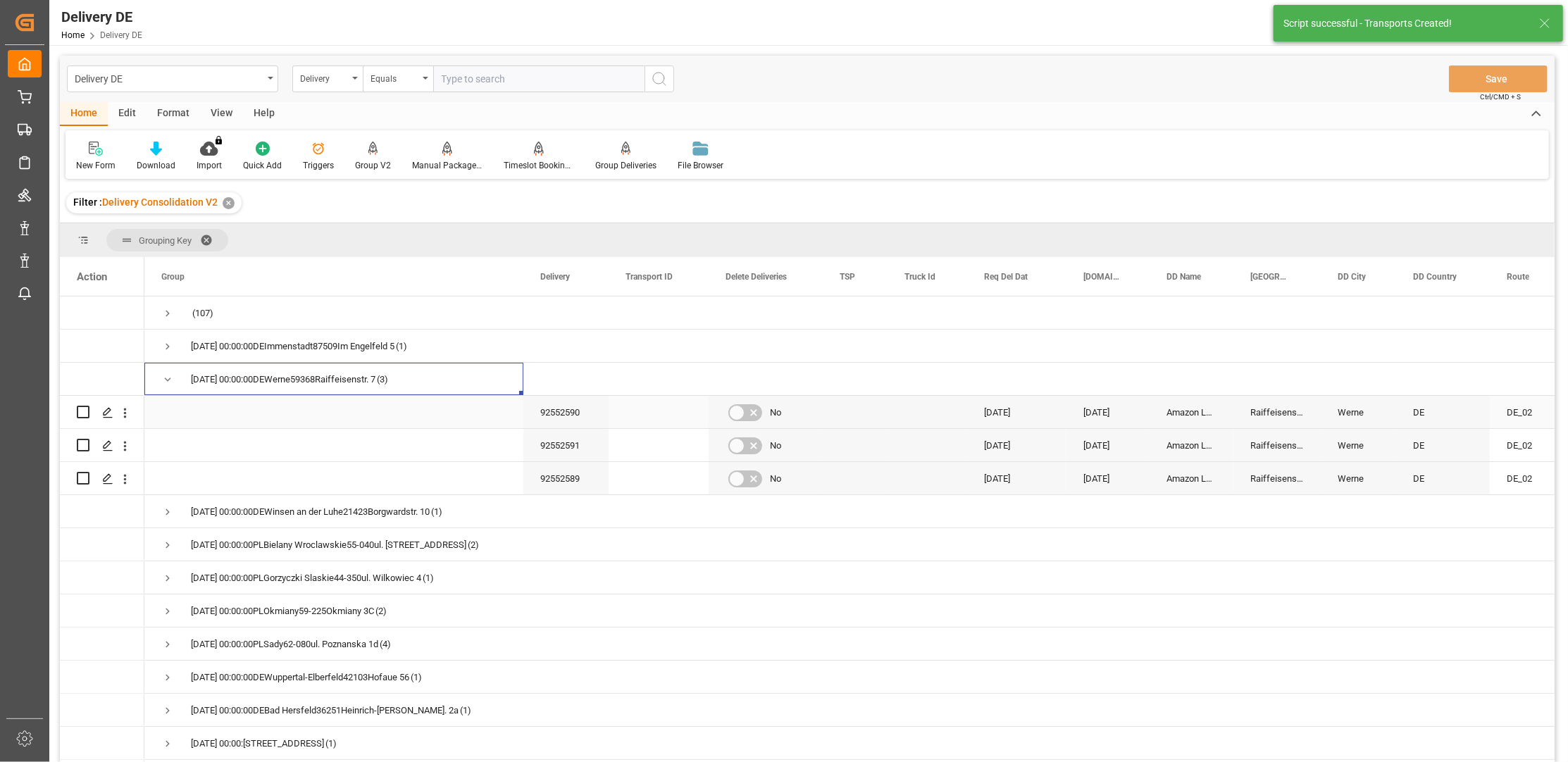
click at [84, 416] on input "Press Space to toggle row selection (unchecked)" at bounding box center [83, 411] width 12 height 12
checkbox input "true"
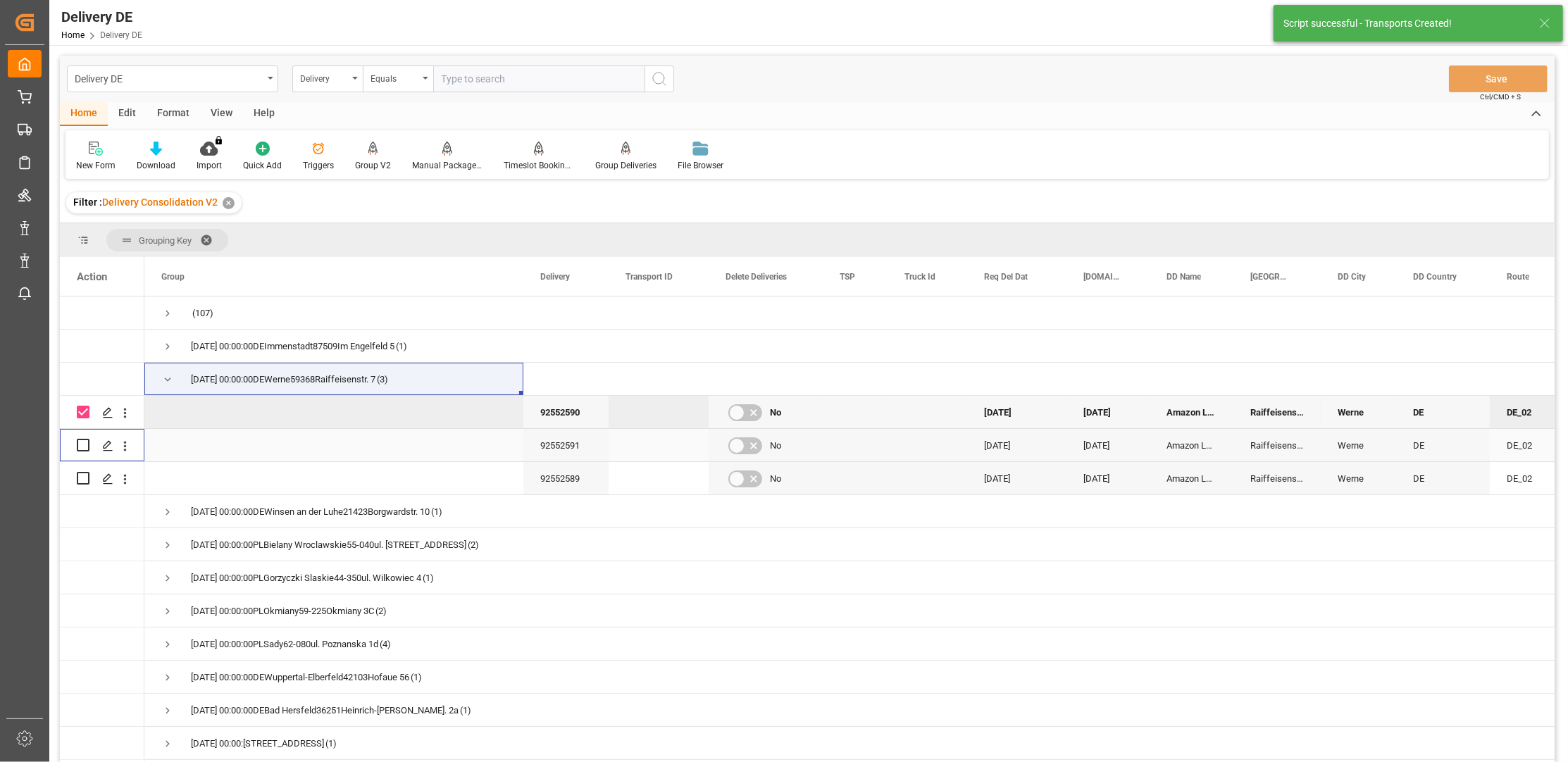
click at [84, 444] on input "Press Space to toggle row selection (unchecked)" at bounding box center [83, 444] width 12 height 12
checkbox input "true"
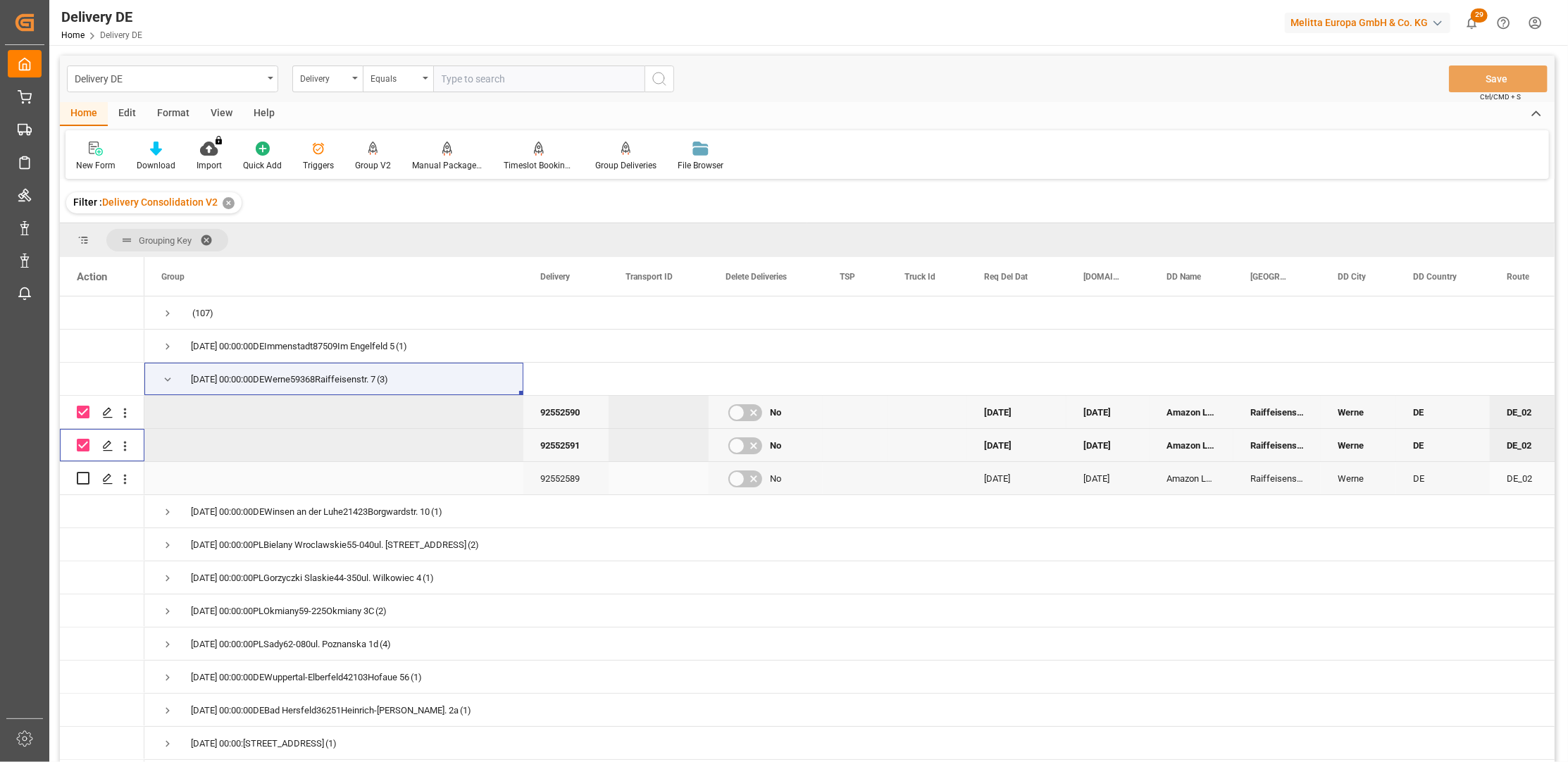
click at [82, 475] on input "Press Space to toggle row selection (unchecked)" at bounding box center [83, 478] width 12 height 12
checkbox input "true"
click at [446, 161] on div "Manual Package TypeDetermination" at bounding box center [448, 165] width 70 height 12
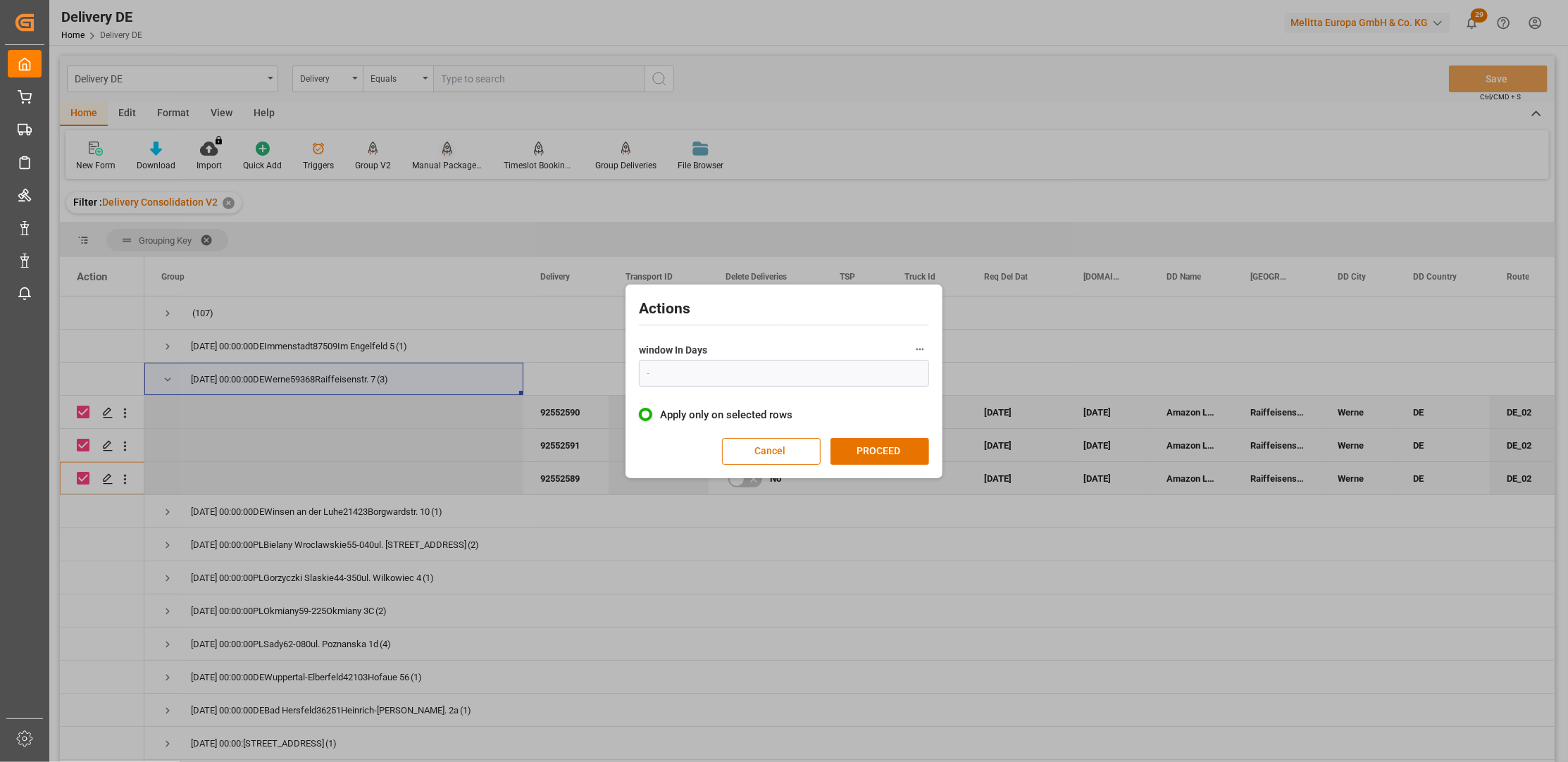
type input "1"
click at [864, 449] on button "PROCEED" at bounding box center [879, 451] width 98 height 27
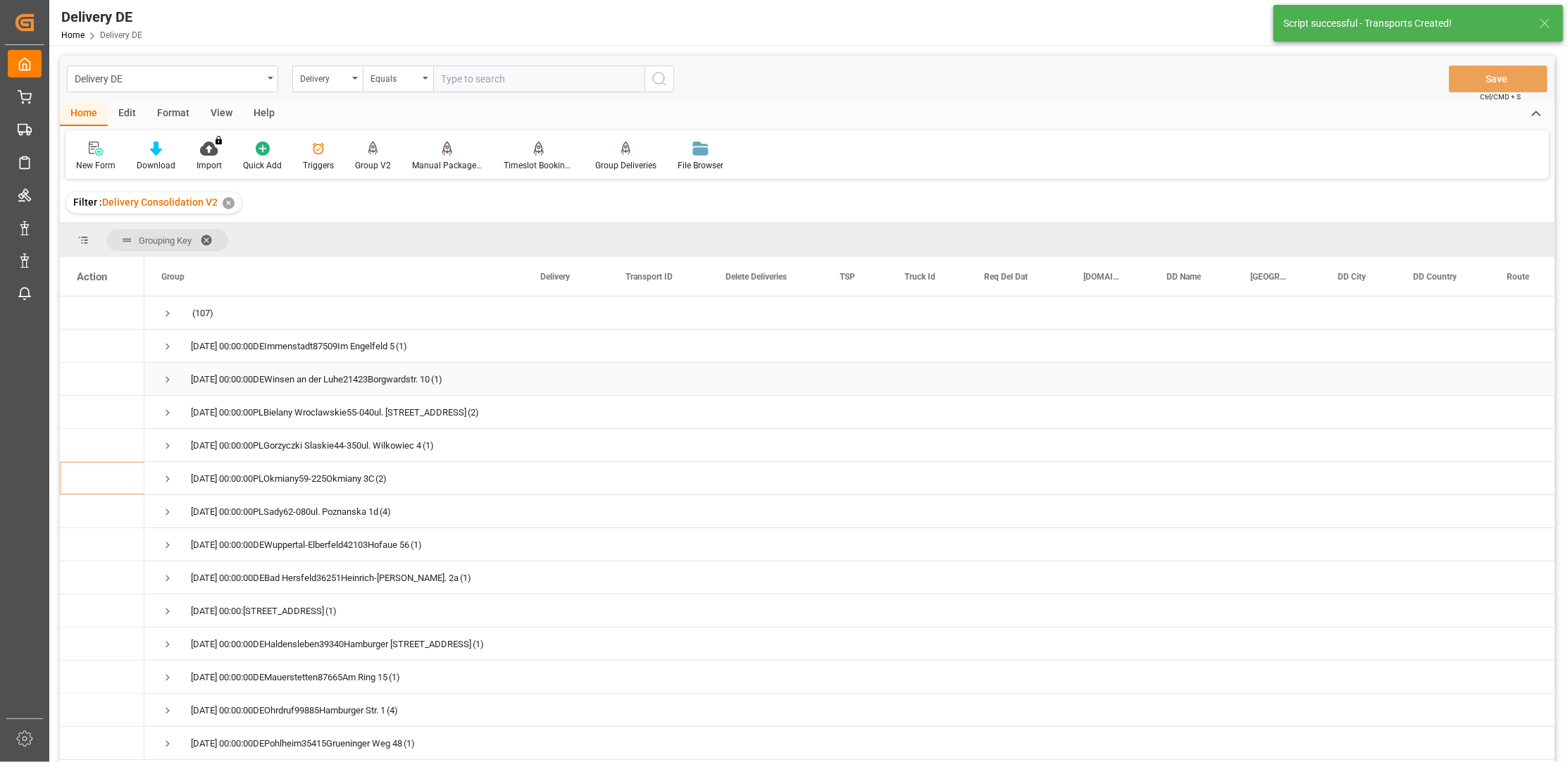
click at [168, 380] on span "Press SPACE to select this row." at bounding box center [167, 379] width 12 height 12
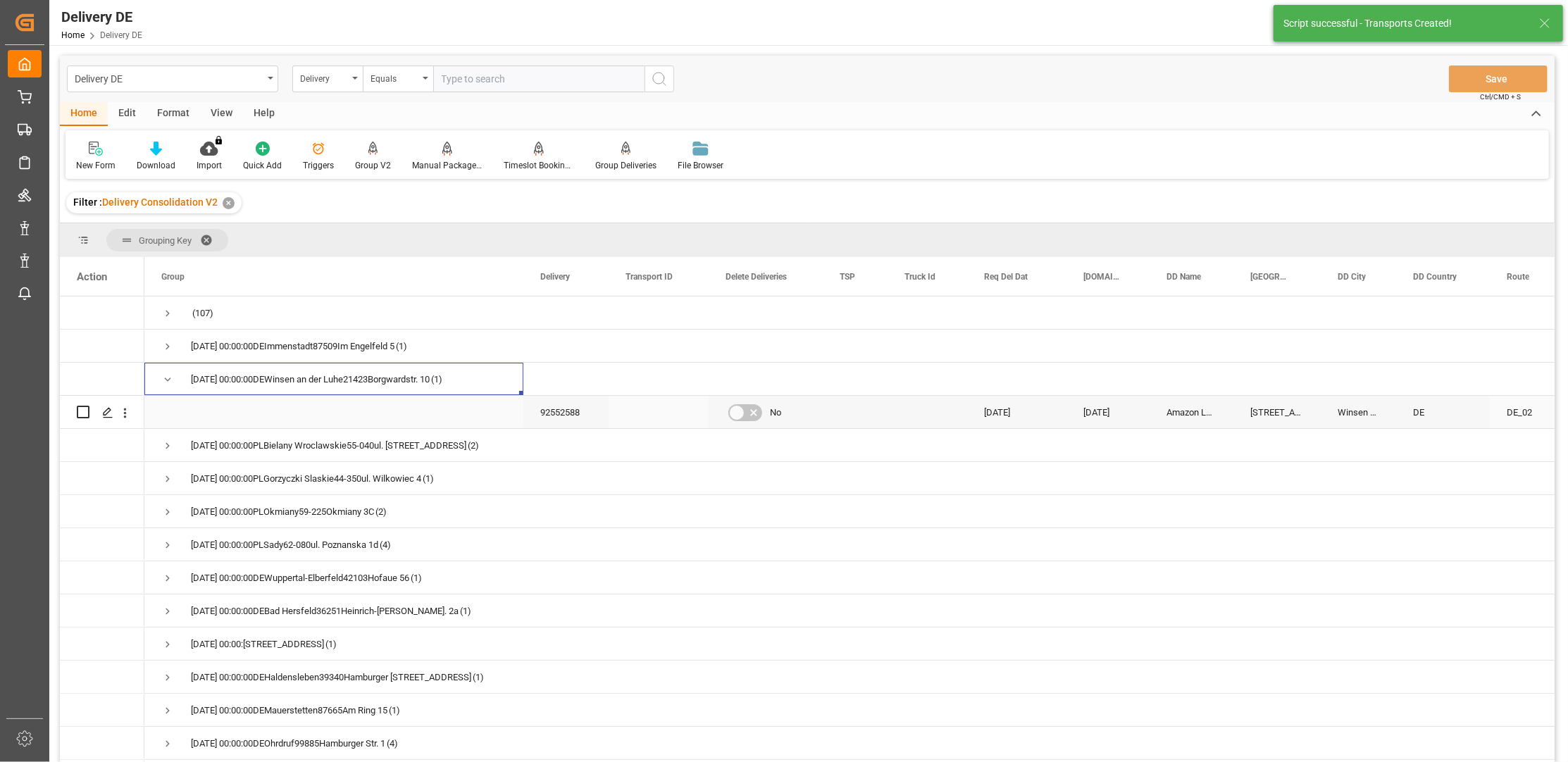
click at [86, 414] on input "Press Space to toggle row selection (unchecked)" at bounding box center [83, 411] width 12 height 12
checkbox input "true"
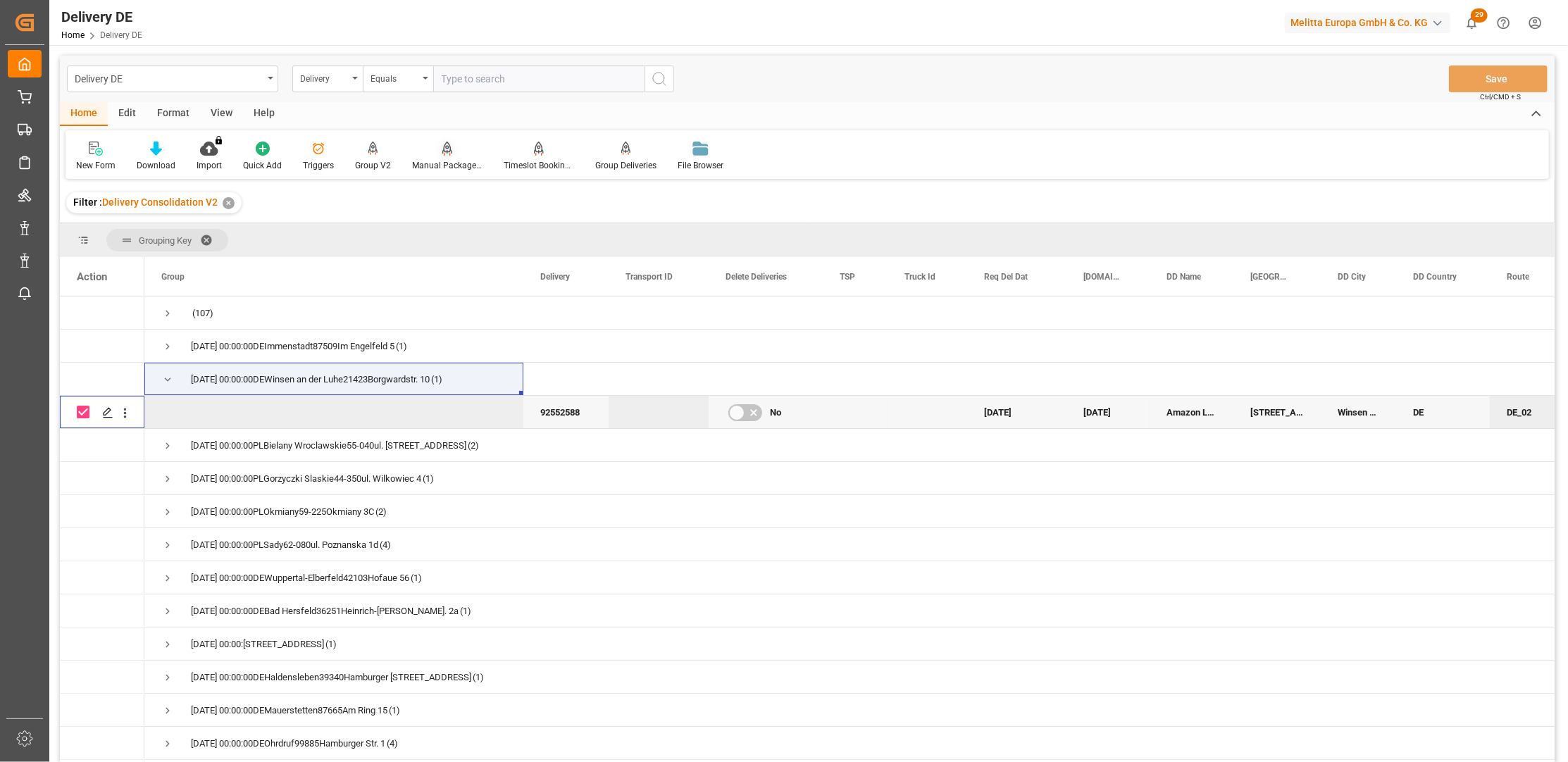
click at [465, 156] on div "Manual Package TypeDetermination" at bounding box center [448, 156] width 92 height 31
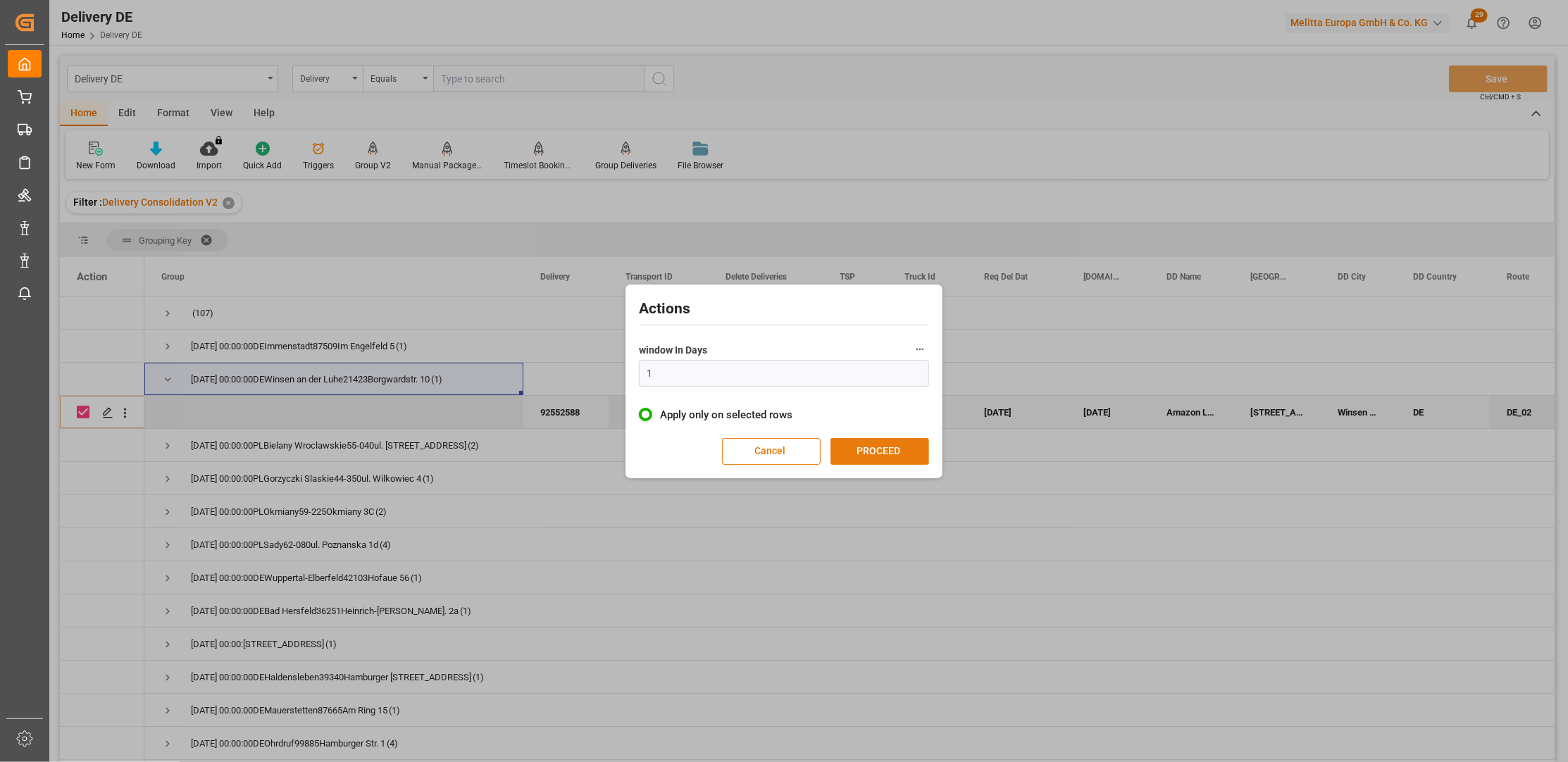
drag, startPoint x: 872, startPoint y: 433, endPoint x: 874, endPoint y: 446, distance: 13.2
click at [873, 433] on div "Actions window In Days 1 Apply only on selected rows Cancel PROCEED" at bounding box center [784, 382] width 310 height 187
click at [875, 447] on button "PROCEED" at bounding box center [879, 451] width 98 height 27
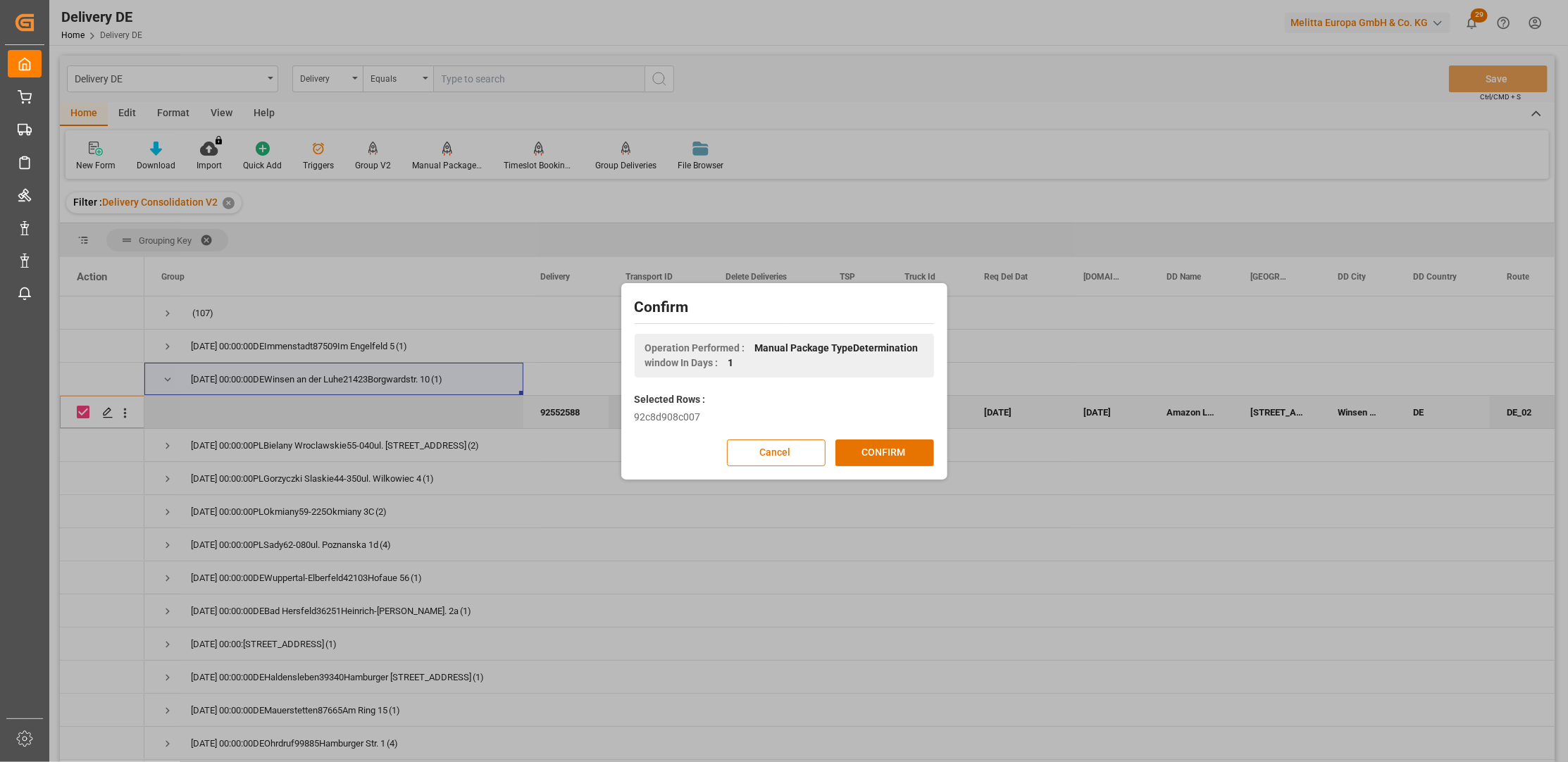
click at [875, 447] on button "CONFIRM" at bounding box center [884, 452] width 98 height 27
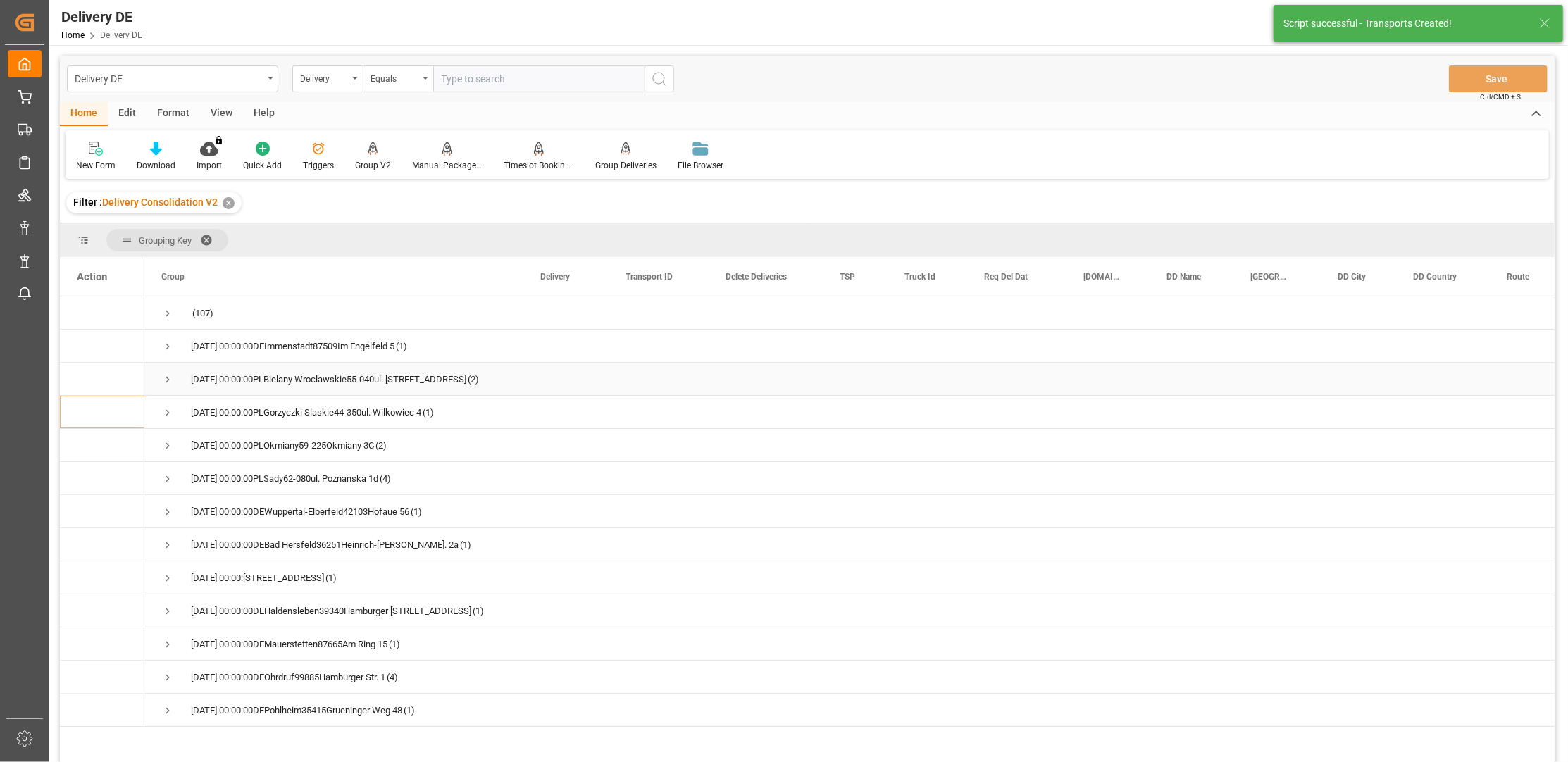
click at [164, 379] on span "Press SPACE to select this row." at bounding box center [167, 379] width 12 height 12
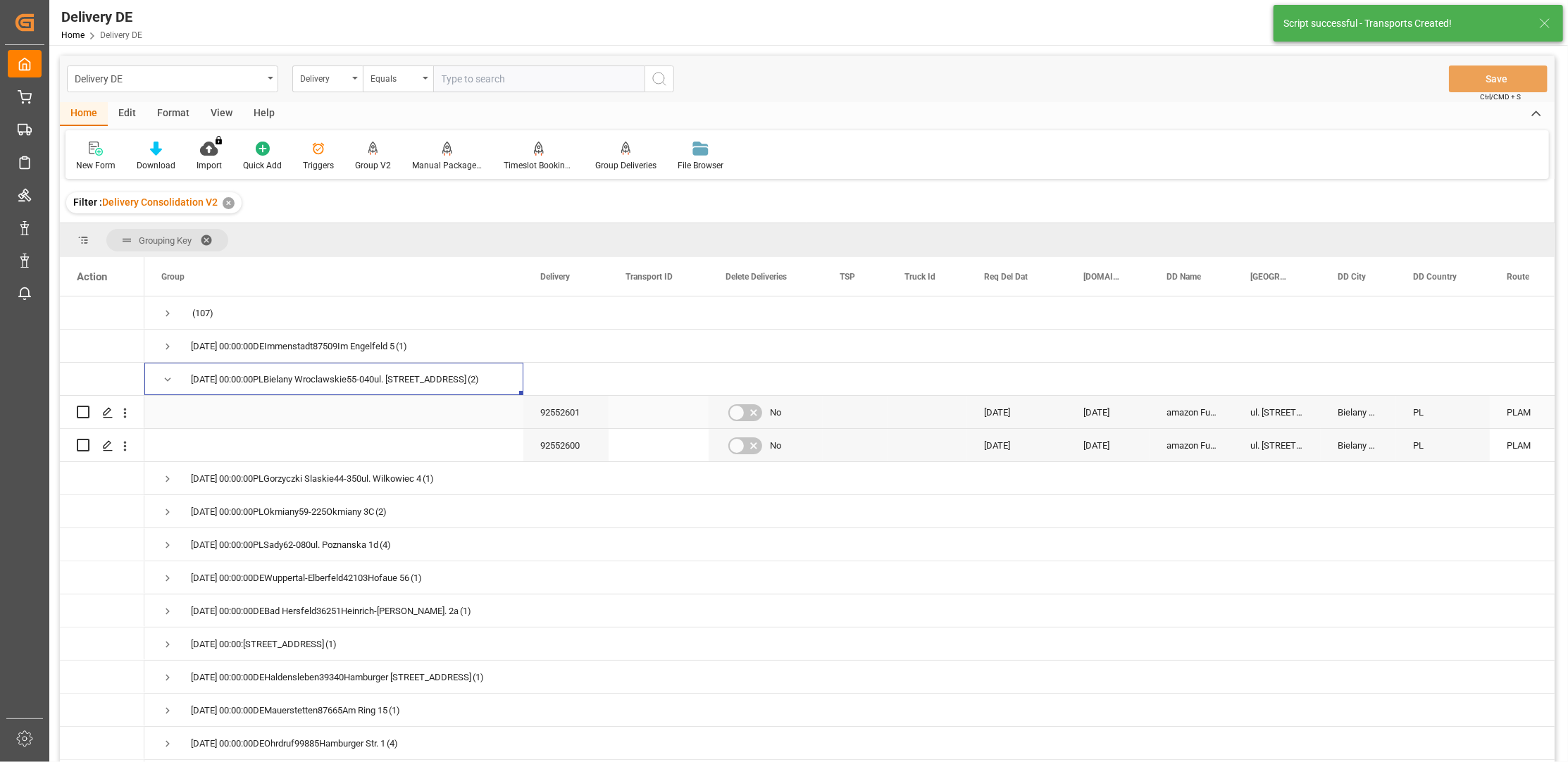
click at [82, 415] on input "Press Space to toggle row selection (unchecked)" at bounding box center [83, 411] width 12 height 12
checkbox input "true"
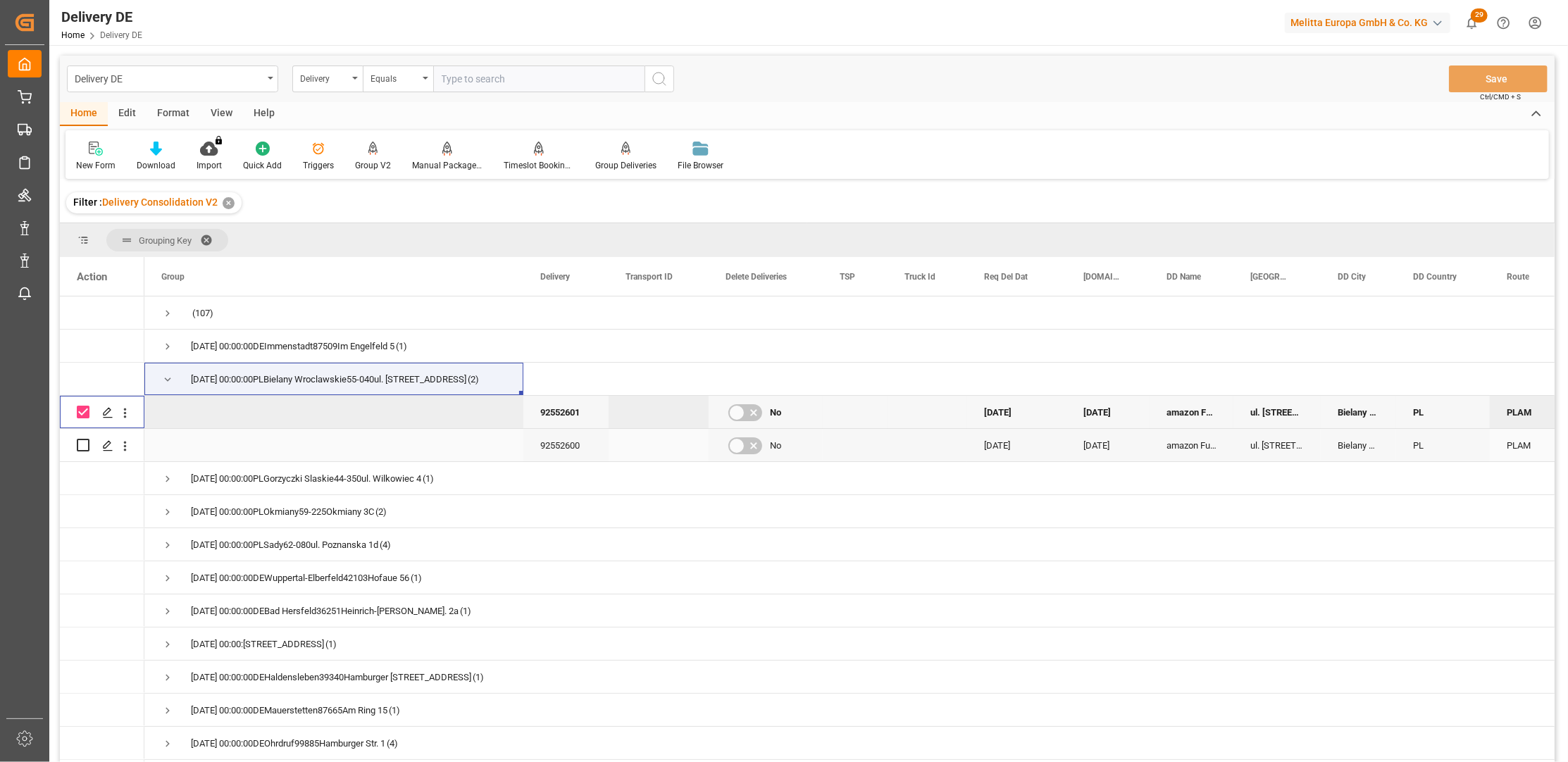
click at [80, 453] on div "Press SPACE to select this row." at bounding box center [83, 445] width 12 height 33
click at [80, 447] on input "Press Space to toggle row selection (unchecked)" at bounding box center [83, 444] width 12 height 12
checkbox input "true"
click at [443, 154] on icon at bounding box center [448, 148] width 10 height 14
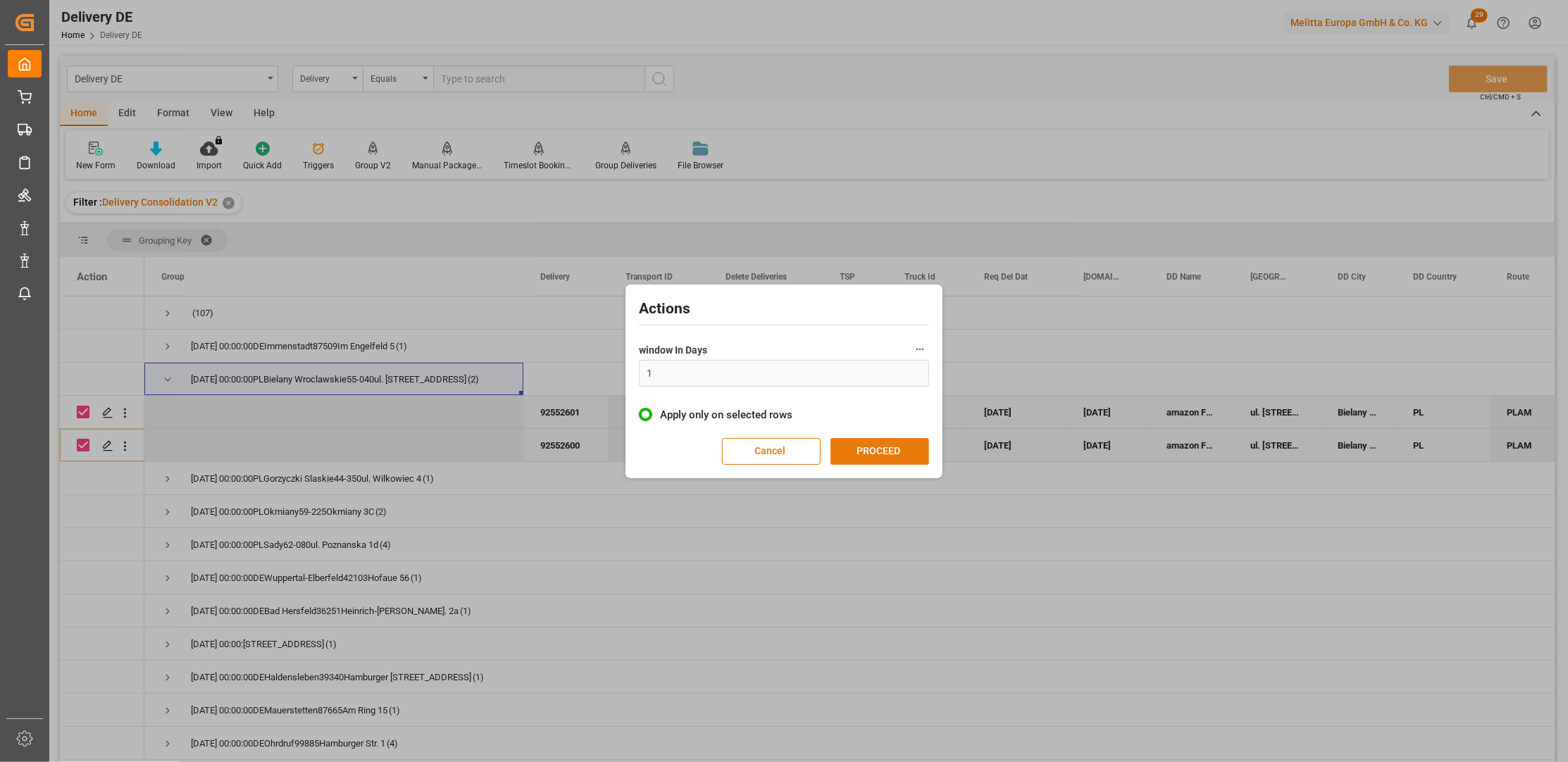
click at [861, 447] on button "PROCEED" at bounding box center [879, 451] width 98 height 27
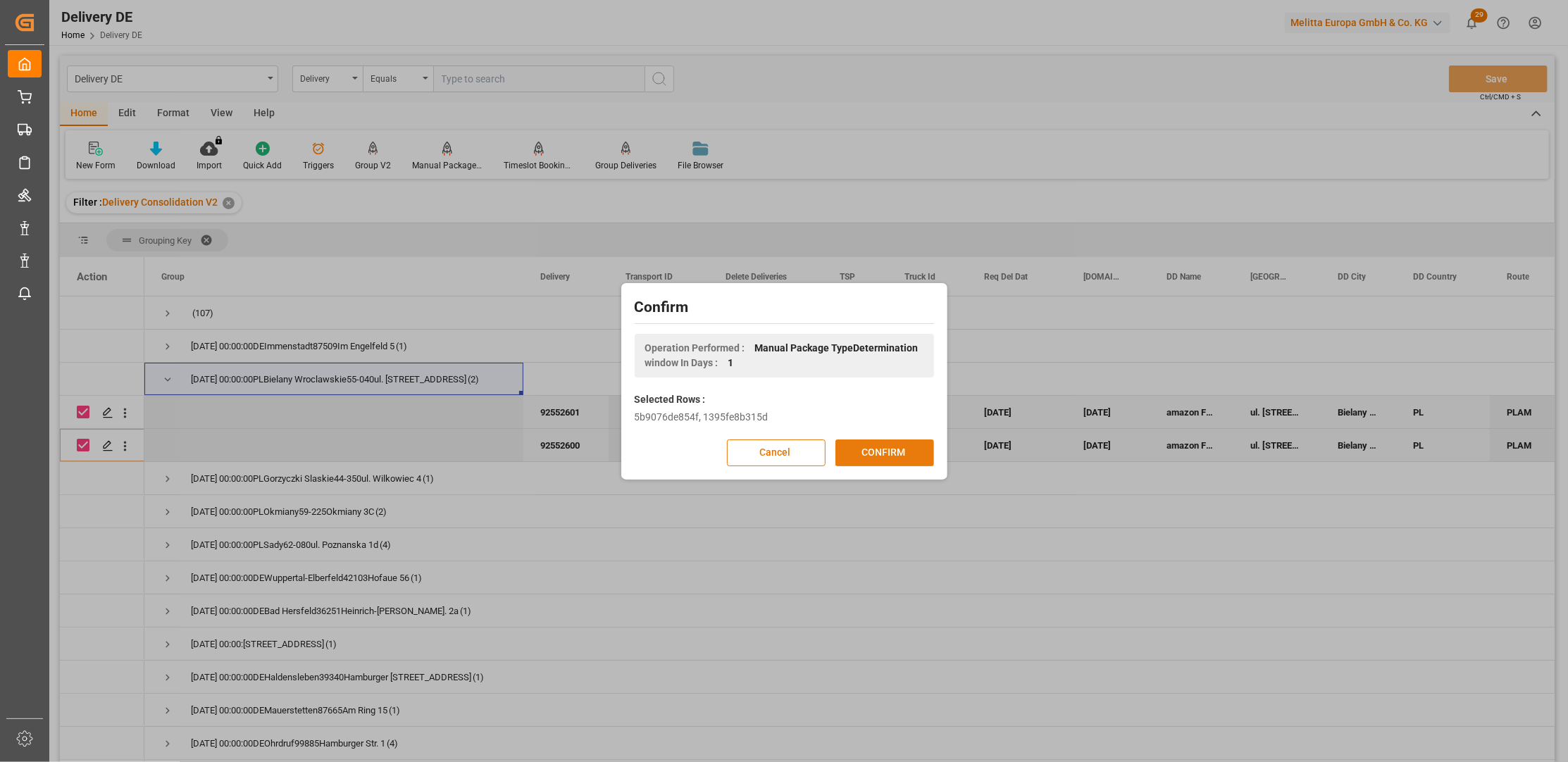
click at [863, 447] on button "CONFIRM" at bounding box center [884, 452] width 98 height 27
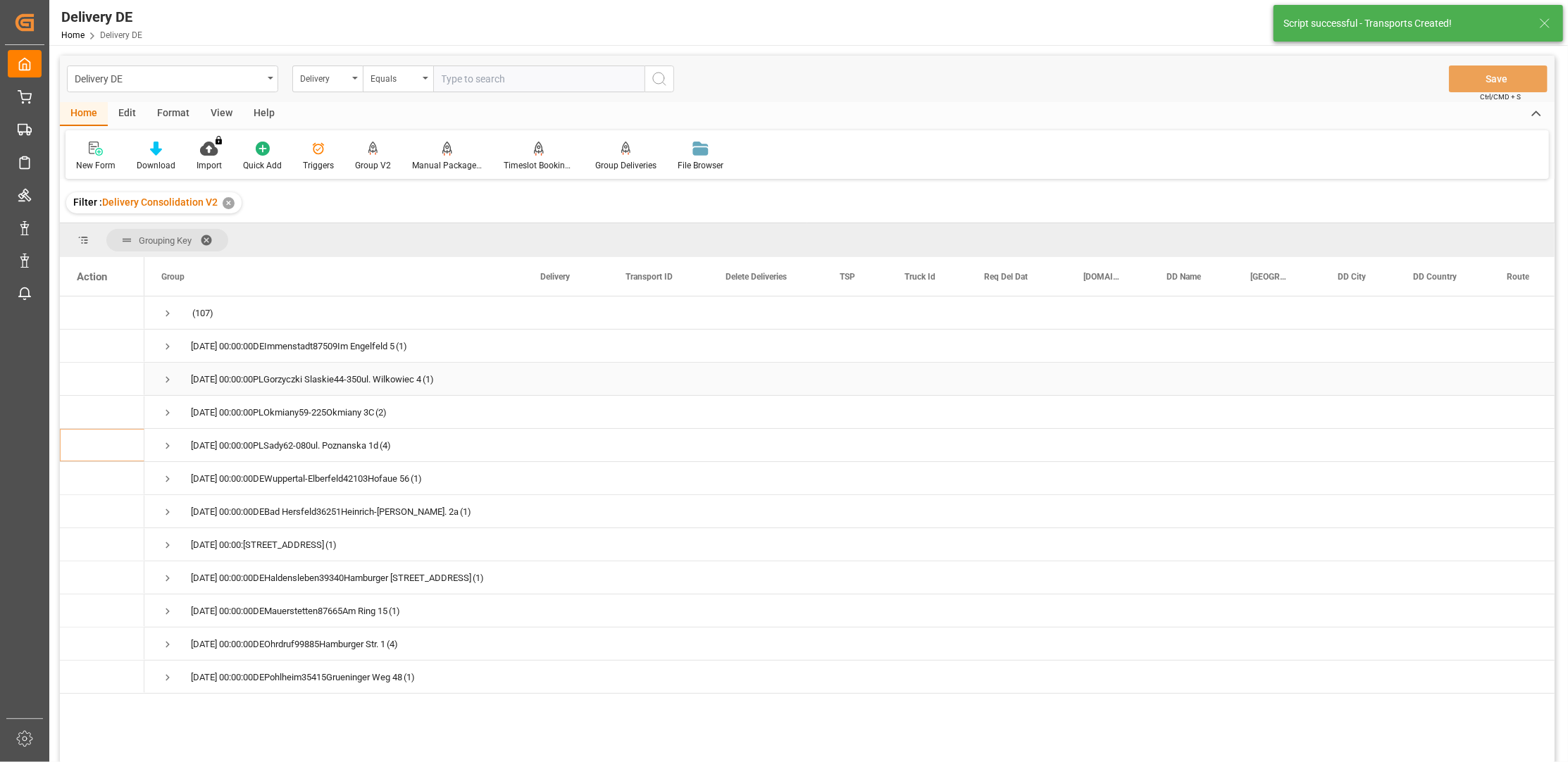
click at [168, 379] on span "Press SPACE to select this row." at bounding box center [167, 379] width 12 height 12
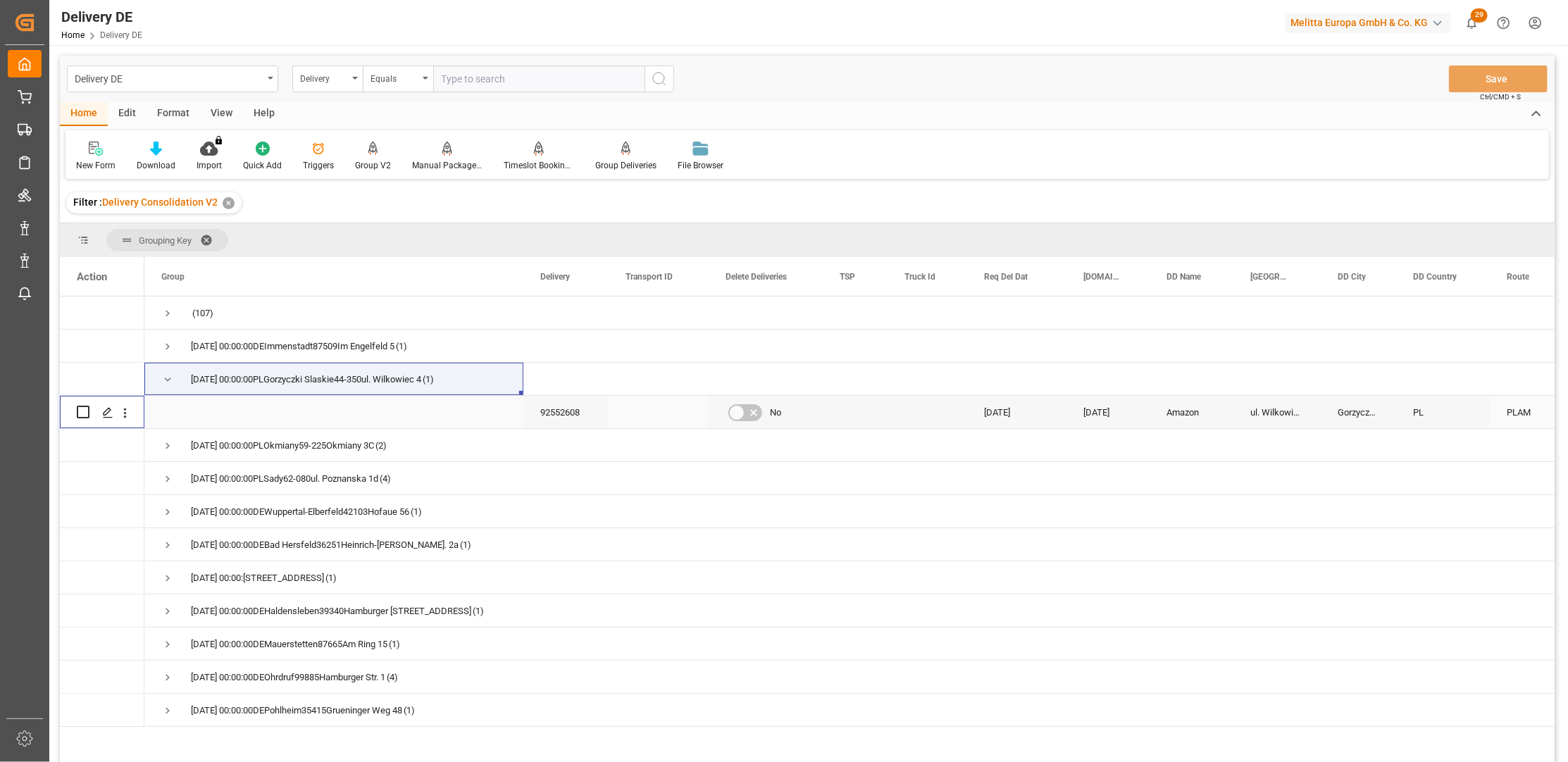
click at [83, 410] on input "Press Space to toggle row selection (unchecked)" at bounding box center [83, 411] width 12 height 12
checkbox input "true"
click at [452, 156] on div "Manual Package TypeDetermination" at bounding box center [448, 156] width 92 height 31
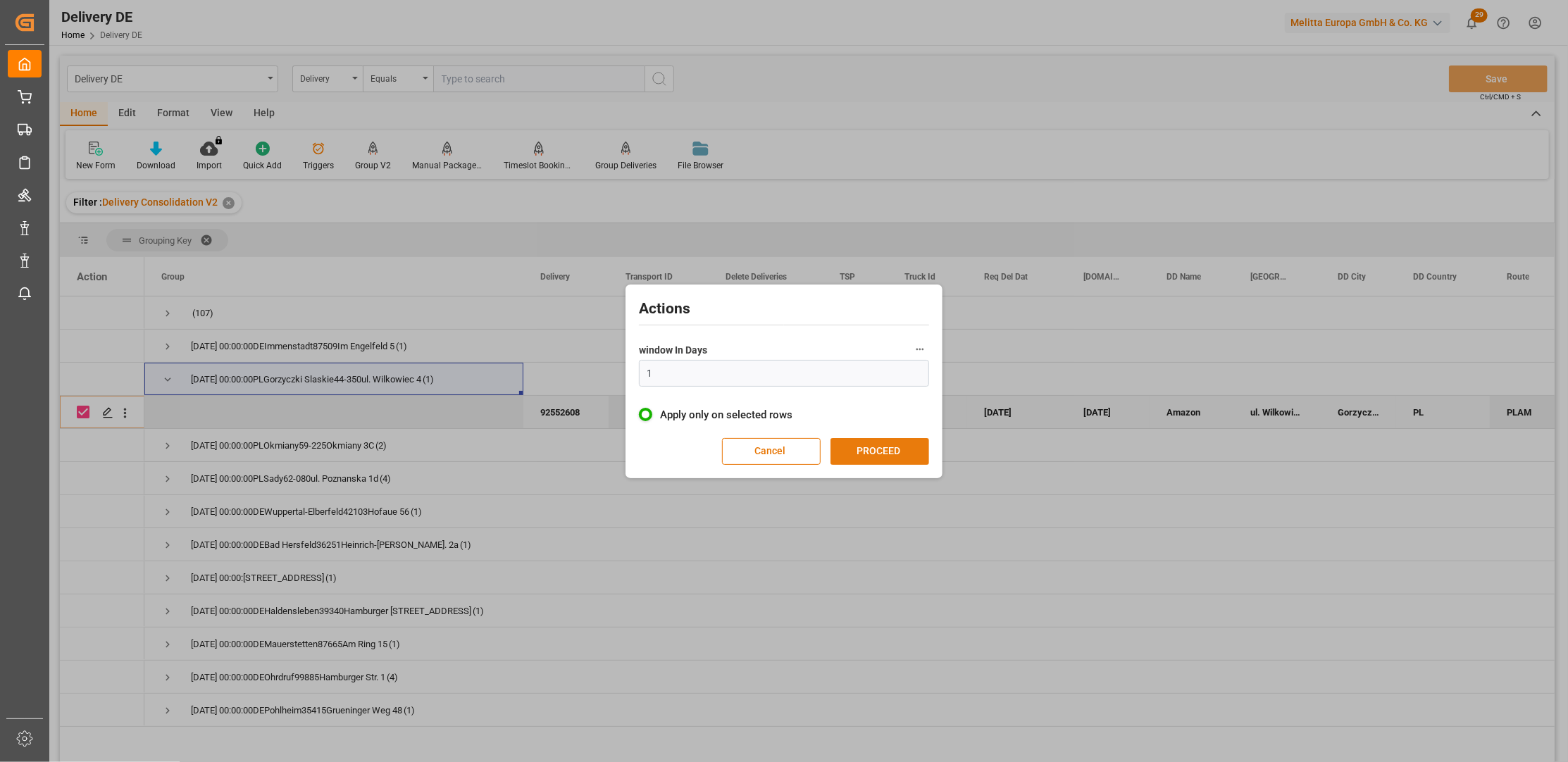
click at [862, 448] on button "PROCEED" at bounding box center [879, 451] width 98 height 27
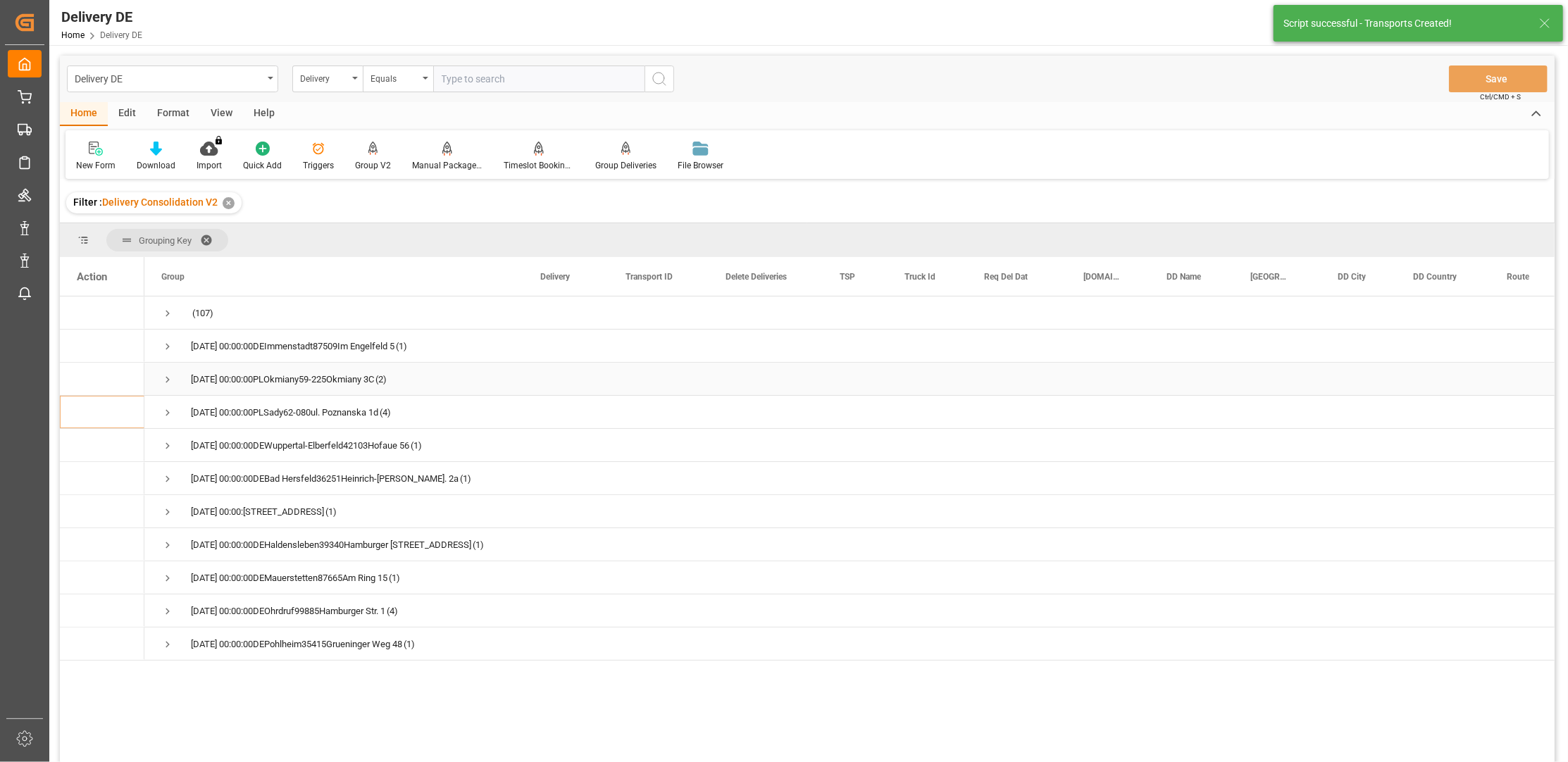
click at [169, 378] on span "Press SPACE to select this row." at bounding box center [167, 379] width 12 height 12
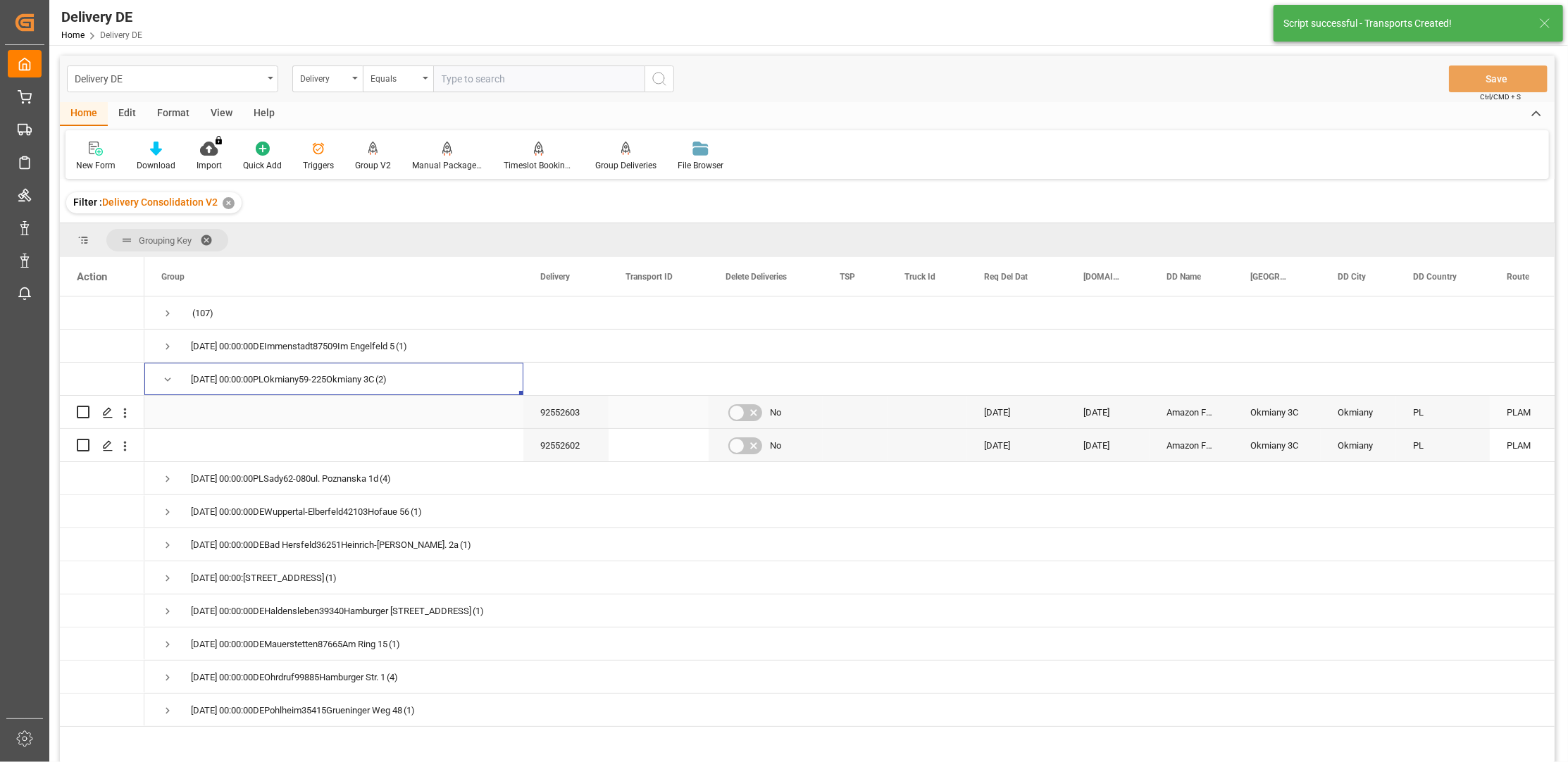
click at [83, 414] on input "Press Space to toggle row selection (unchecked)" at bounding box center [83, 411] width 12 height 12
checkbox input "true"
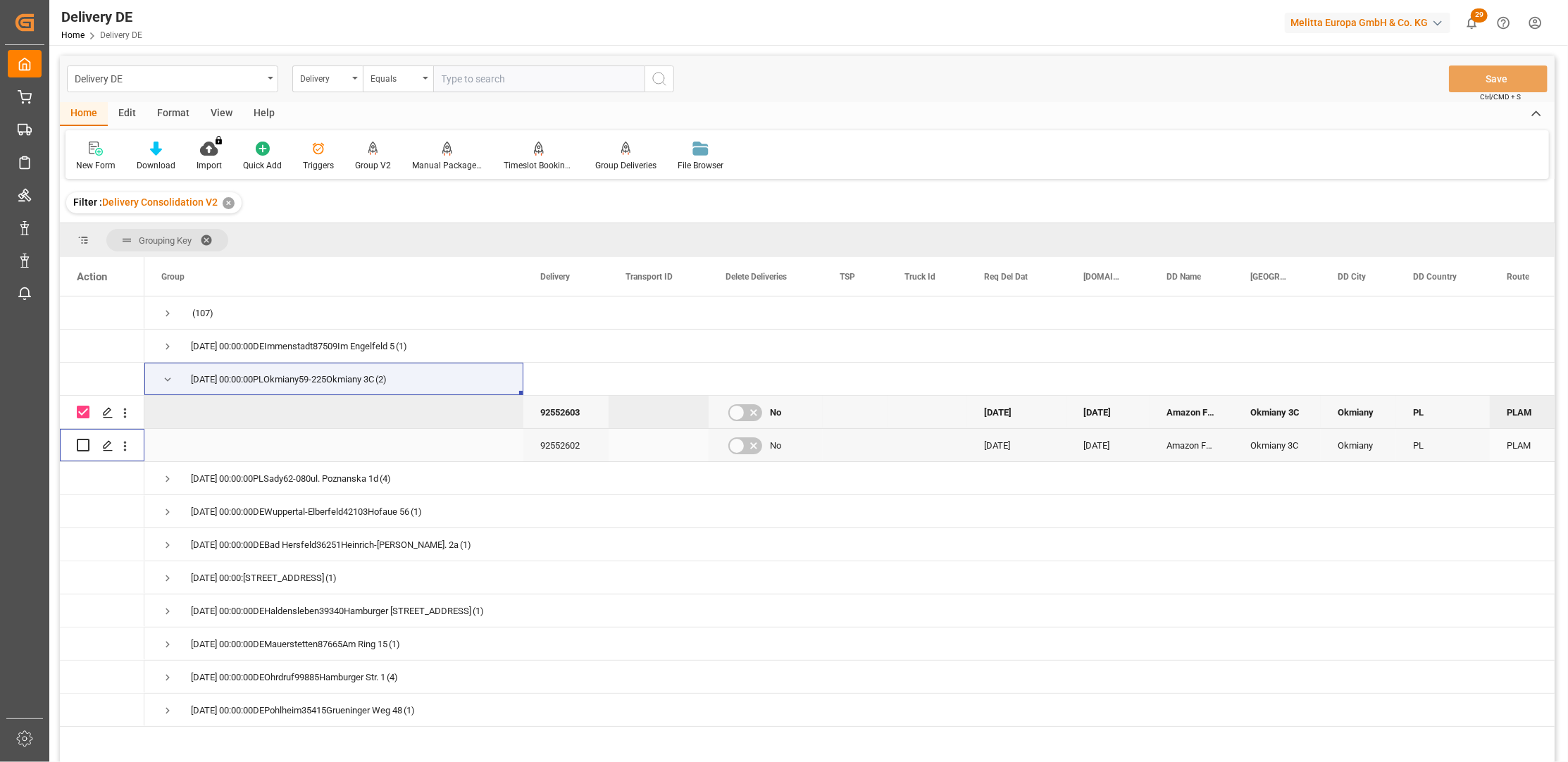
click at [83, 447] on input "Press Space to toggle row selection (unchecked)" at bounding box center [83, 444] width 12 height 12
checkbox input "true"
click at [448, 154] on icon at bounding box center [448, 148] width 10 height 14
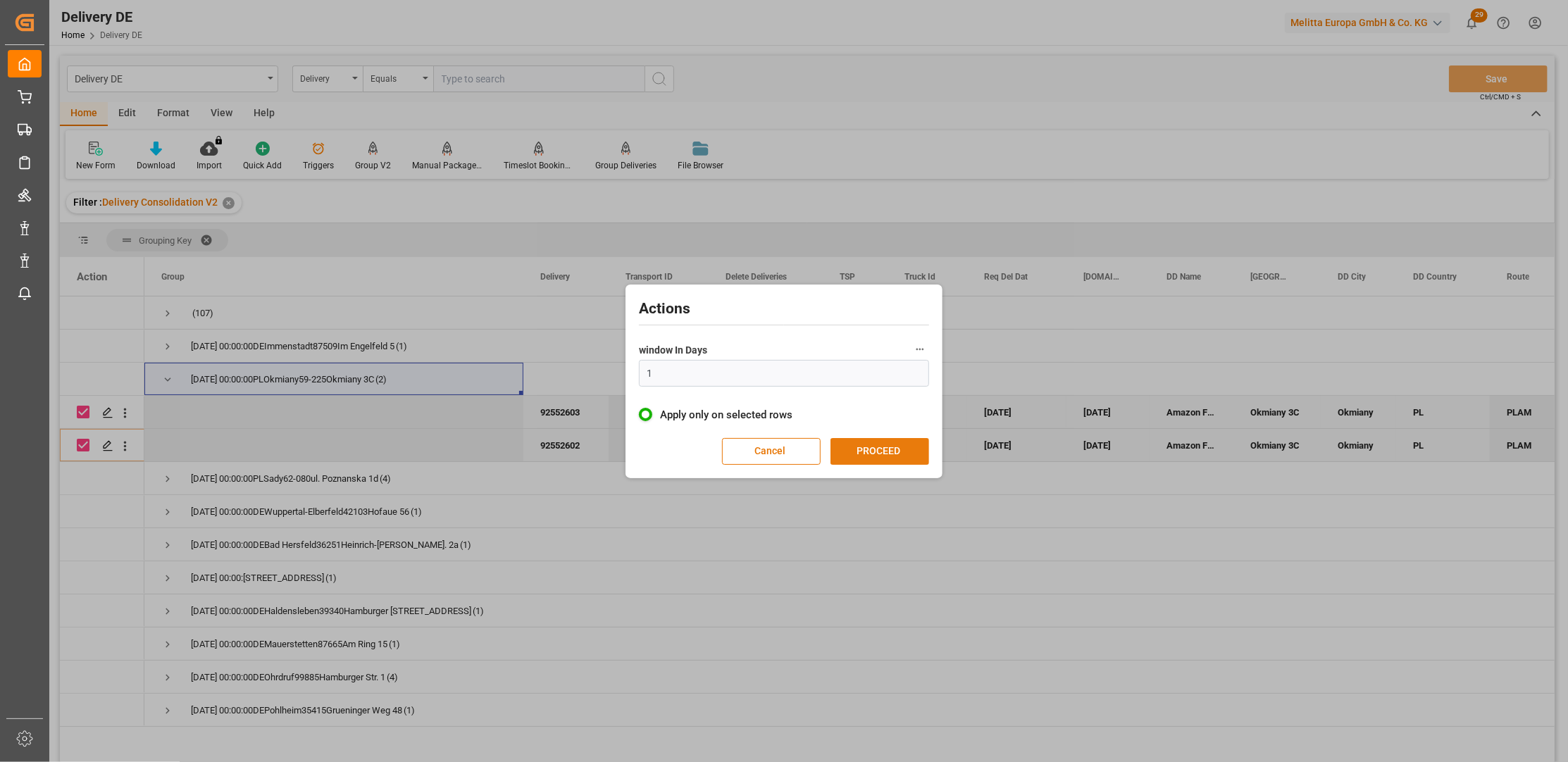
click at [888, 448] on button "PROCEED" at bounding box center [879, 451] width 98 height 27
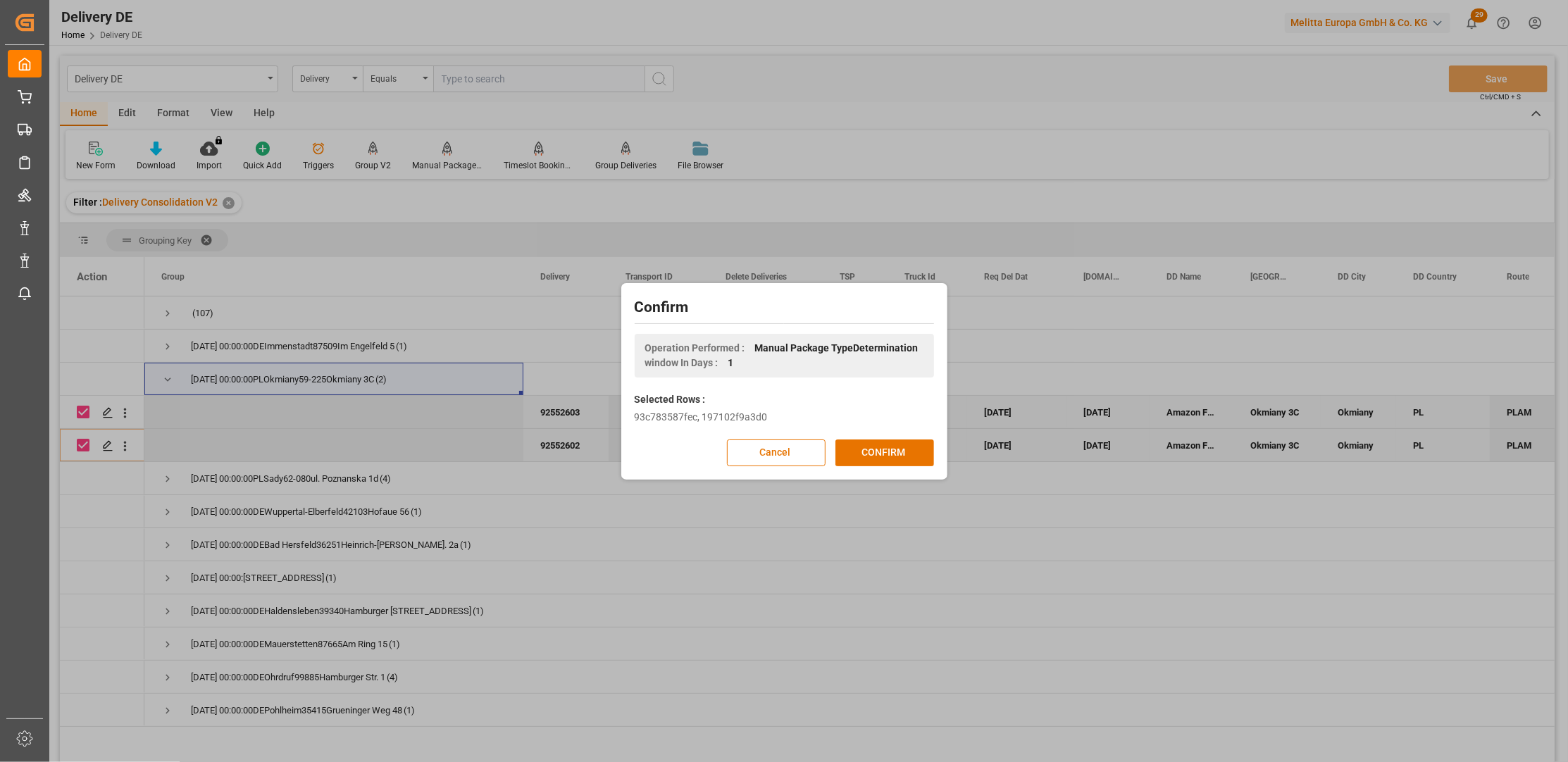
click at [888, 448] on button "CONFIRM" at bounding box center [884, 452] width 98 height 27
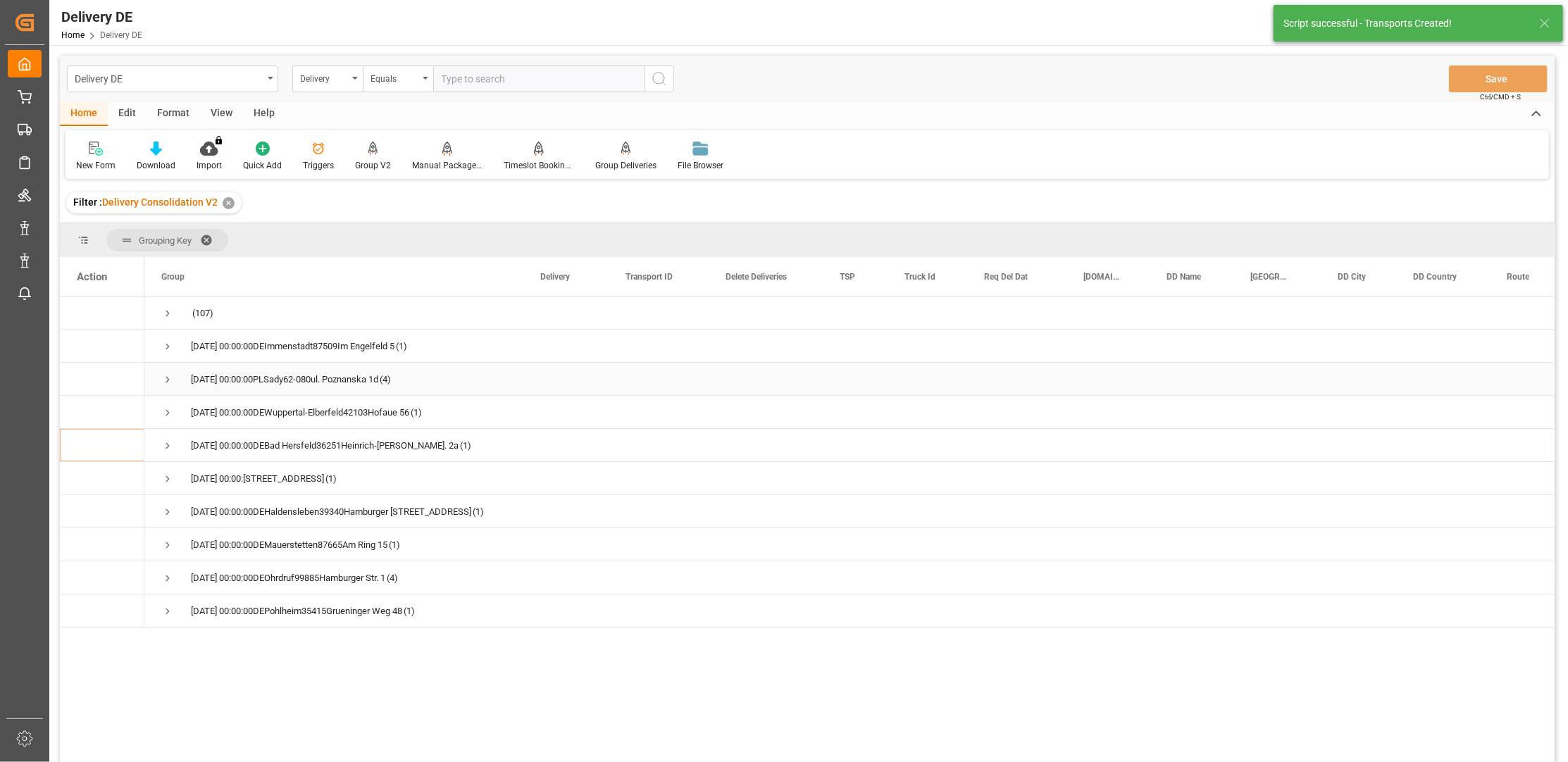
click at [166, 375] on span "Press SPACE to select this row." at bounding box center [167, 379] width 12 height 12
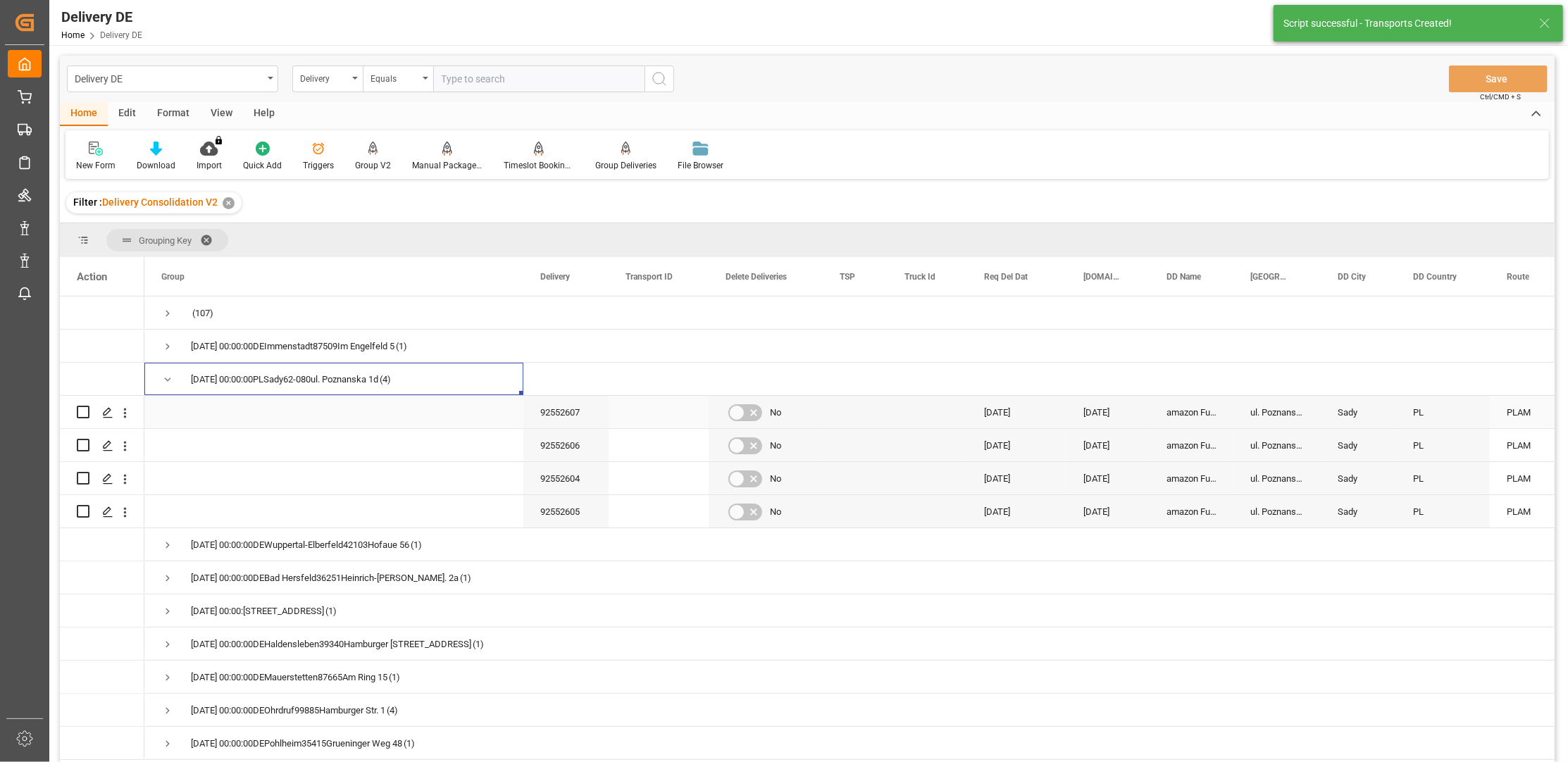
click at [84, 414] on input "Press Space to toggle row selection (unchecked)" at bounding box center [83, 411] width 12 height 12
checkbox input "true"
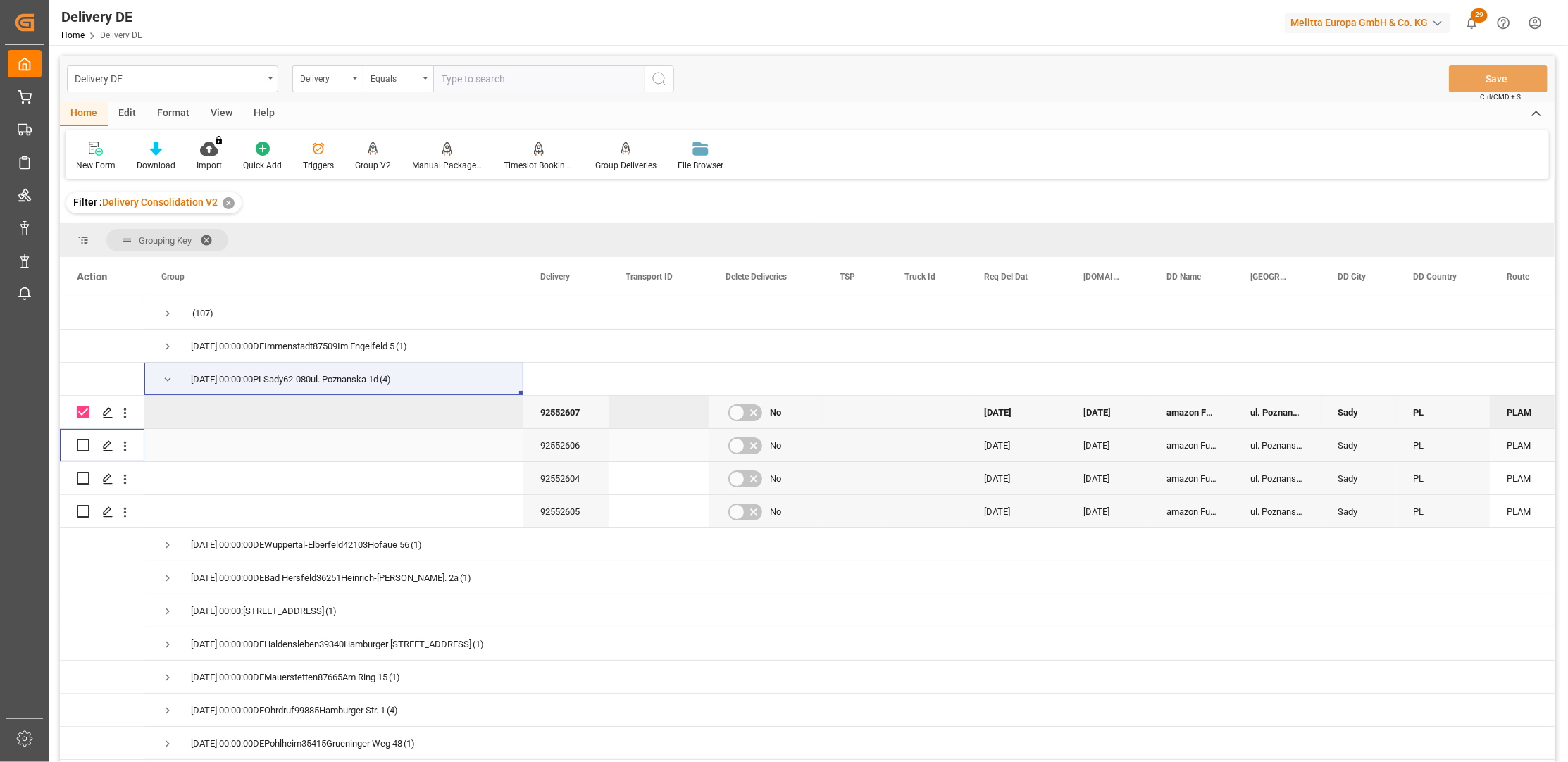
click at [82, 444] on input "Press Space to toggle row selection (unchecked)" at bounding box center [83, 444] width 12 height 12
checkbox input "true"
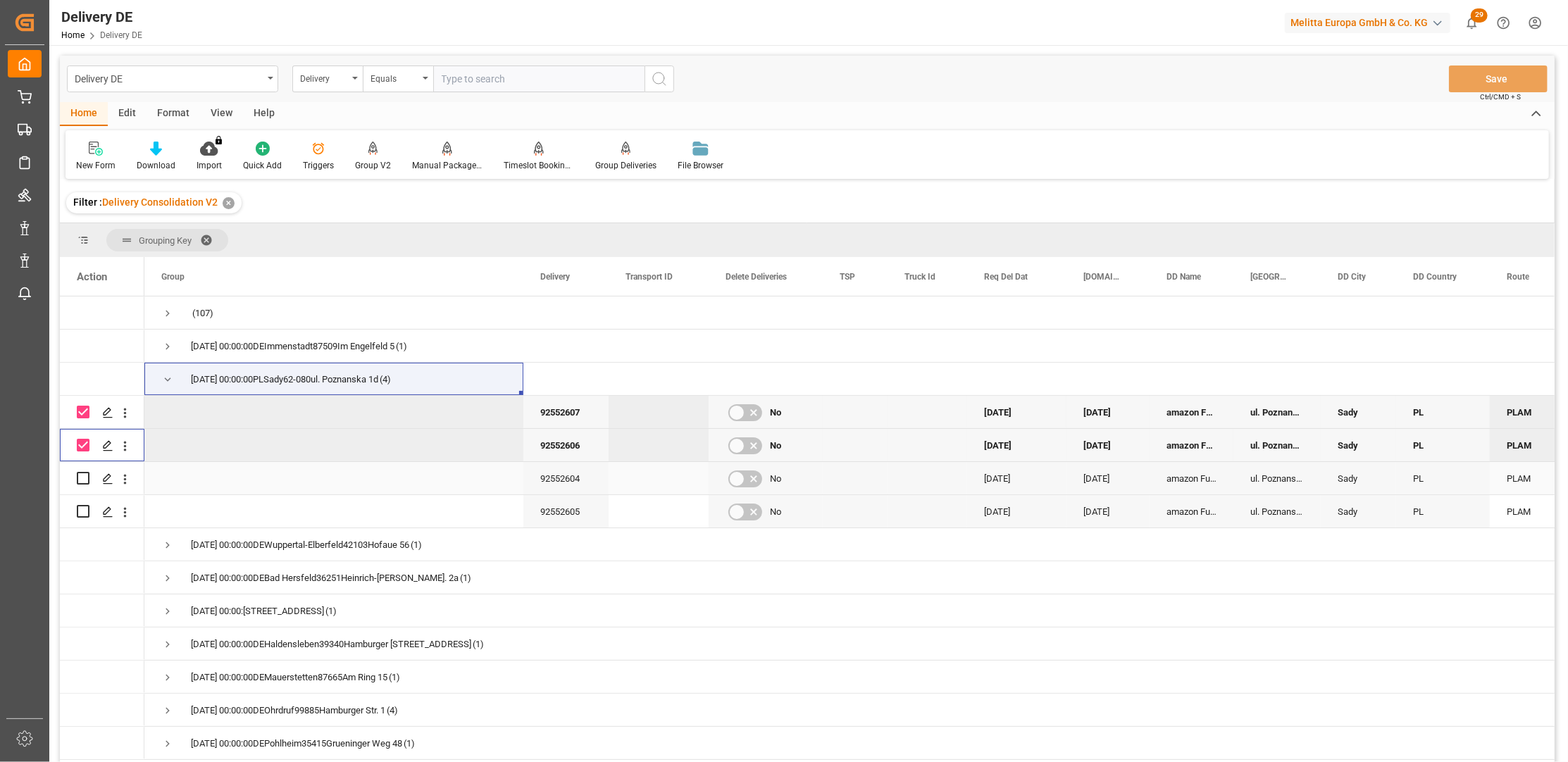
click at [82, 479] on input "Press Space to toggle row selection (unchecked)" at bounding box center [83, 478] width 12 height 12
checkbox input "true"
click at [84, 513] on input "Press Space to toggle row selection (unchecked)" at bounding box center [83, 510] width 12 height 12
checkbox input "true"
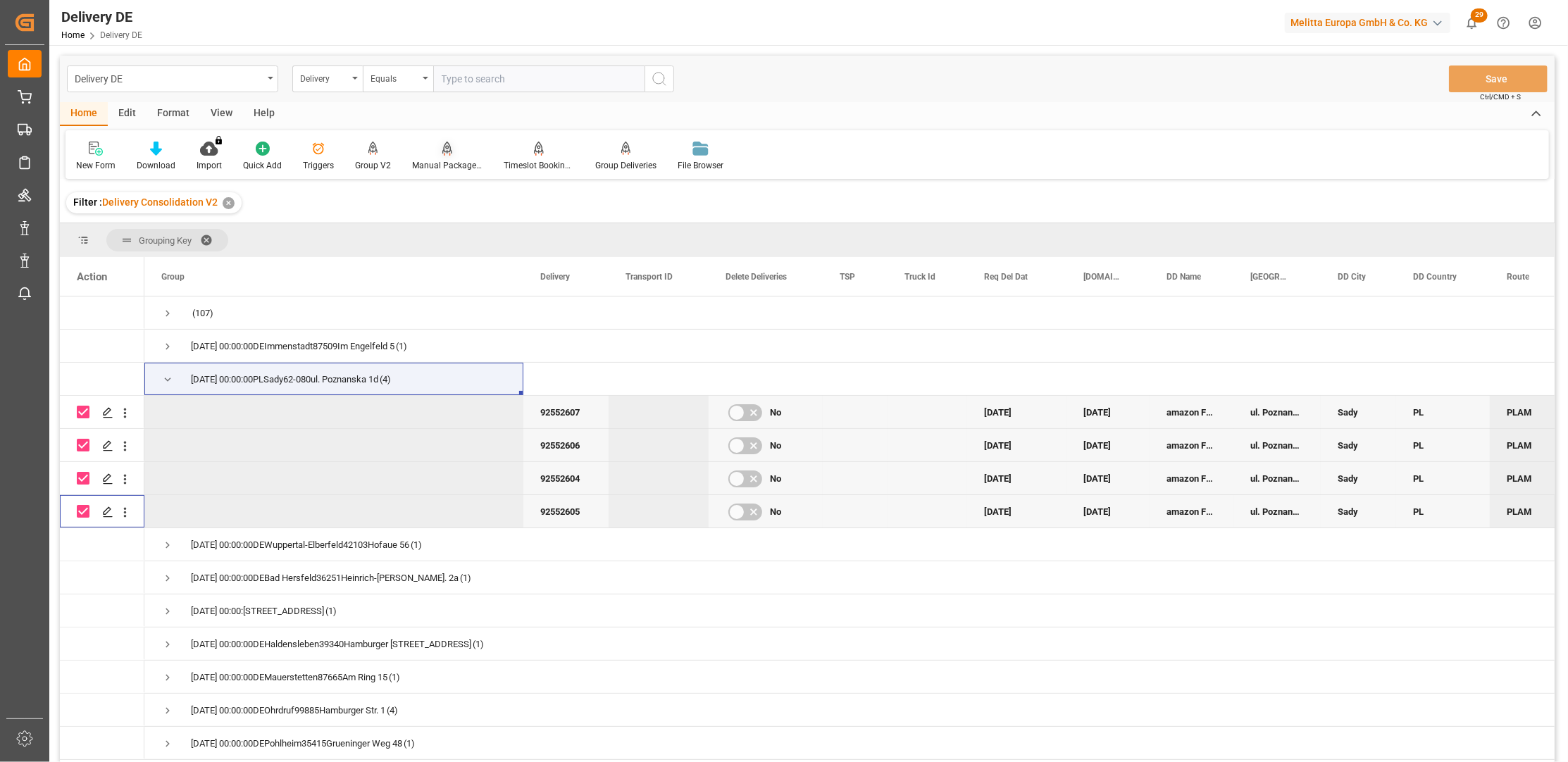
click at [439, 162] on div "Manual Package TypeDetermination" at bounding box center [448, 165] width 70 height 12
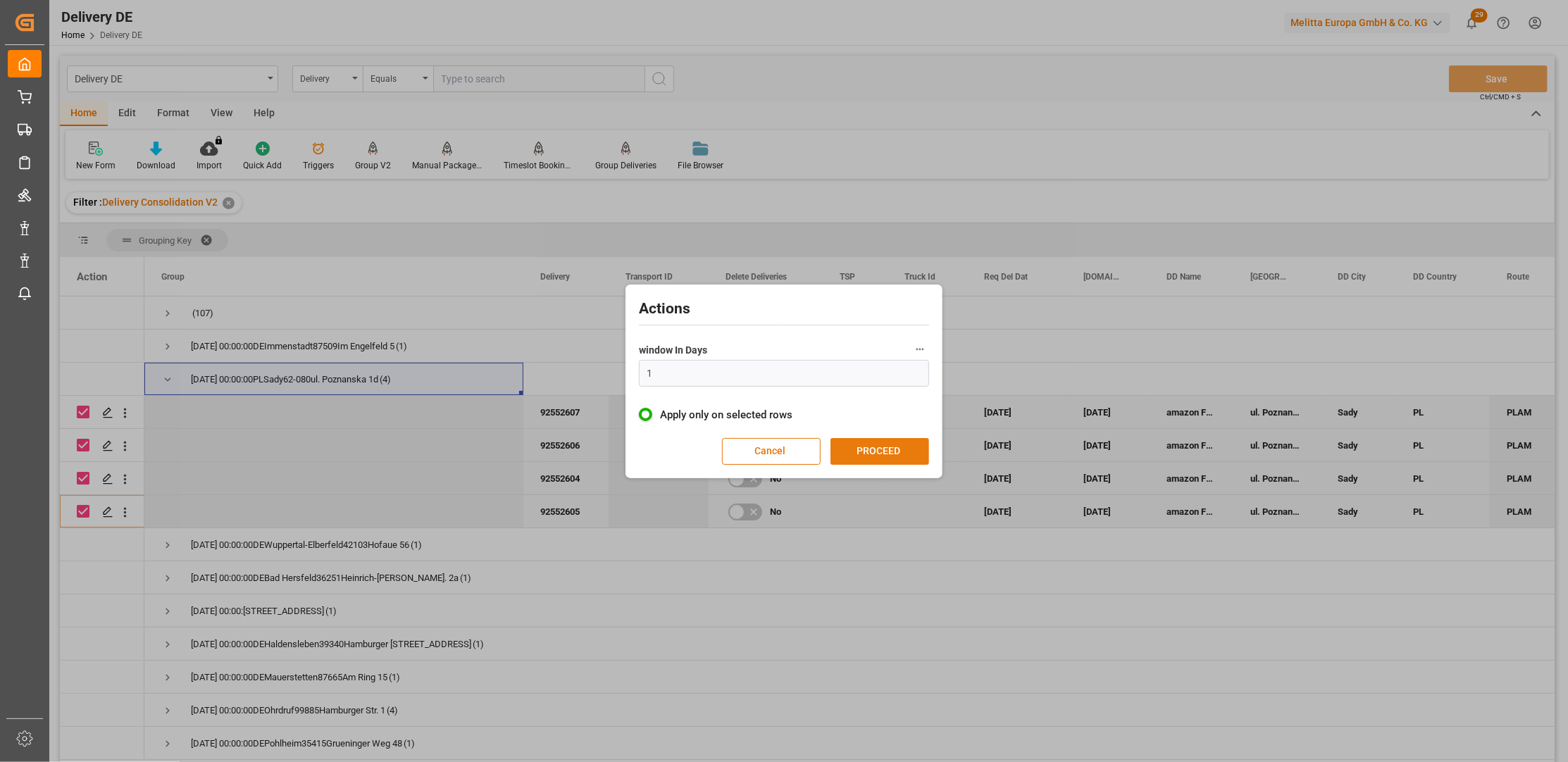
click at [858, 456] on button "PROCEED" at bounding box center [879, 451] width 98 height 27
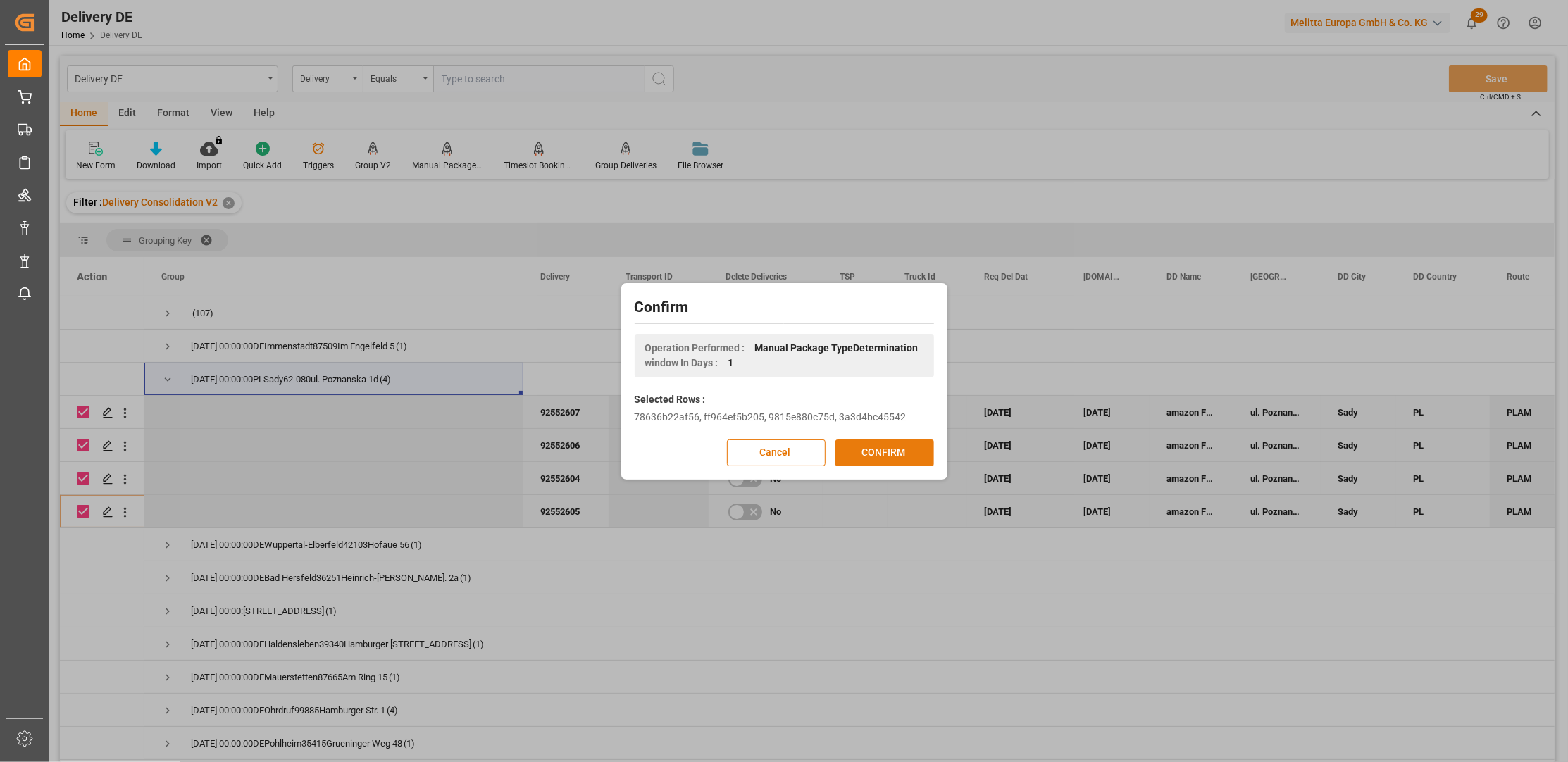
click at [862, 451] on button "CONFIRM" at bounding box center [884, 452] width 98 height 27
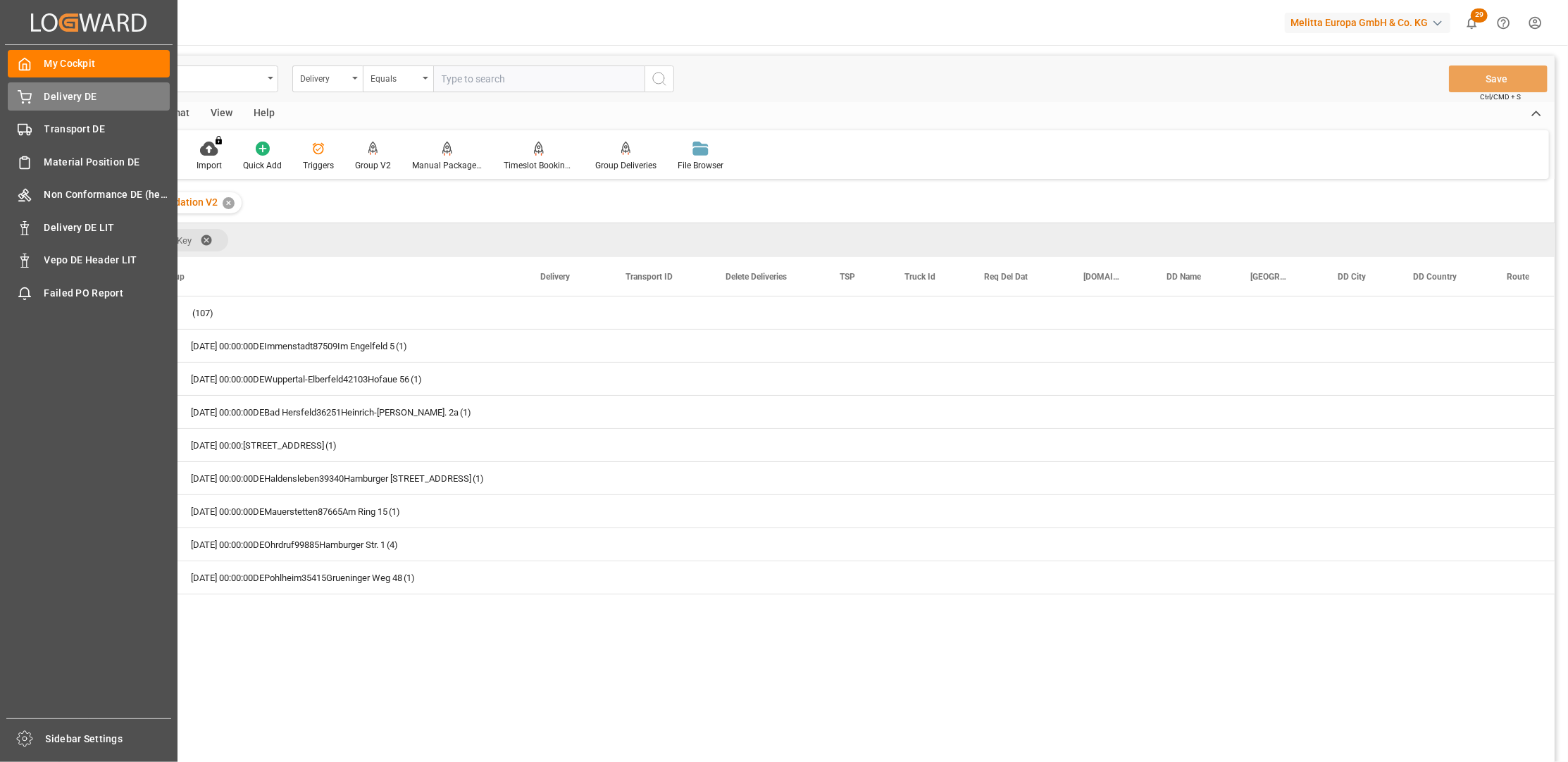
click at [28, 98] on icon at bounding box center [24, 97] width 14 height 14
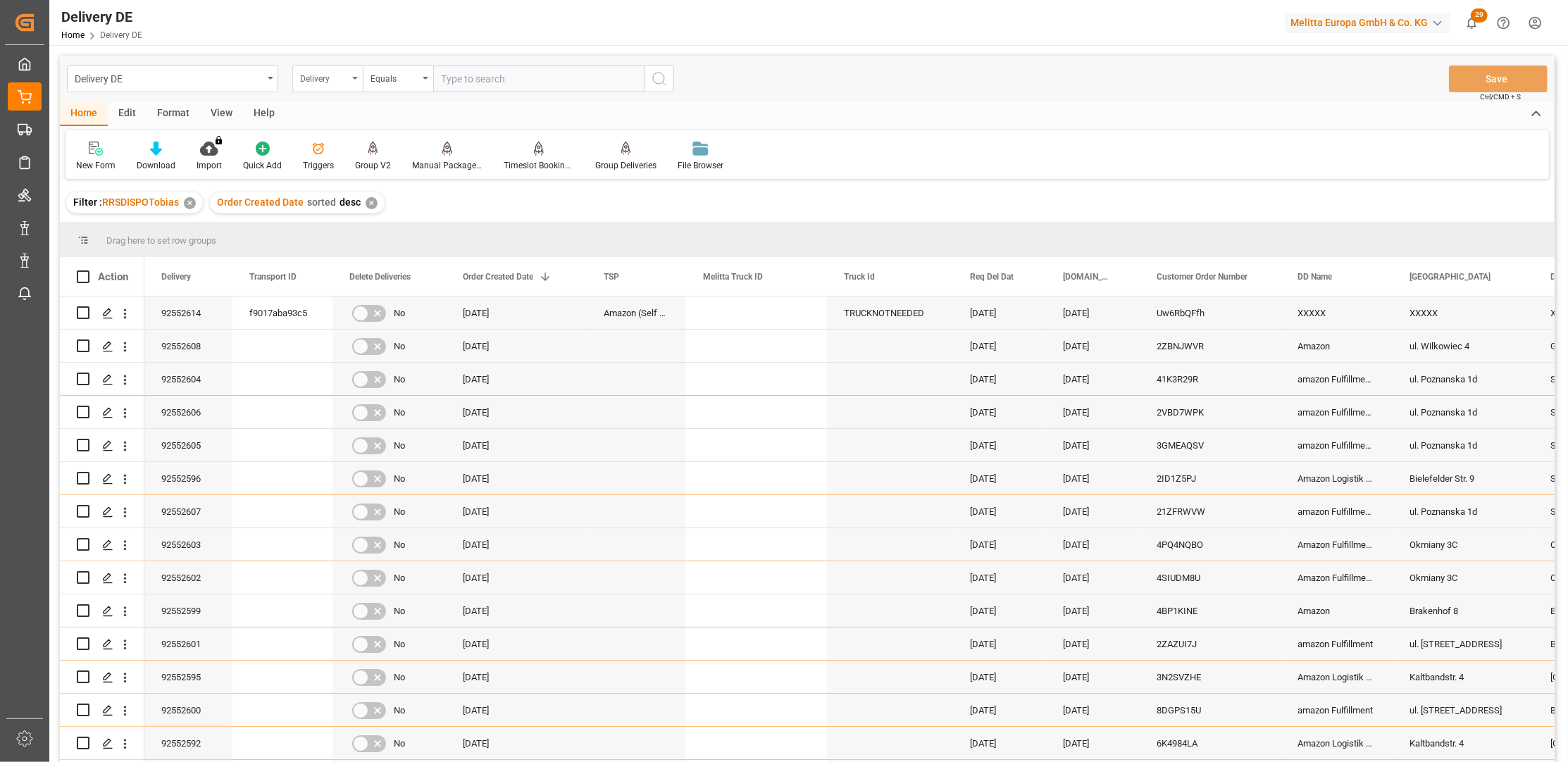
click at [325, 70] on div "Delivery" at bounding box center [324, 77] width 48 height 16
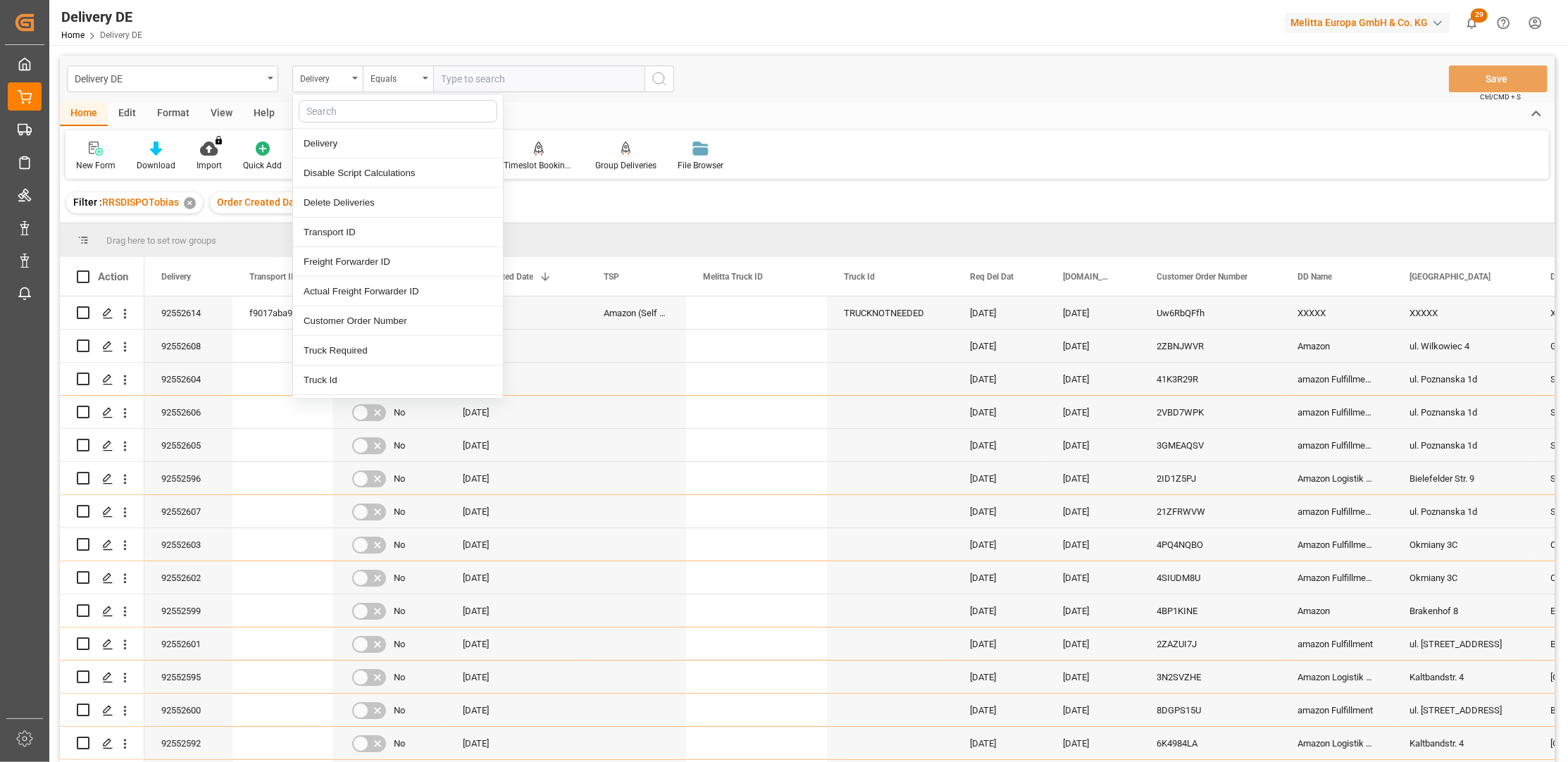
click at [578, 73] on input "text" at bounding box center [539, 79] width 211 height 27
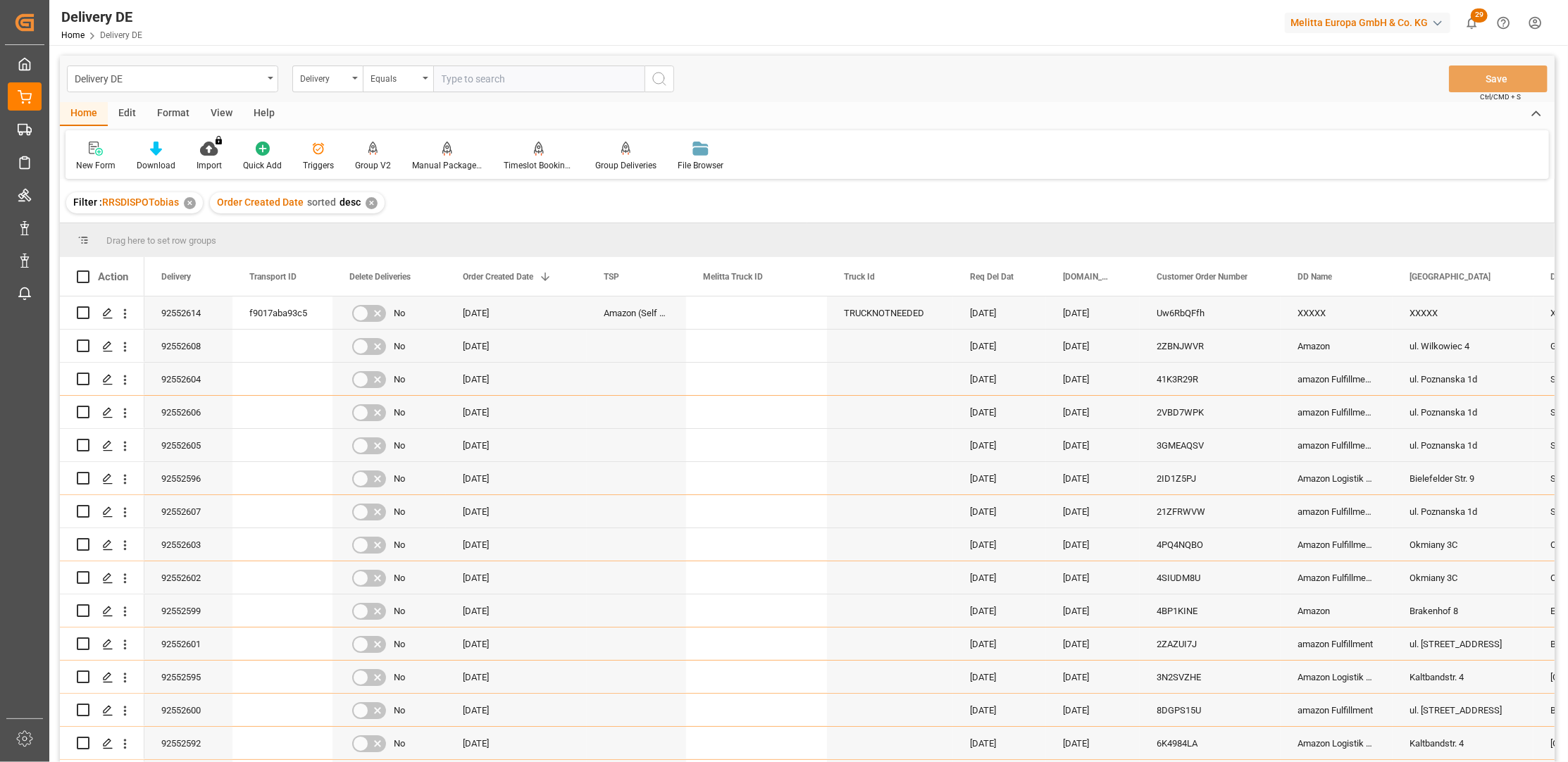
paste input "92550001"
type input "92550001"
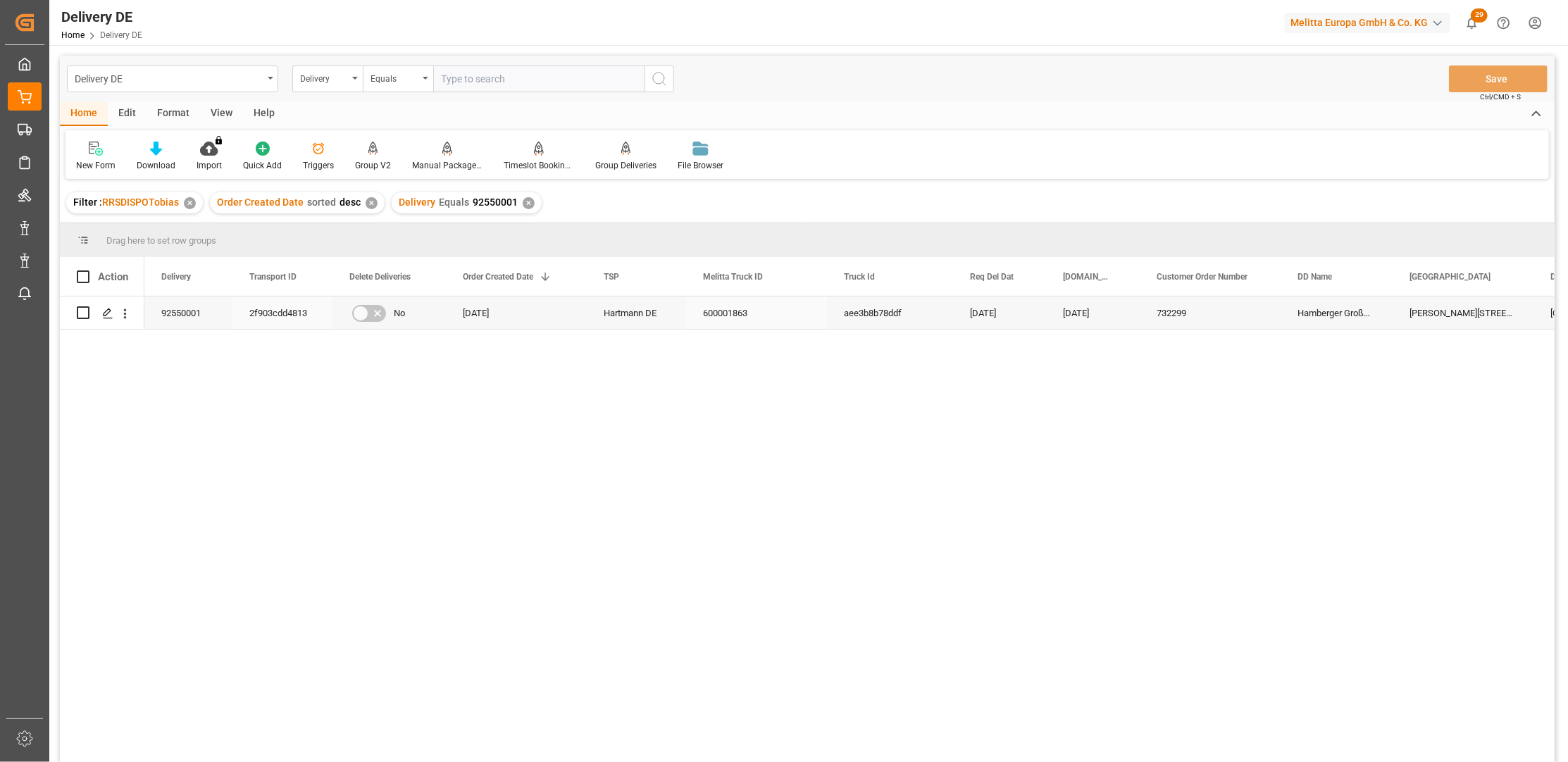
click at [273, 312] on div "2f903cdd4813" at bounding box center [283, 313] width 100 height 33
click at [464, 77] on input "text" at bounding box center [539, 79] width 211 height 27
paste input "92549349"
type input "92549349"
click at [653, 82] on icon "search button" at bounding box center [659, 79] width 17 height 17
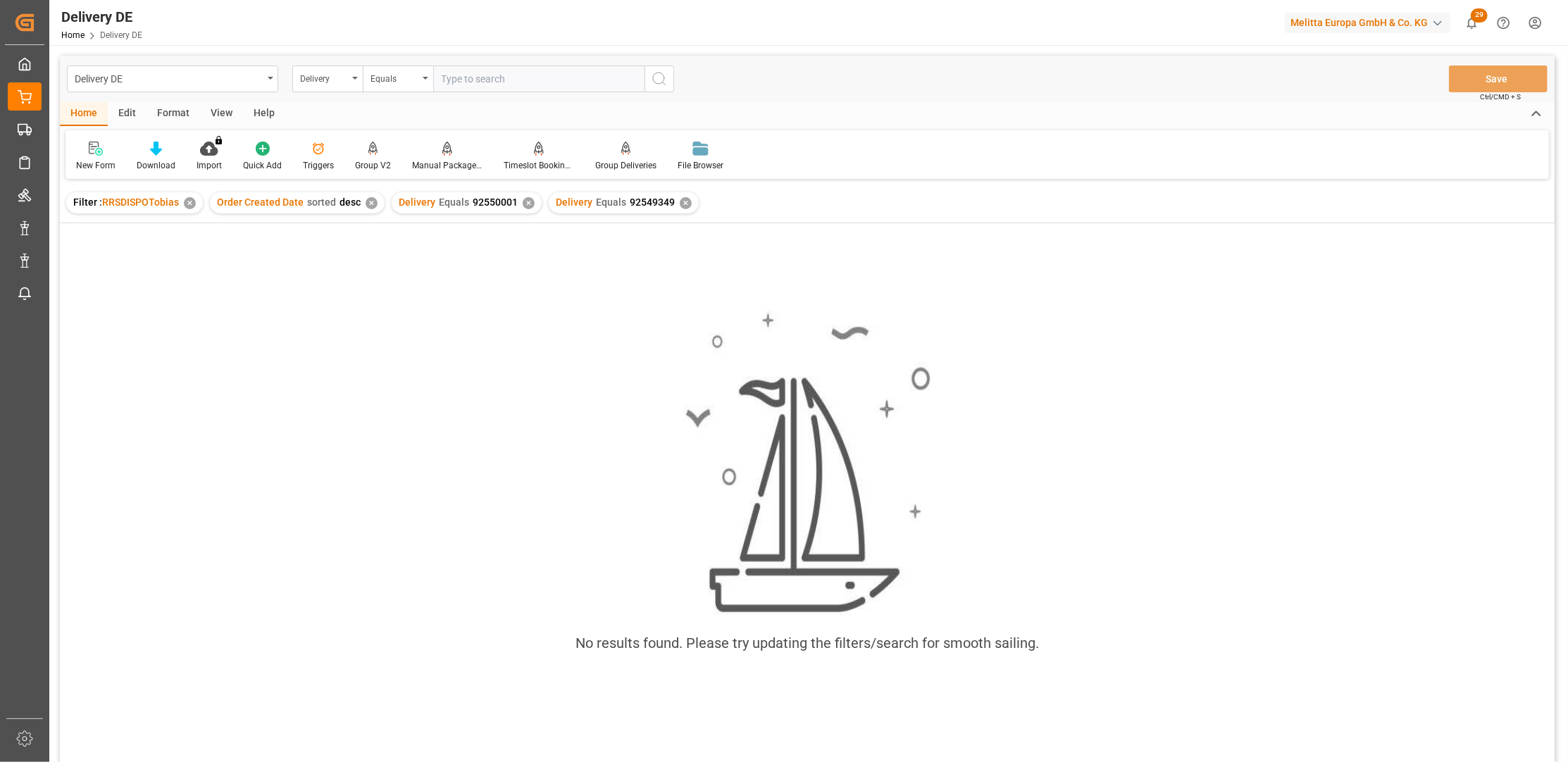
click at [525, 204] on div "✕" at bounding box center [529, 203] width 12 height 12
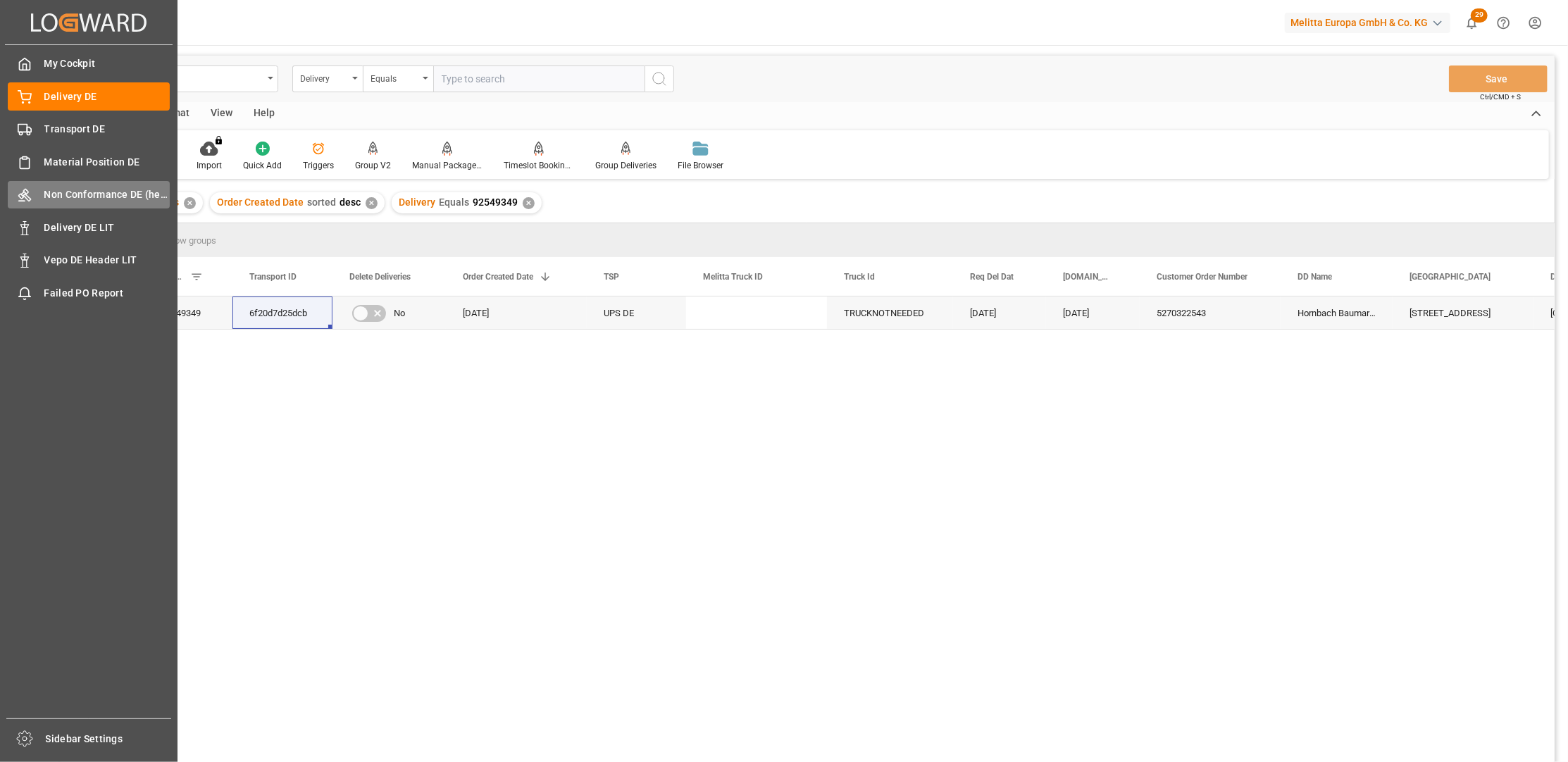
click at [89, 202] on span "Non Conformance DE (header)" at bounding box center [107, 195] width 126 height 15
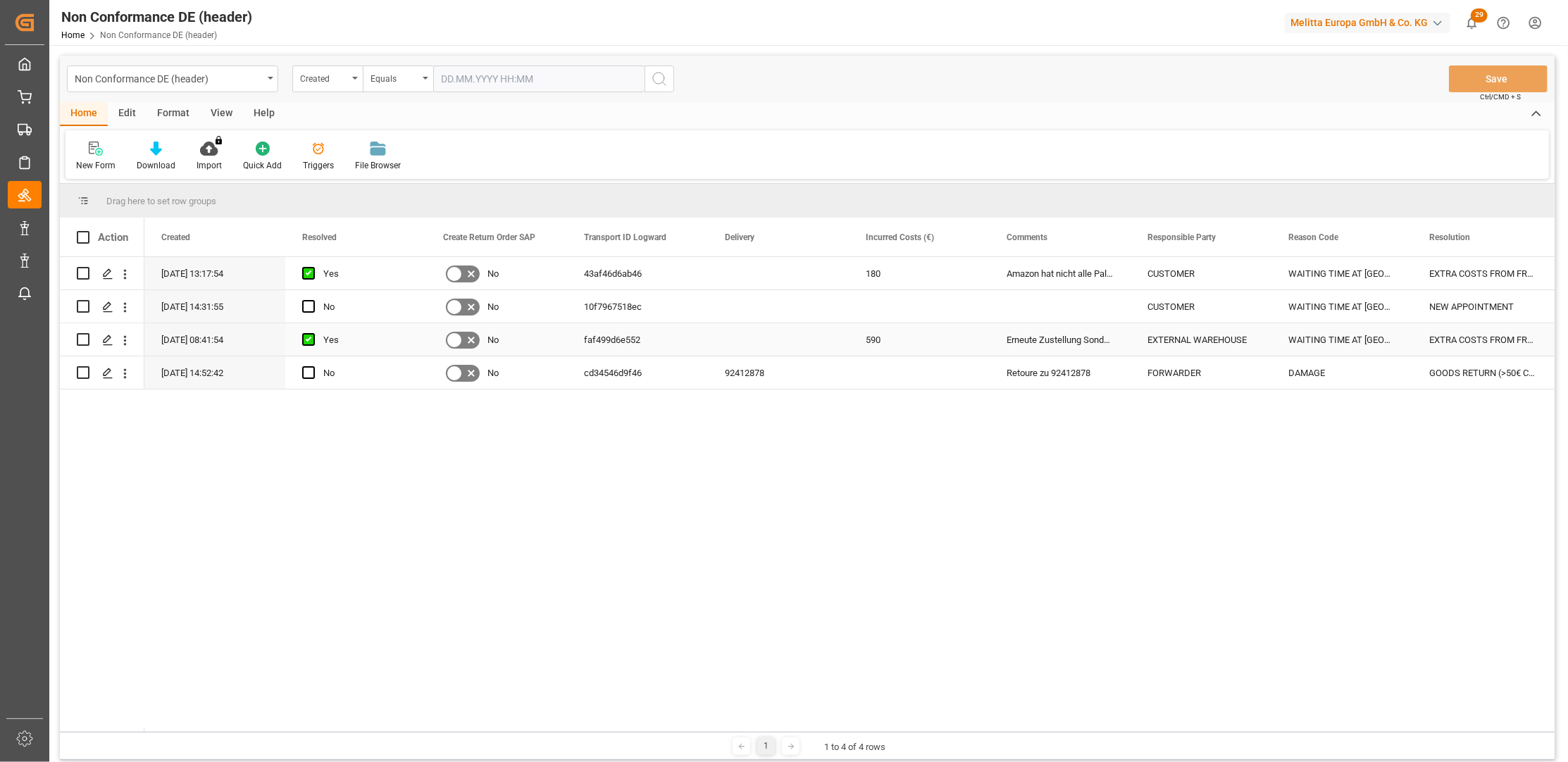
click at [1052, 338] on div "Erneute Zustellung Sonderbetrag" at bounding box center [1061, 339] width 141 height 33
click at [80, 335] on input "Press Space to toggle row selection (unchecked)" at bounding box center [83, 339] width 12 height 12
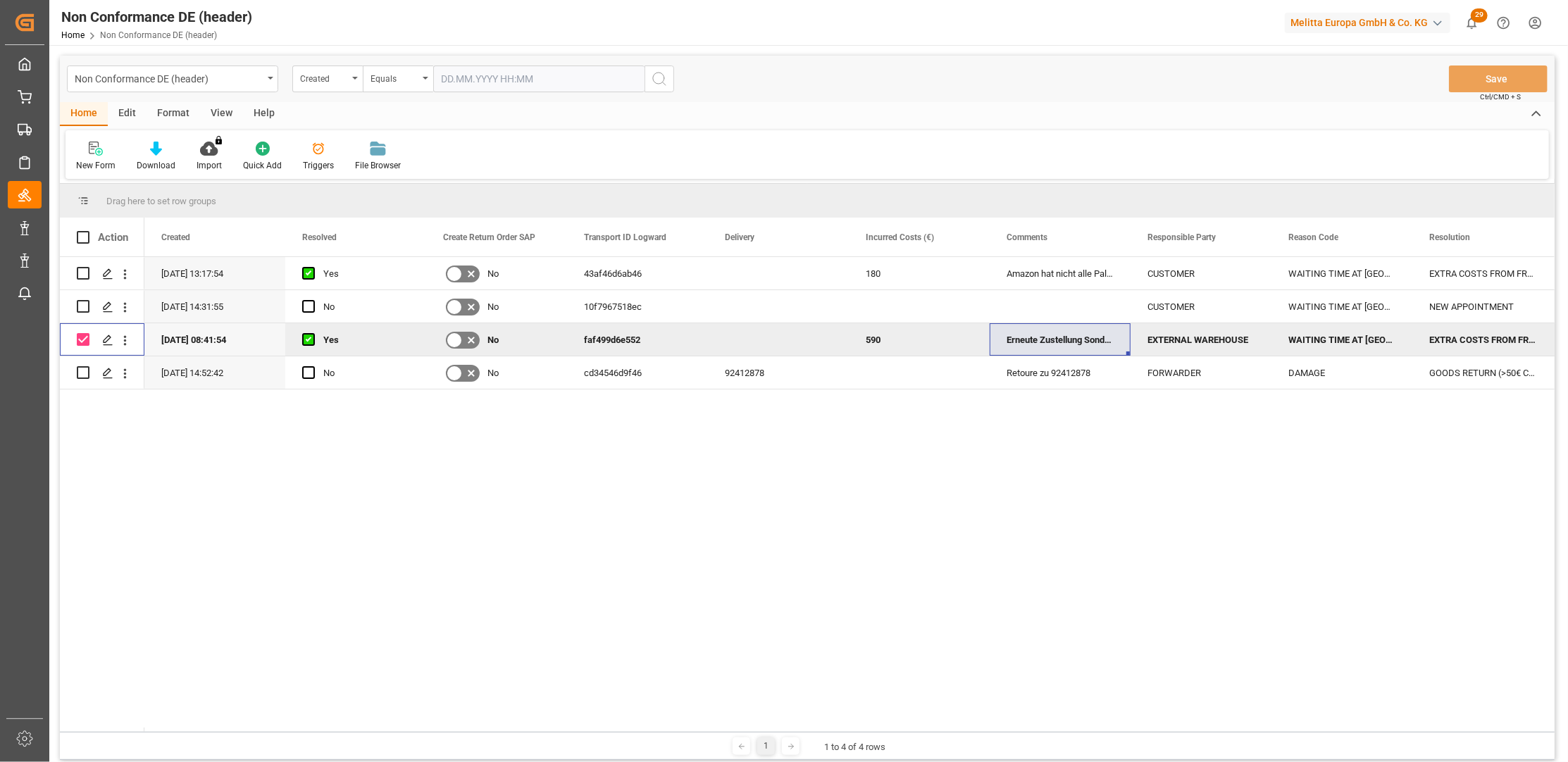
click at [82, 340] on input "Press Space to toggle row selection (checked)" at bounding box center [83, 339] width 12 height 12
checkbox input "false"
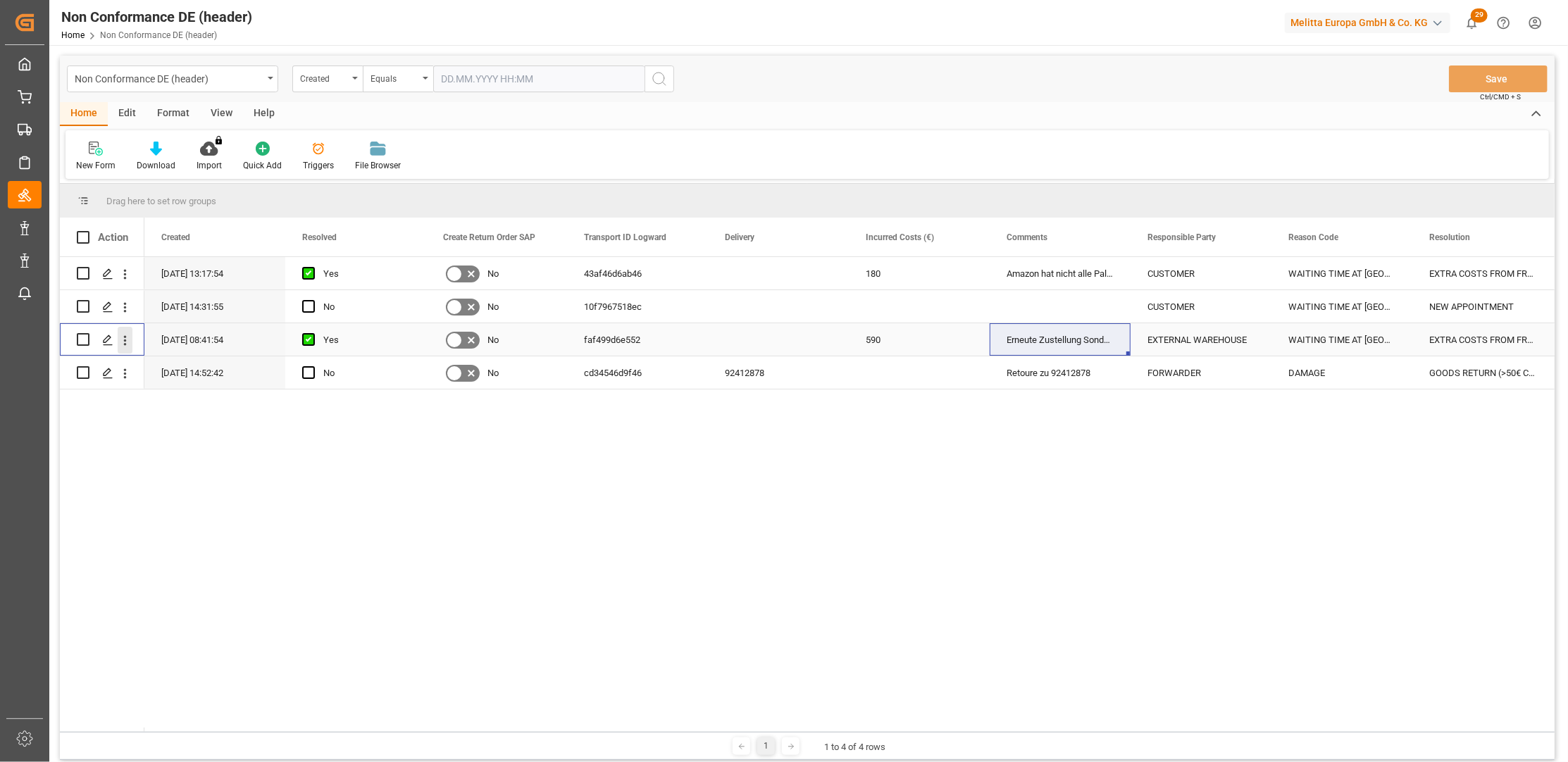
click at [127, 340] on icon "open menu" at bounding box center [125, 341] width 15 height 15
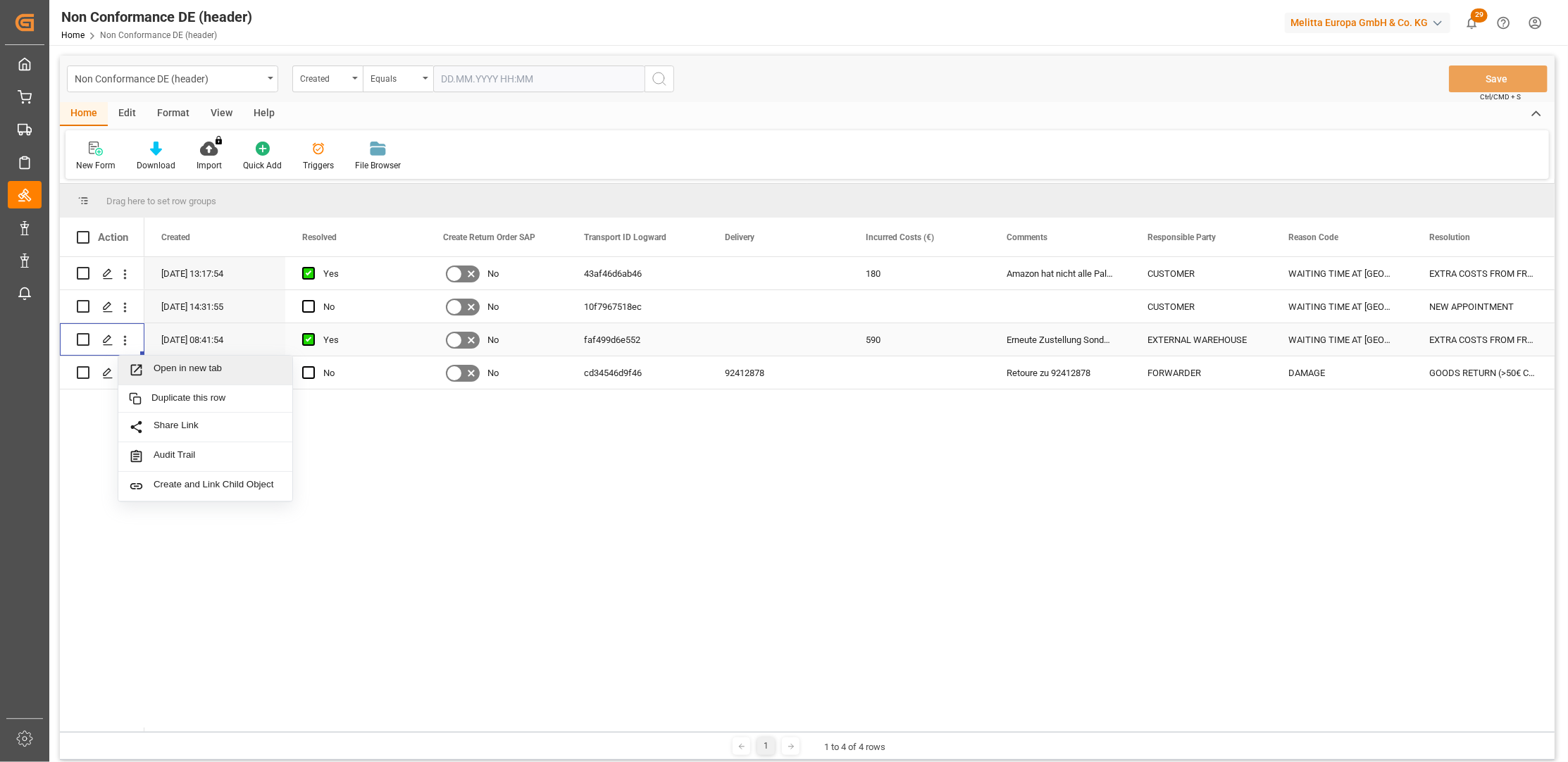
click at [170, 365] on span "Open in new tab" at bounding box center [217, 370] width 128 height 15
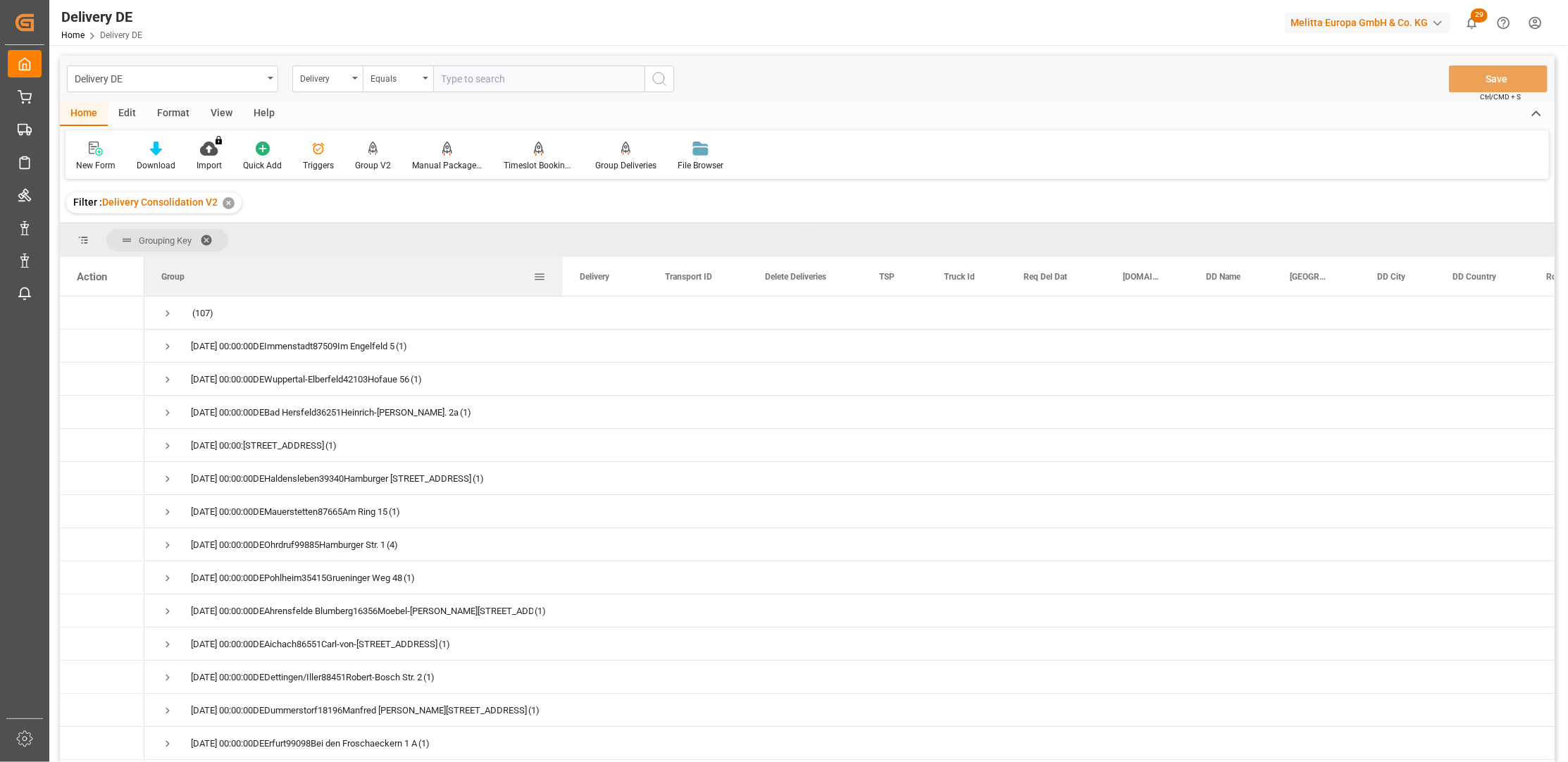
drag, startPoint x: 282, startPoint y: 273, endPoint x: 559, endPoint y: 275, distance: 277.0
click at [560, 275] on div at bounding box center [562, 276] width 6 height 39
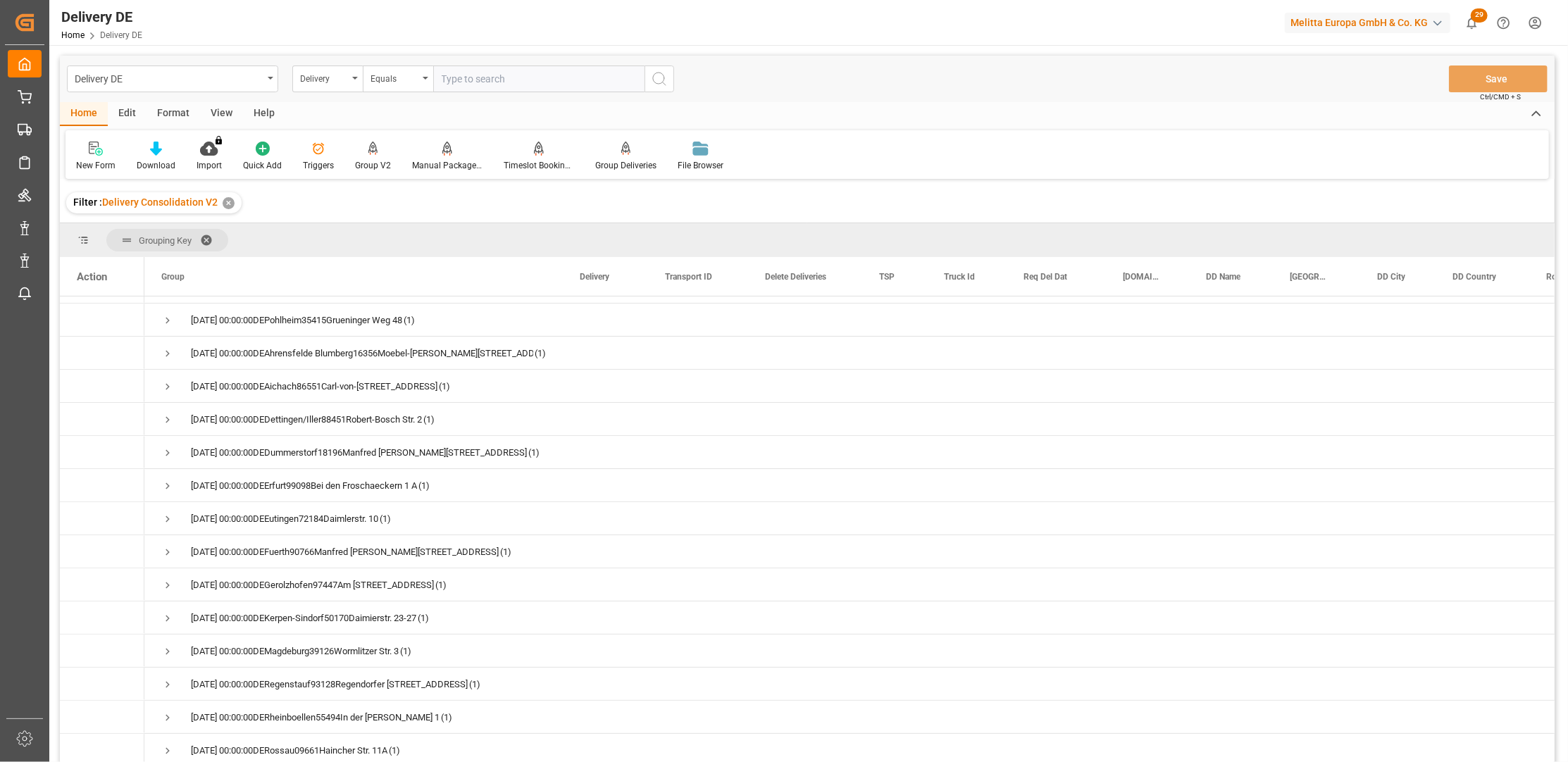
scroll to position [261, 0]
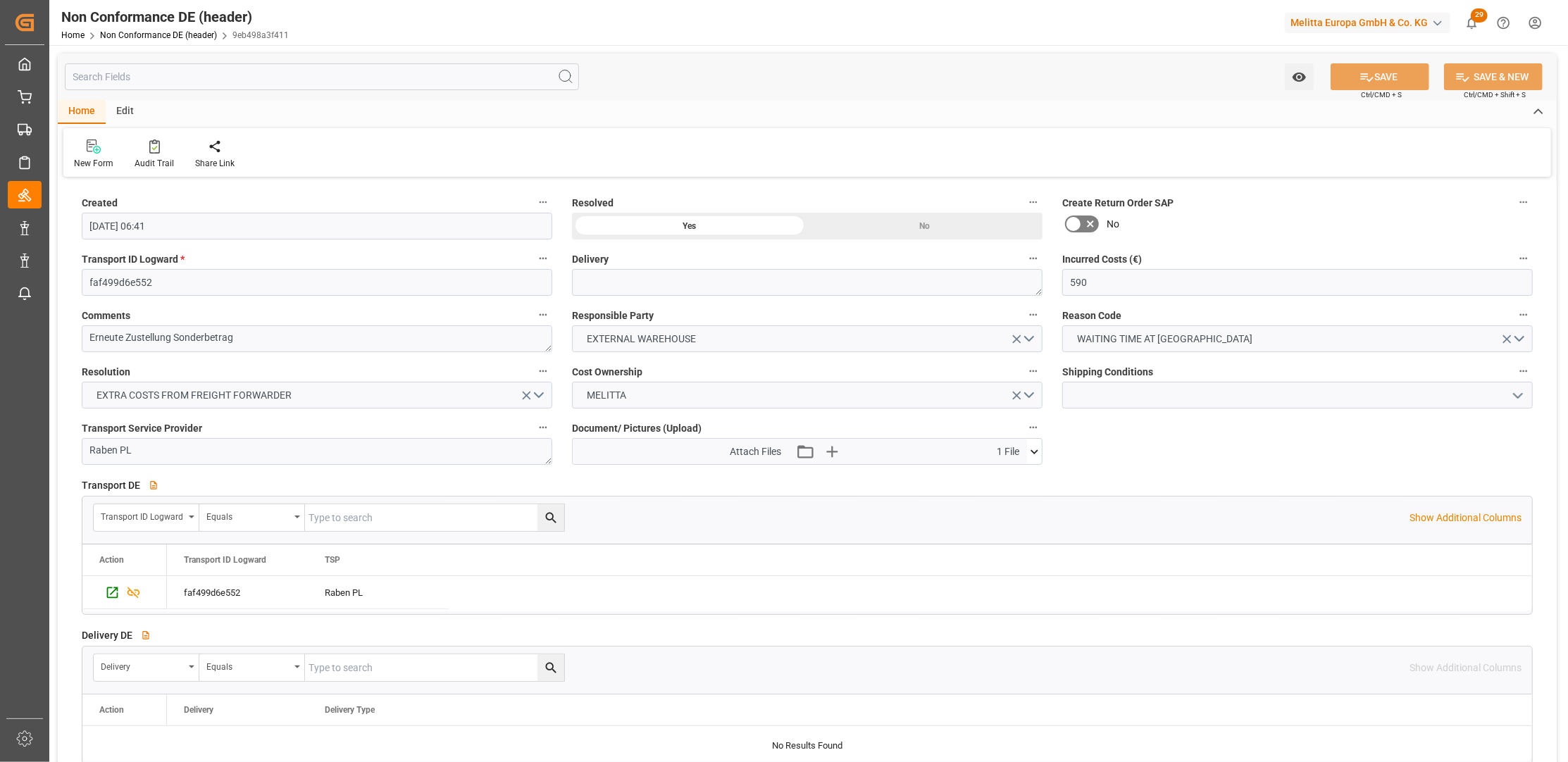
click at [934, 136] on div "New Form Audit Trail Share Link" at bounding box center [807, 152] width 1488 height 48
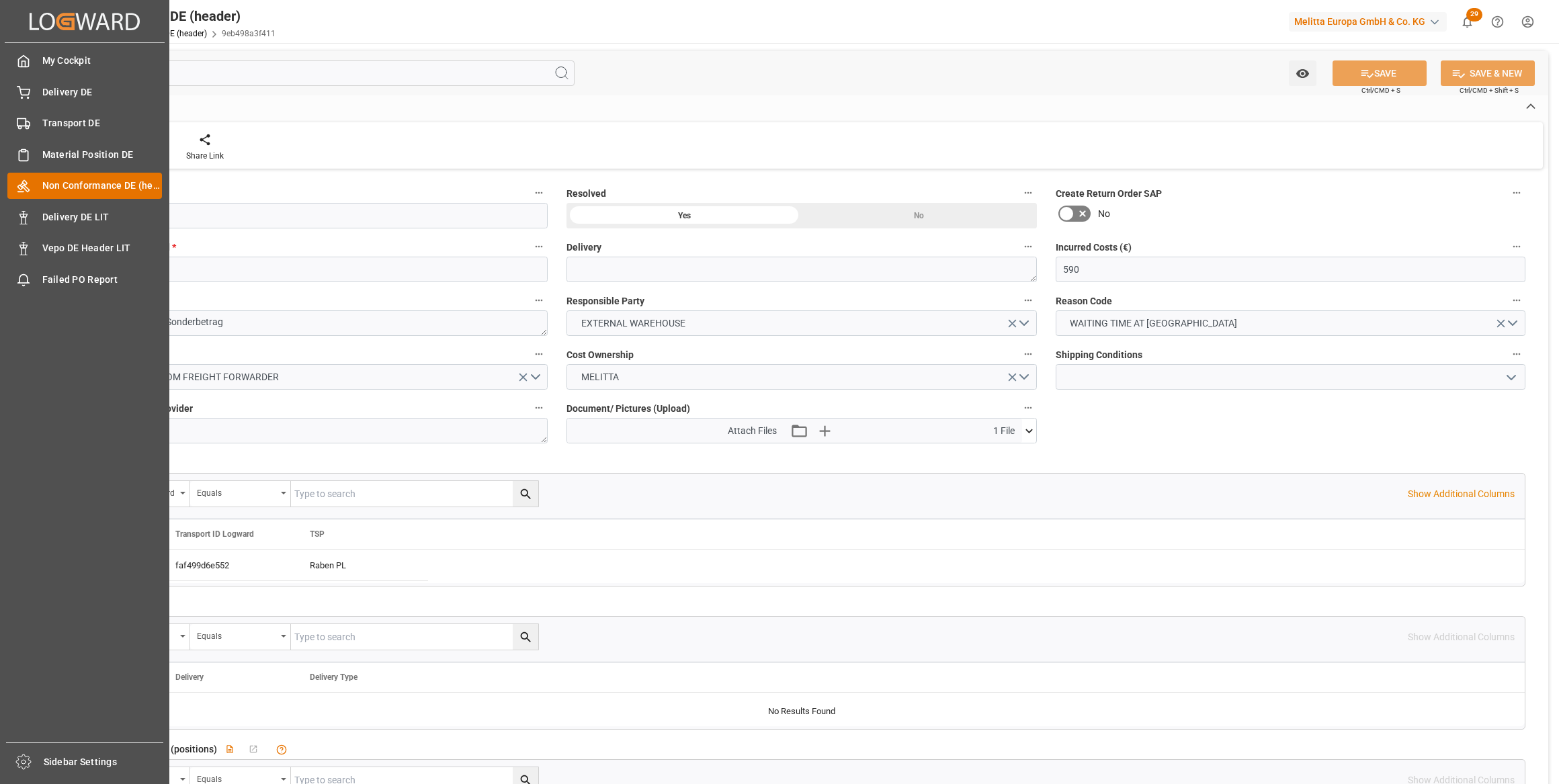
click at [50, 189] on span "Non Conformance DE (header)" at bounding box center [102, 186] width 120 height 14
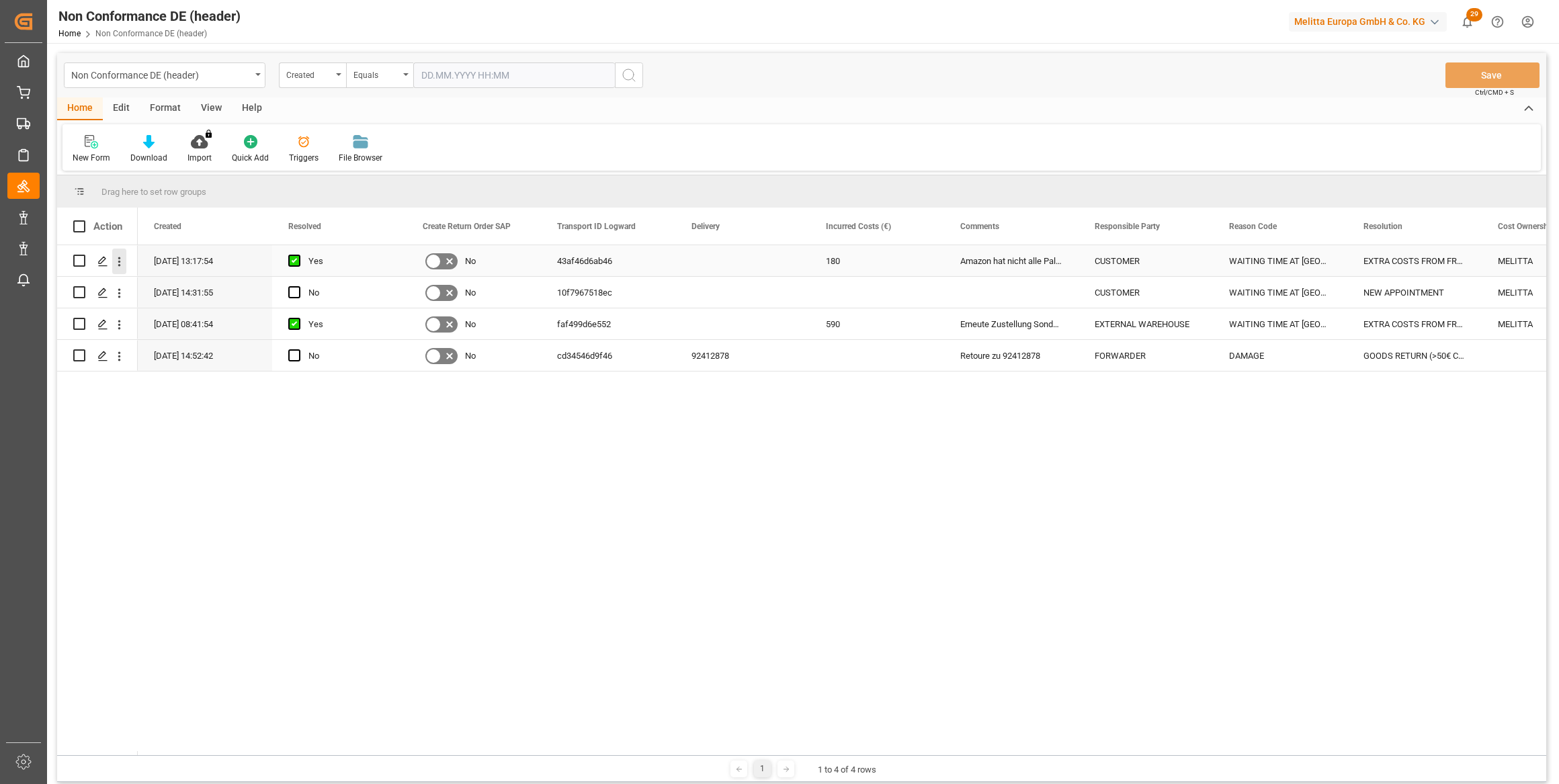
click at [121, 260] on icon "open menu" at bounding box center [120, 262] width 14 height 14
click at [171, 288] on span "Open in new tab" at bounding box center [207, 290] width 122 height 14
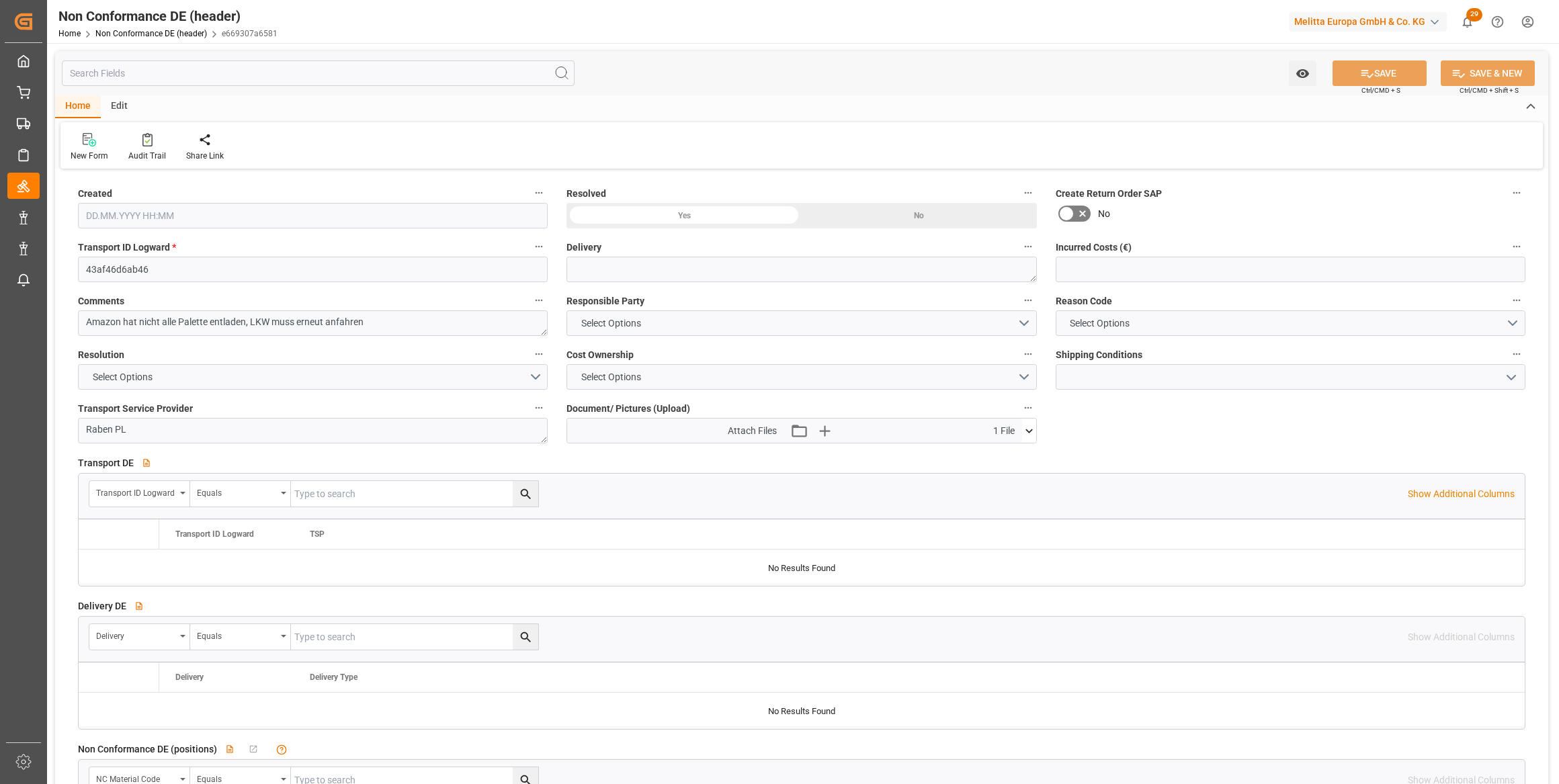
type input "180"
type input "[DATE] 11:17"
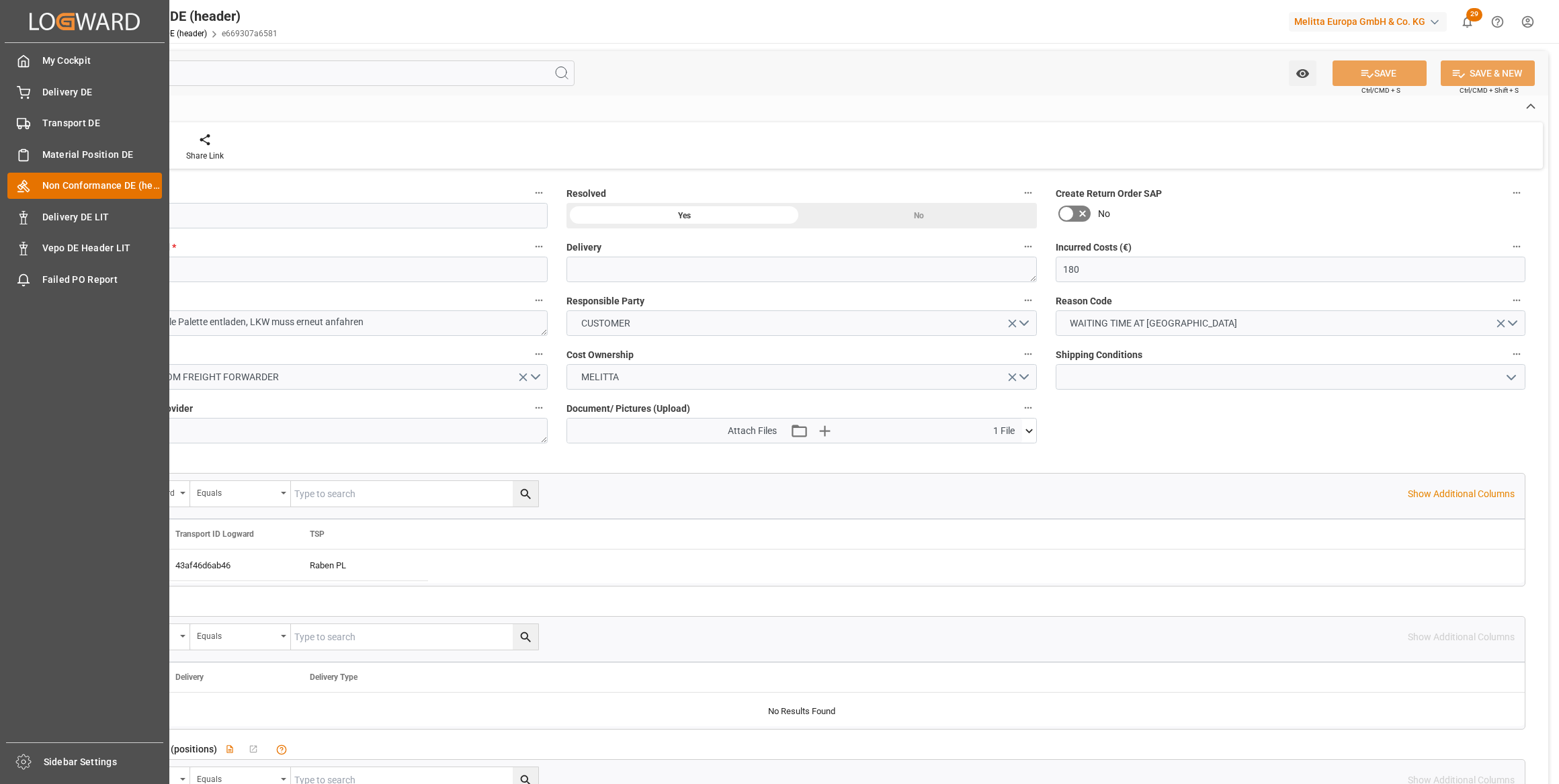
click at [13, 188] on div at bounding box center [18, 186] width 23 height 14
